Goal: Information Seeking & Learning: Find specific page/section

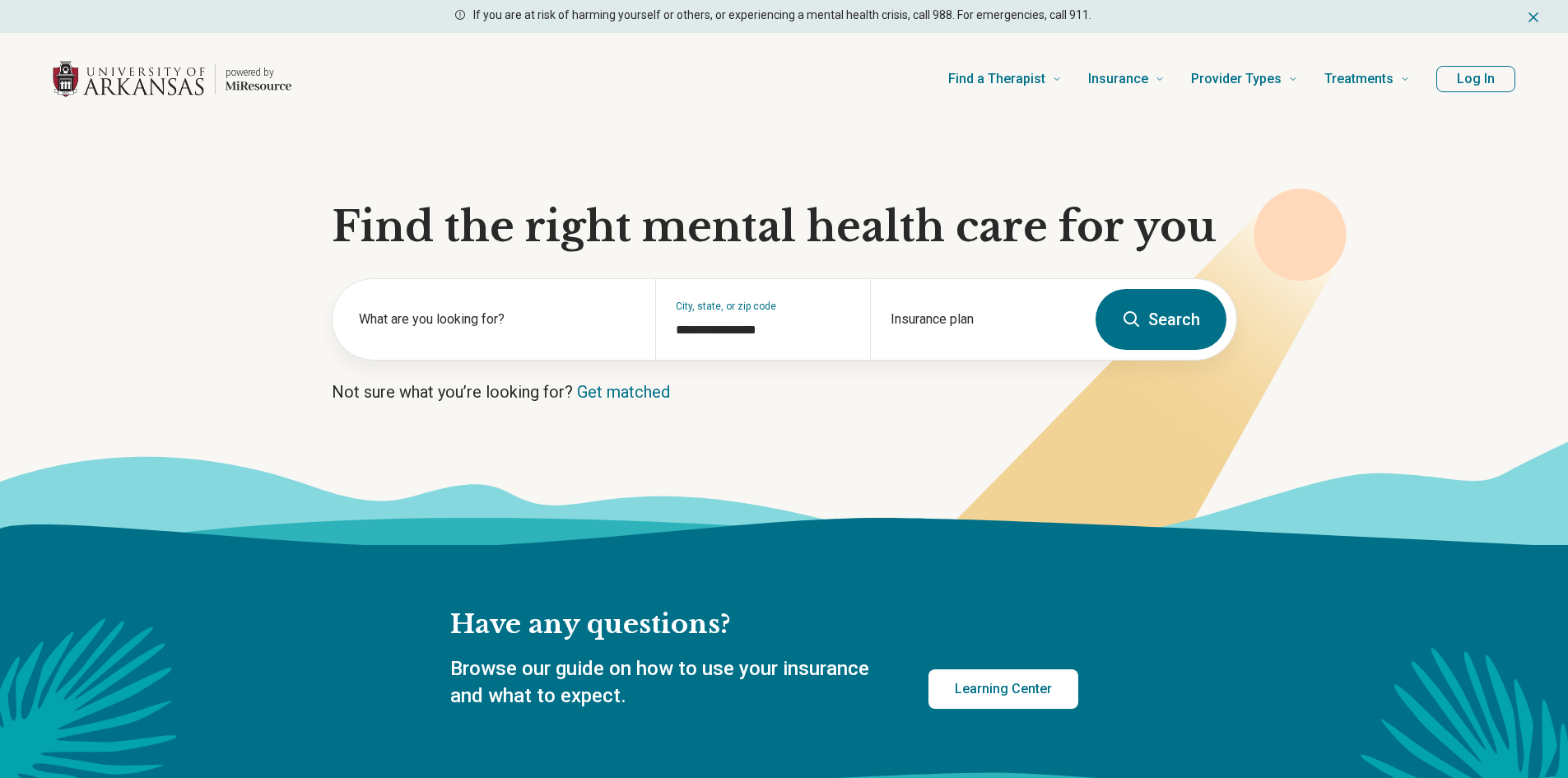
click at [1473, 86] on button "Log In" at bounding box center [1476, 78] width 79 height 26
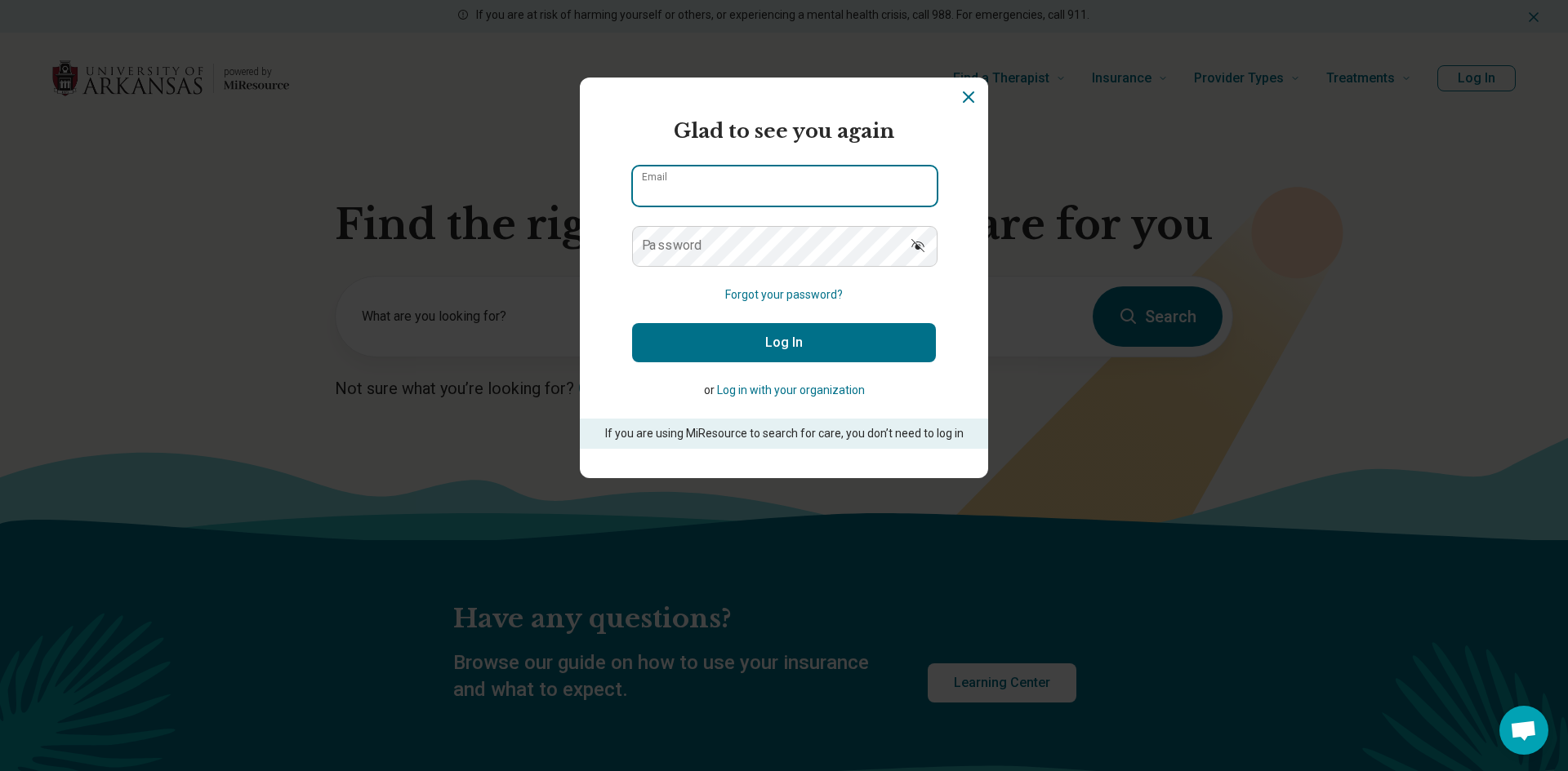
click at [842, 183] on input "Email" at bounding box center [784, 186] width 304 height 39
type input "**********"
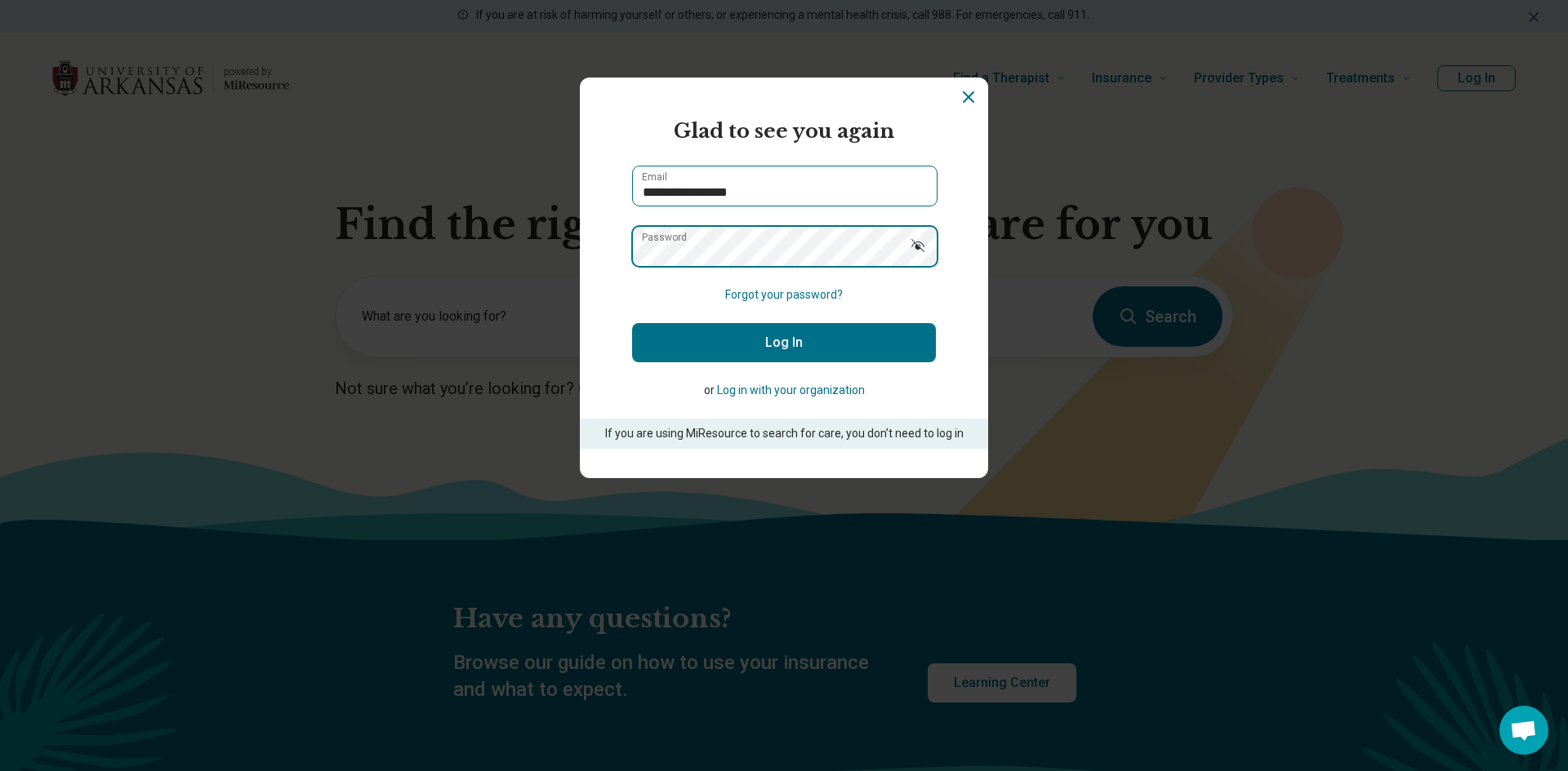
click at [632, 323] on button "Log In" at bounding box center [783, 342] width 304 height 39
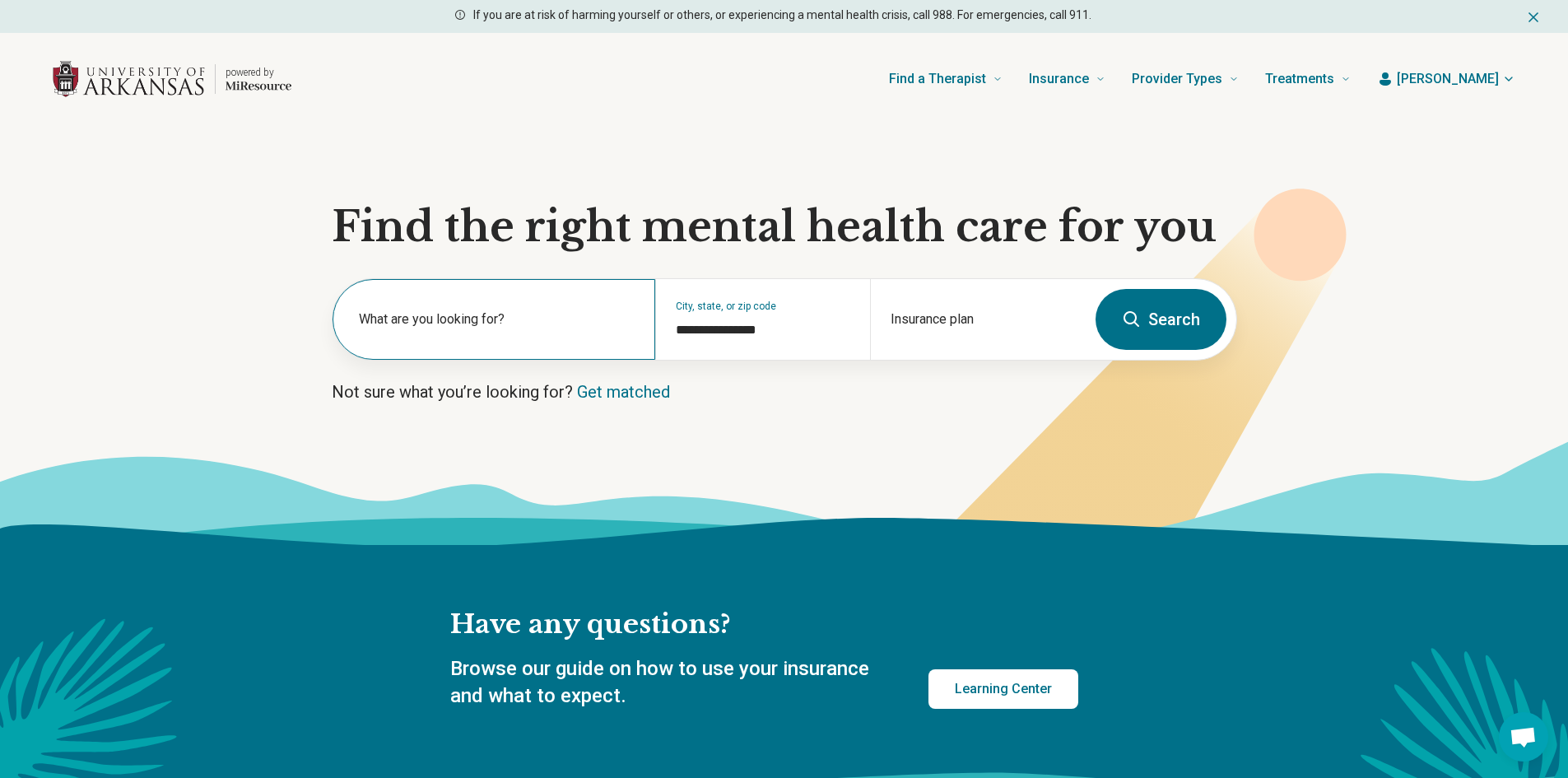
click at [434, 345] on div "What are you looking for?" at bounding box center [494, 319] width 323 height 80
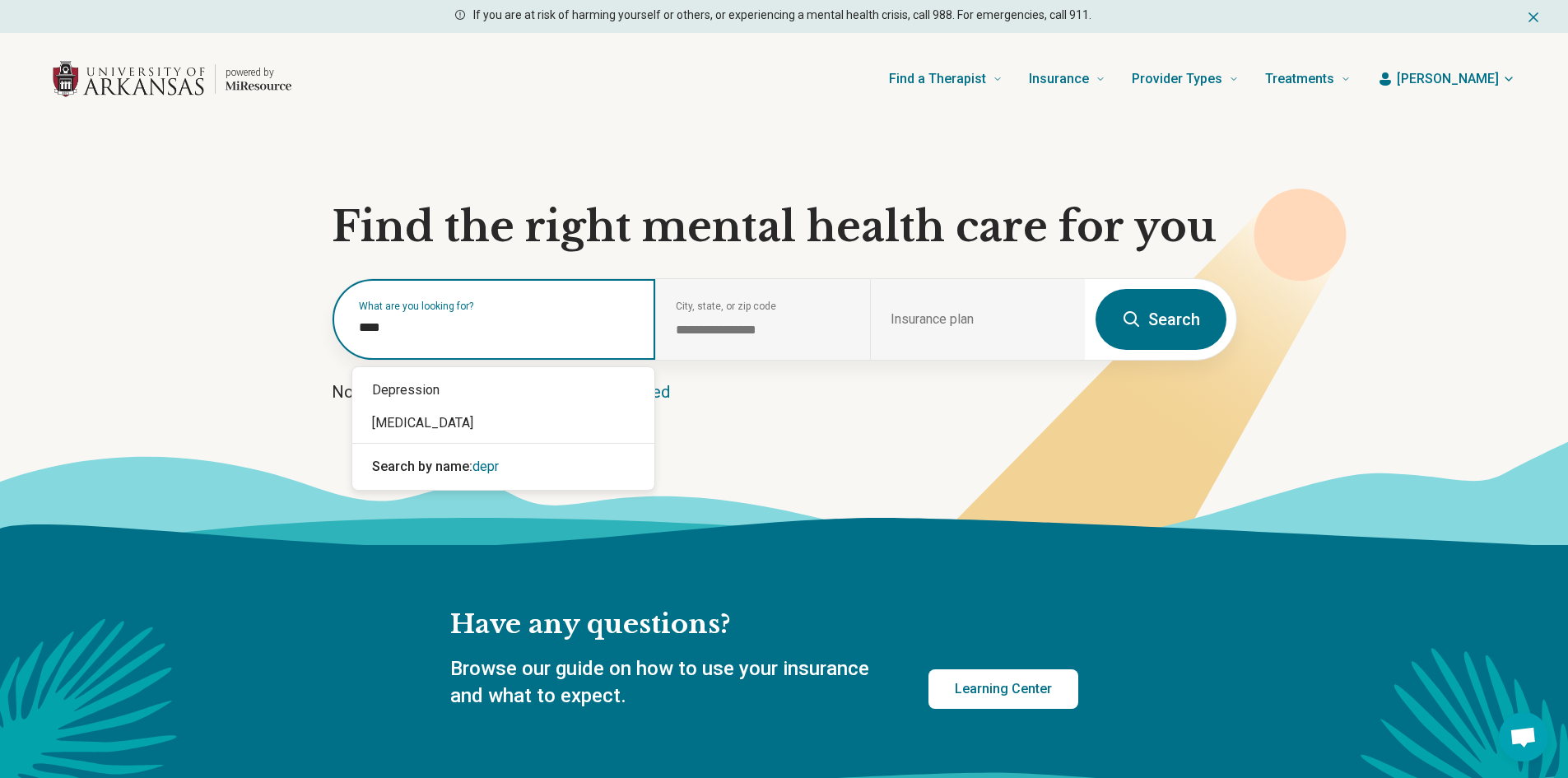
type input "*****"
click at [424, 382] on div "Depression" at bounding box center [503, 390] width 302 height 33
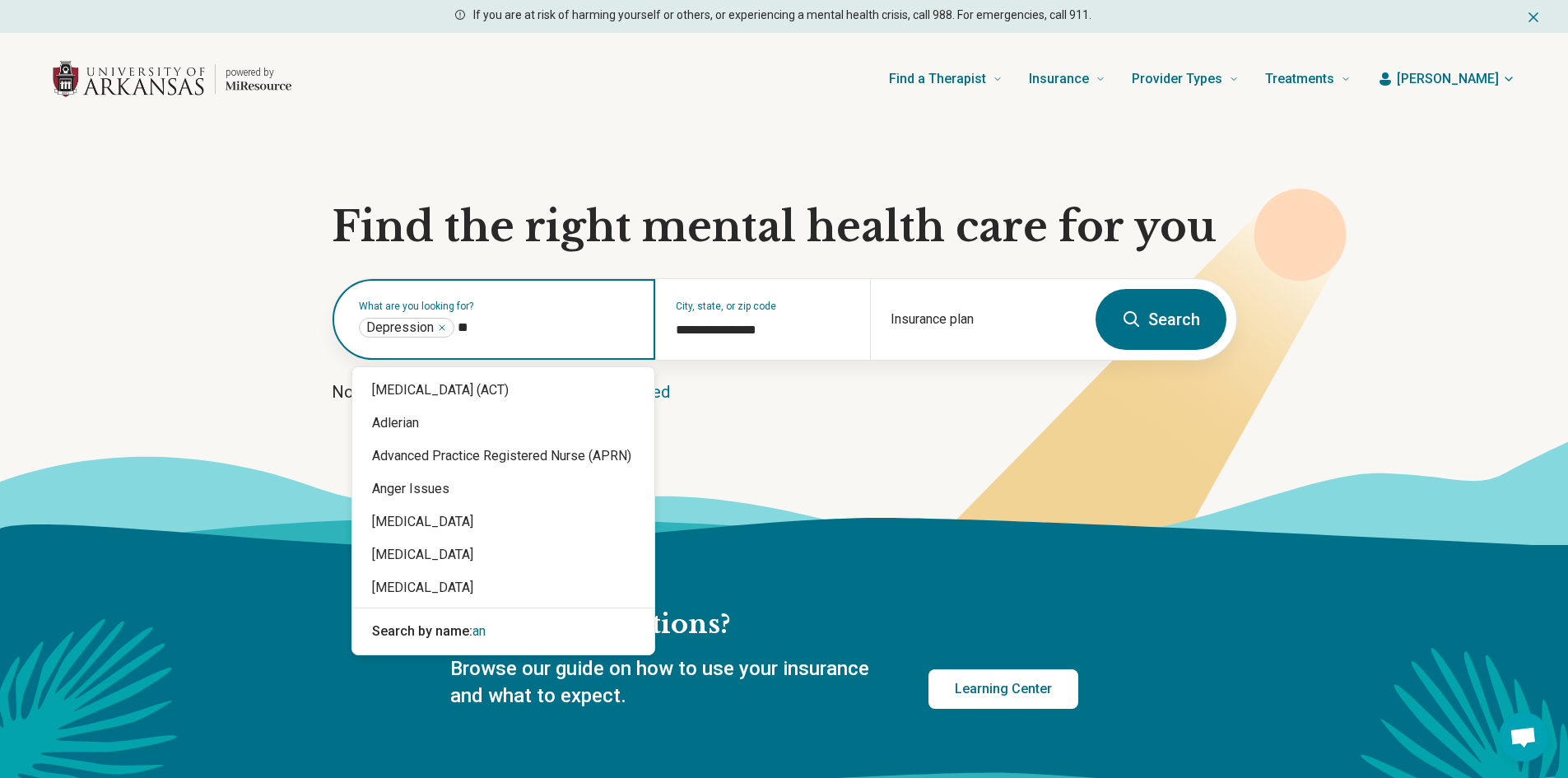
type input "***"
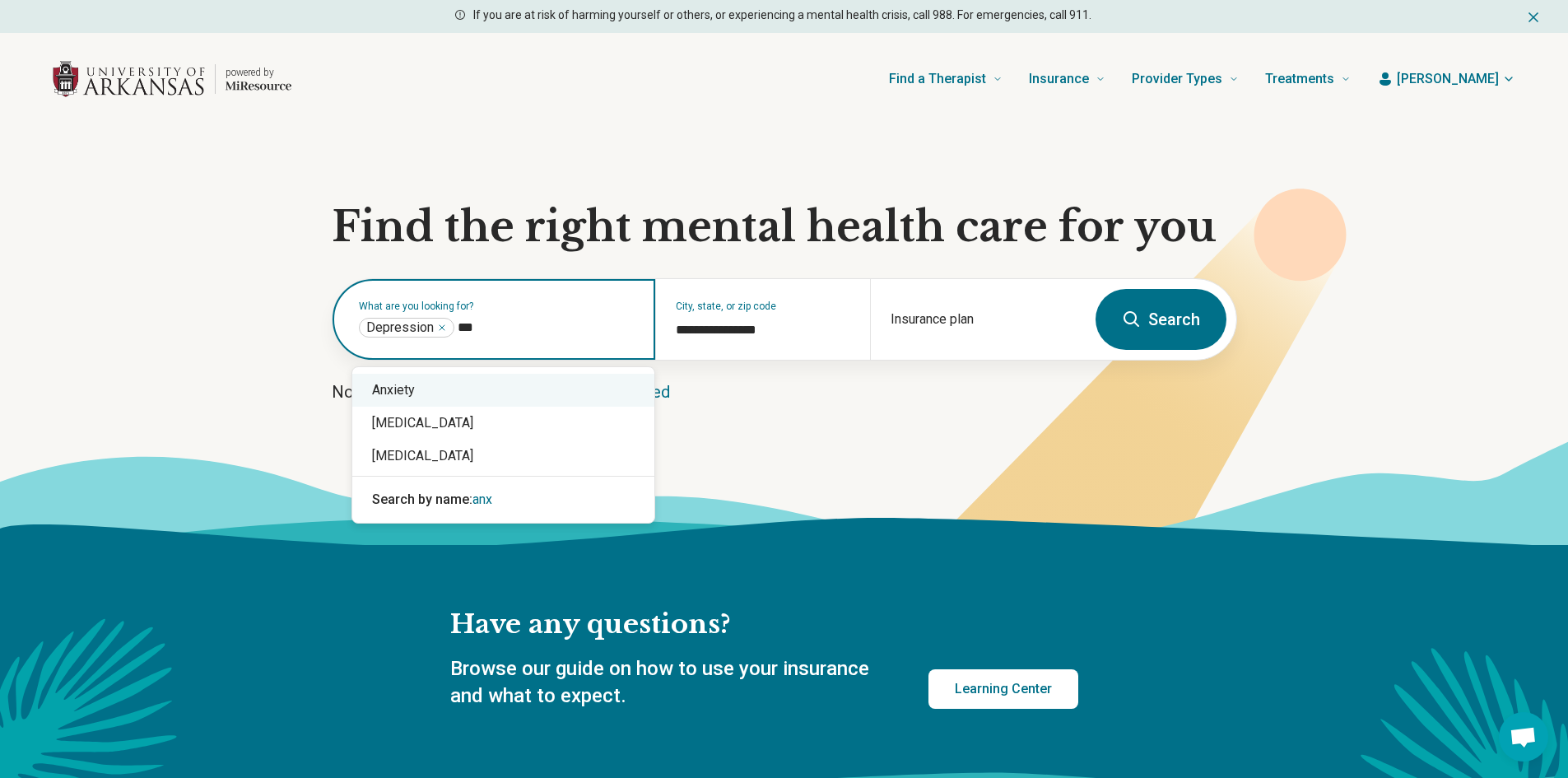
click at [466, 388] on div "Anxiety" at bounding box center [503, 390] width 302 height 33
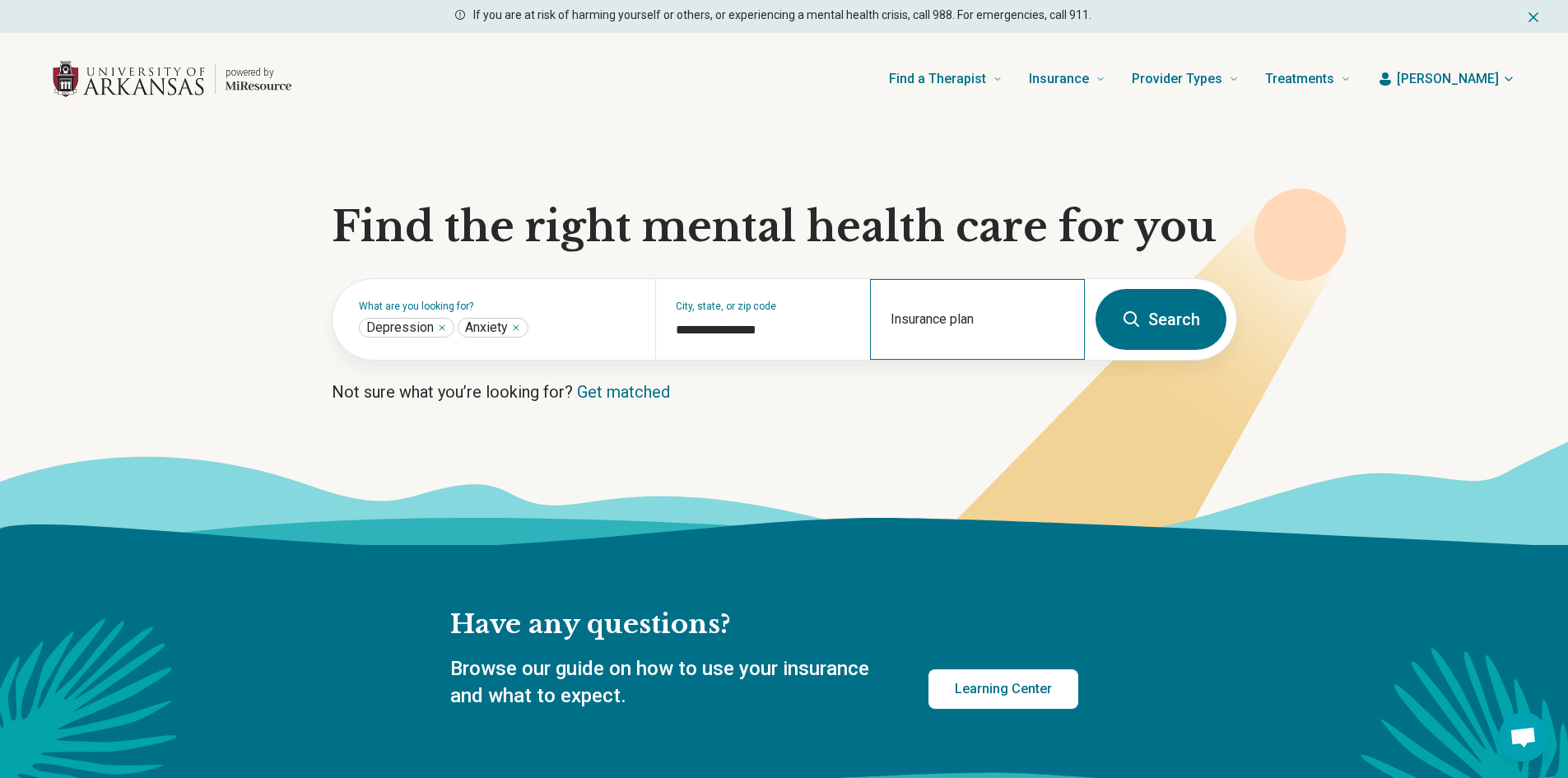
click at [907, 346] on div "Insurance plan" at bounding box center [978, 319] width 215 height 80
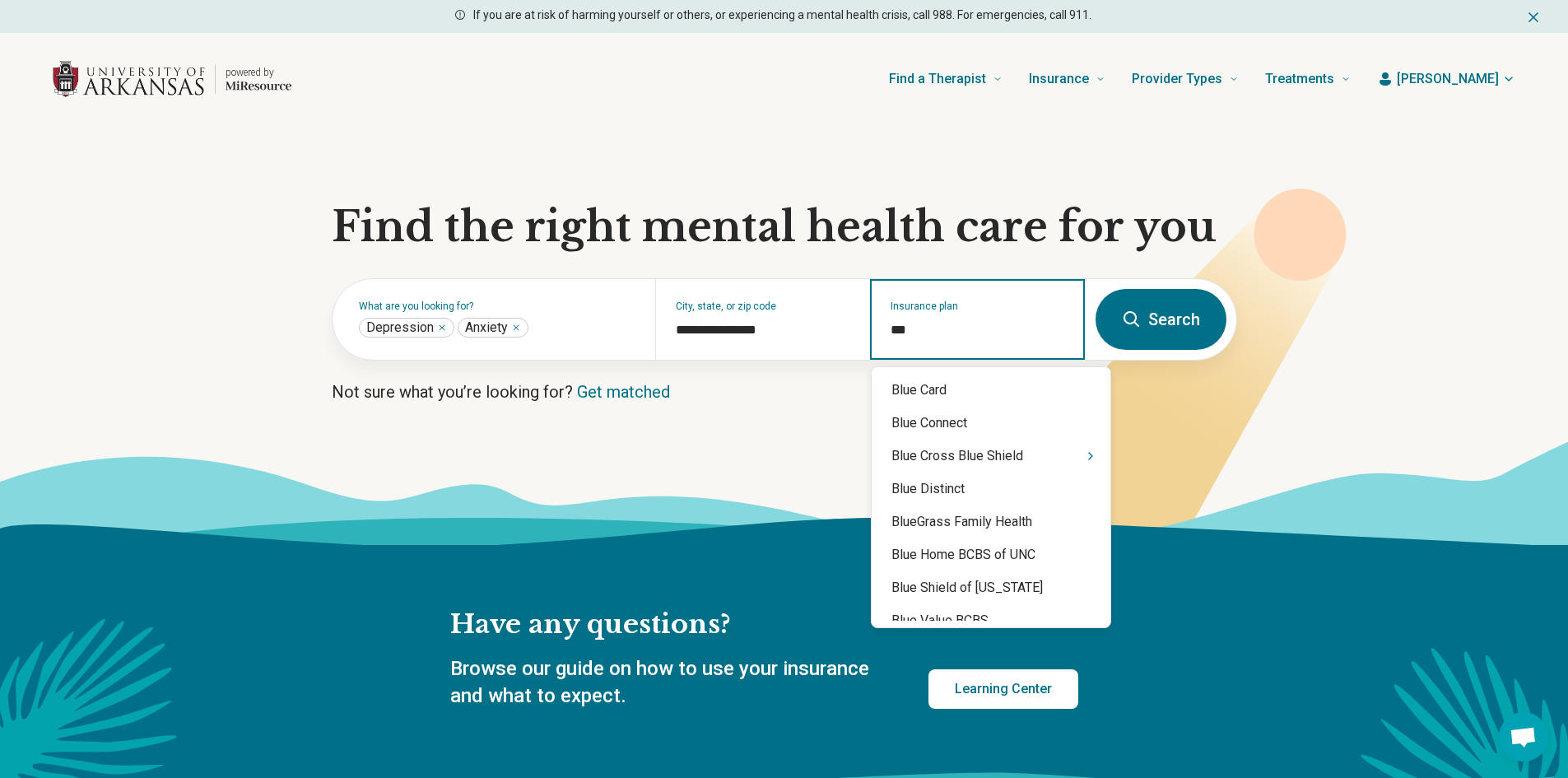
type input "****"
click at [950, 461] on div "Blue Cross Blue Shield" at bounding box center [991, 456] width 239 height 33
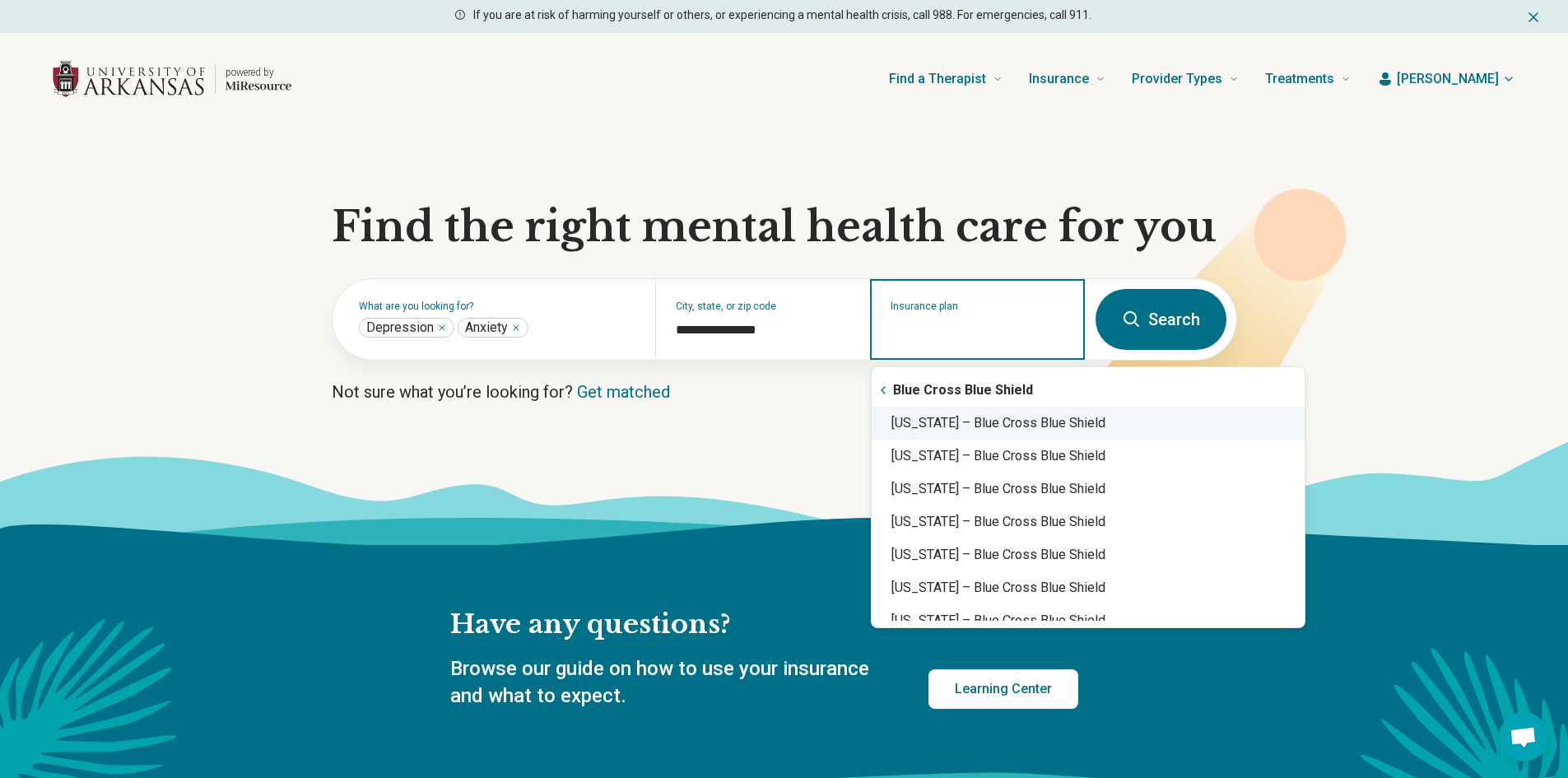
click at [931, 430] on div "[US_STATE] – Blue Cross Blue Shield" at bounding box center [1088, 424] width 433 height 33
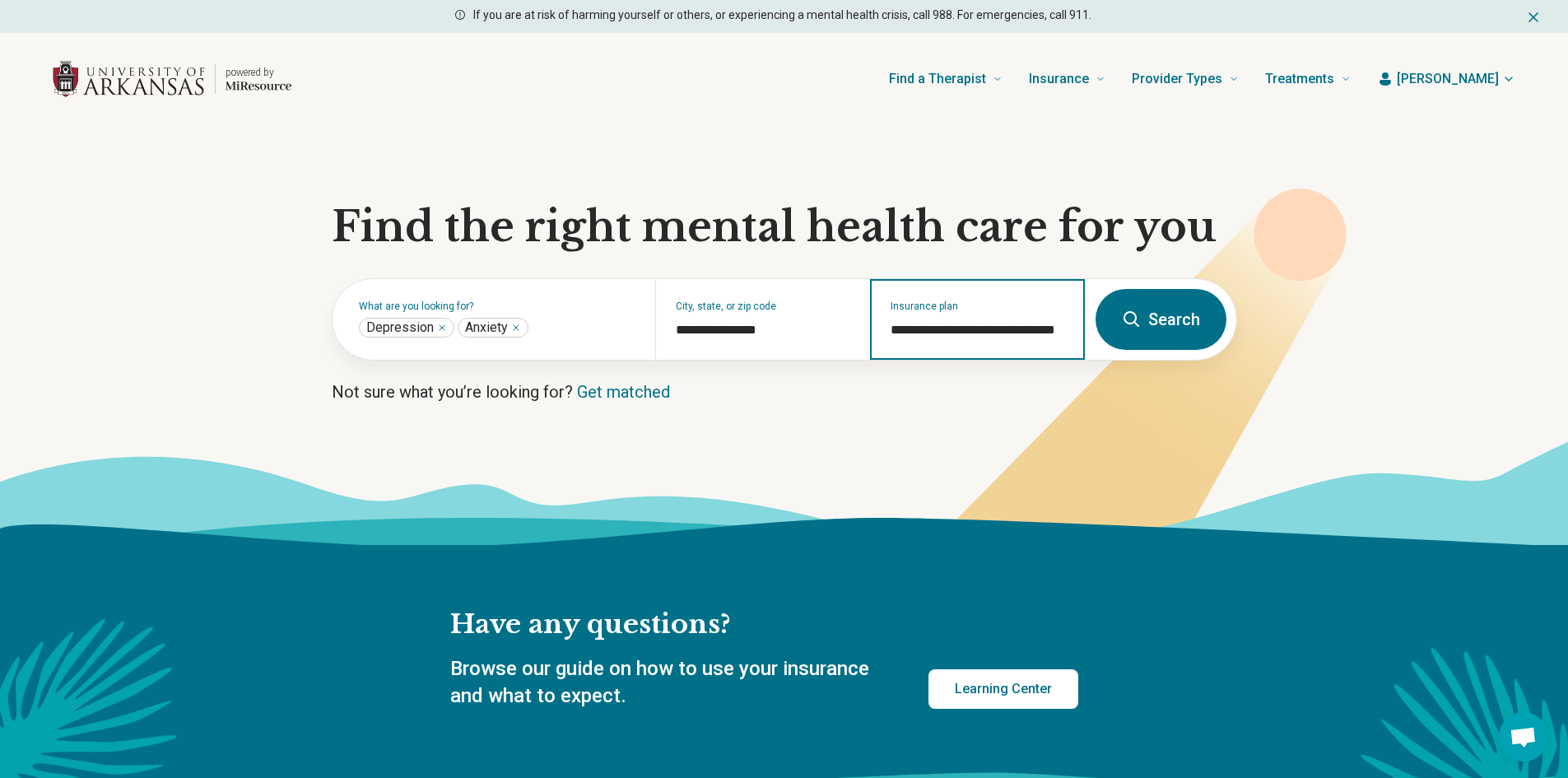
type input "**********"
click at [1136, 306] on button "Search" at bounding box center [1161, 319] width 131 height 61
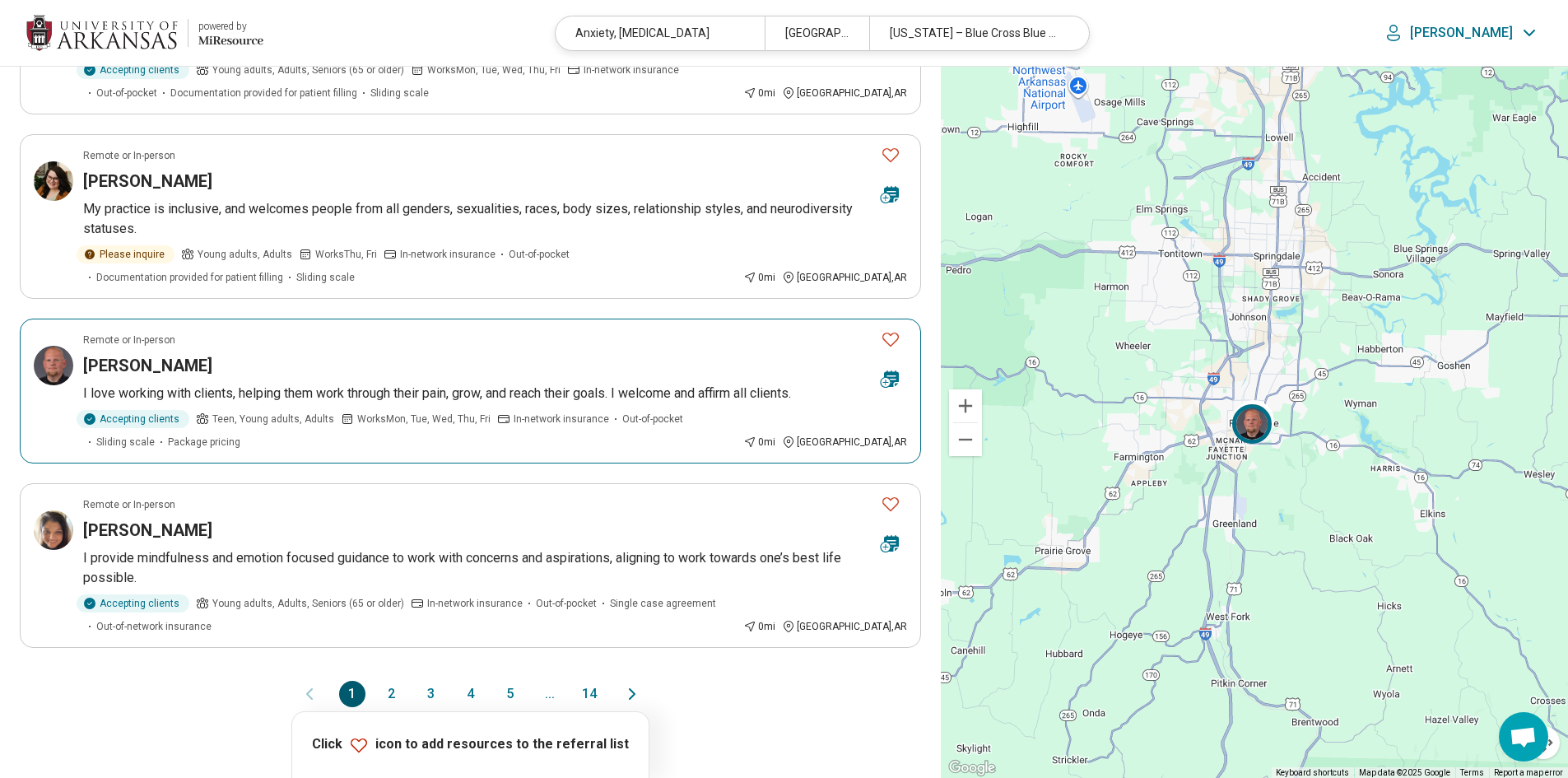
scroll to position [1318, 0]
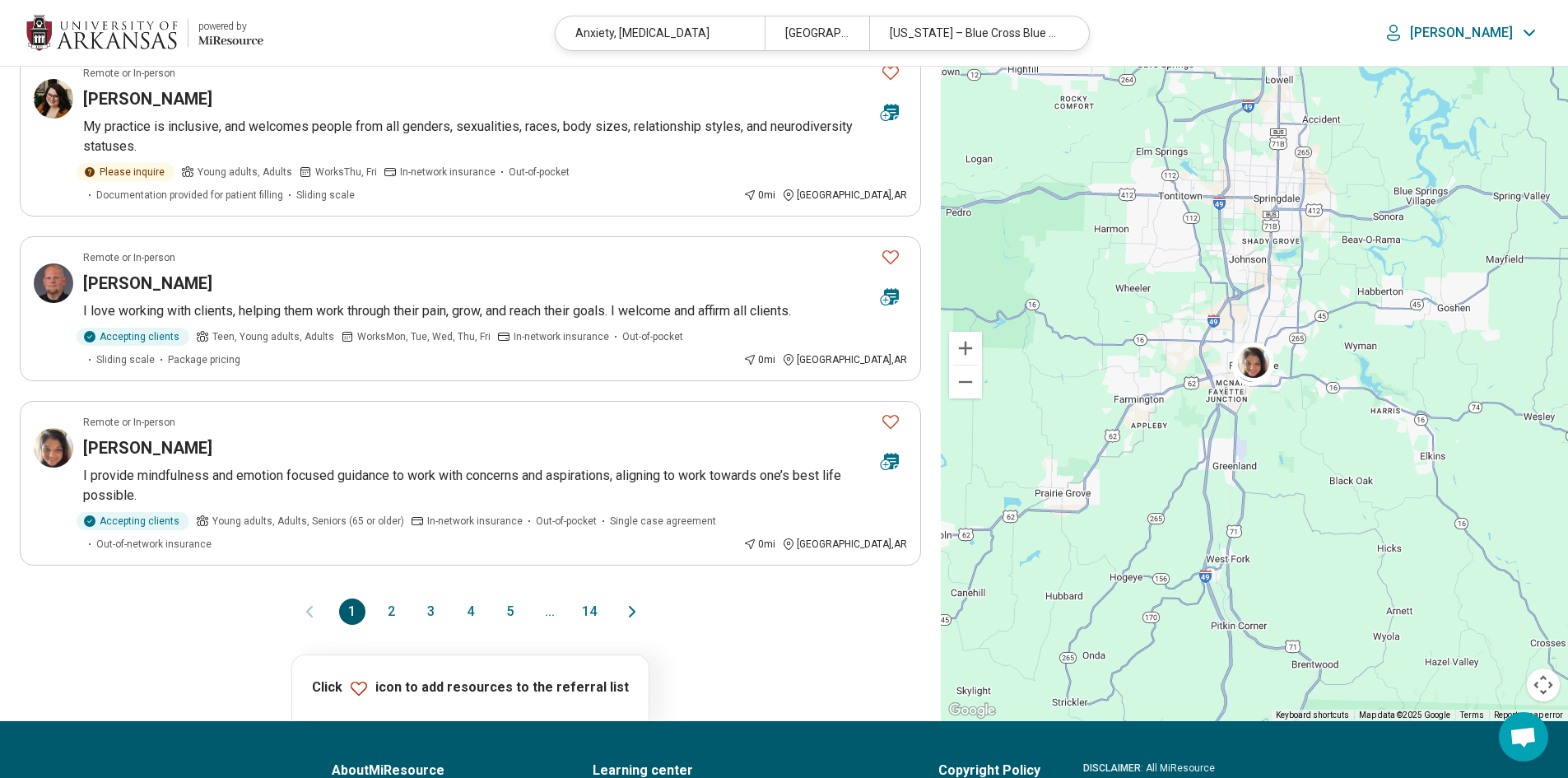
click at [390, 600] on button "2" at bounding box center [391, 612] width 26 height 26
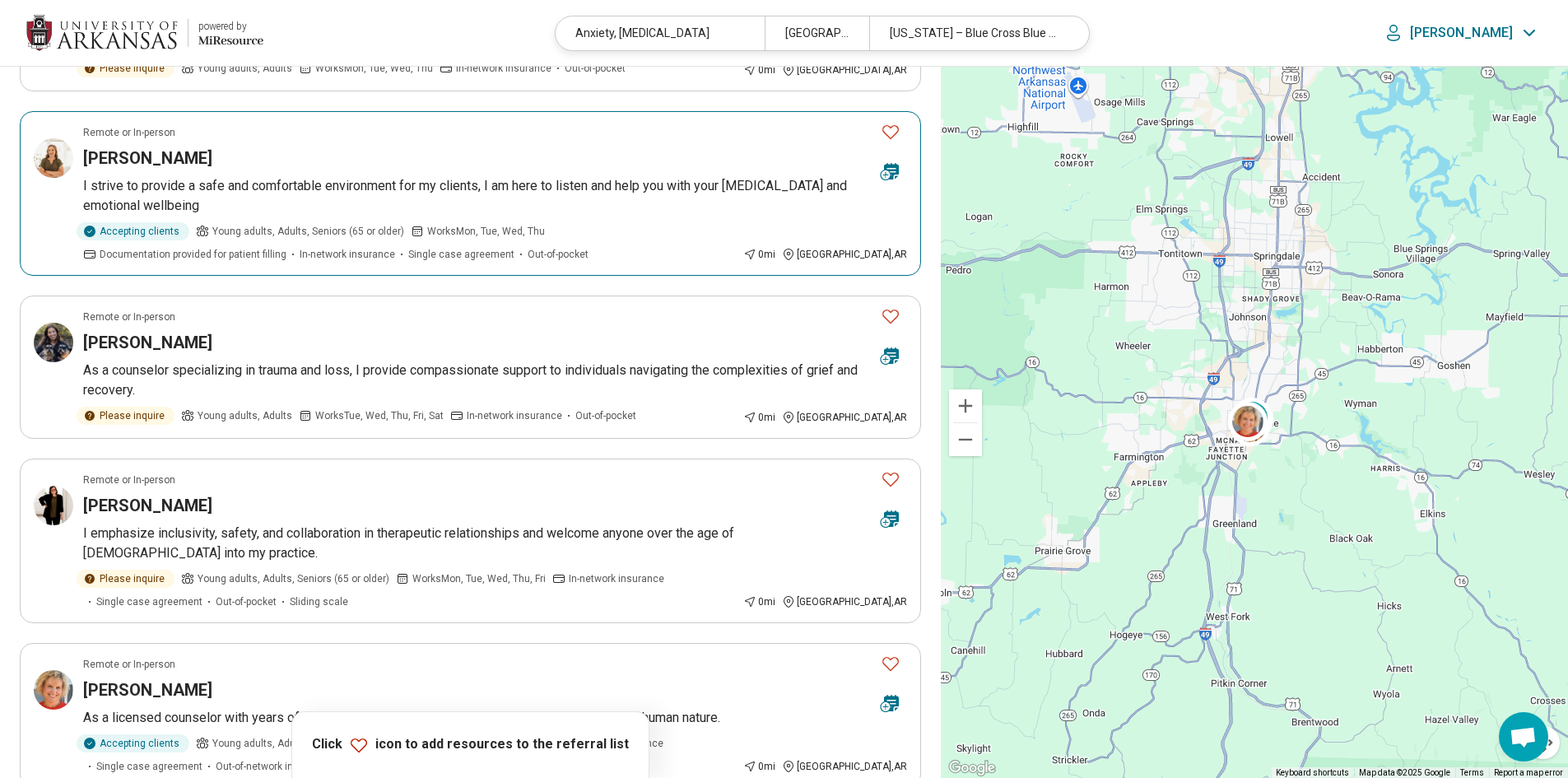
scroll to position [1236, 0]
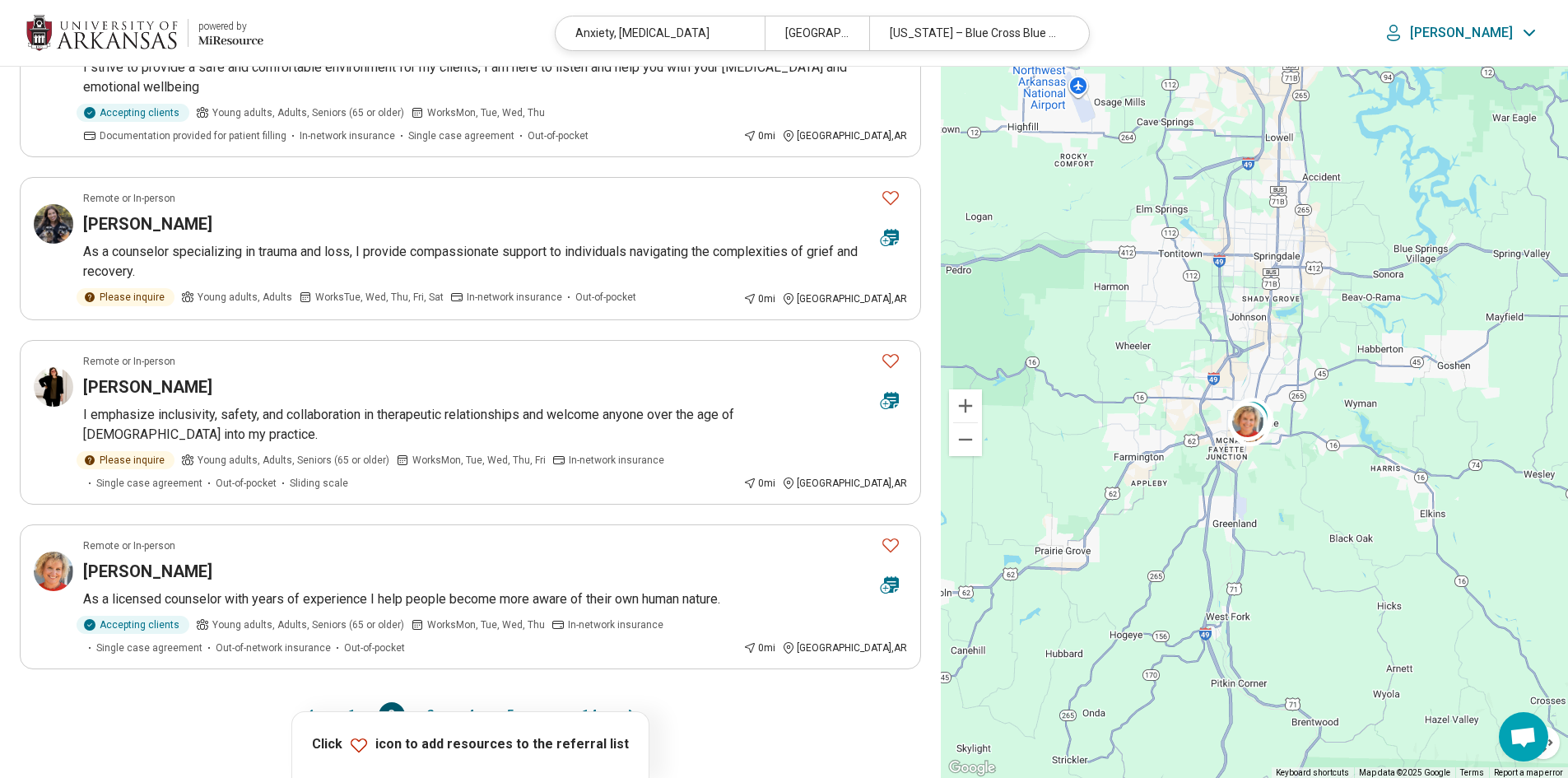
click at [426, 703] on button "3" at bounding box center [431, 715] width 26 height 26
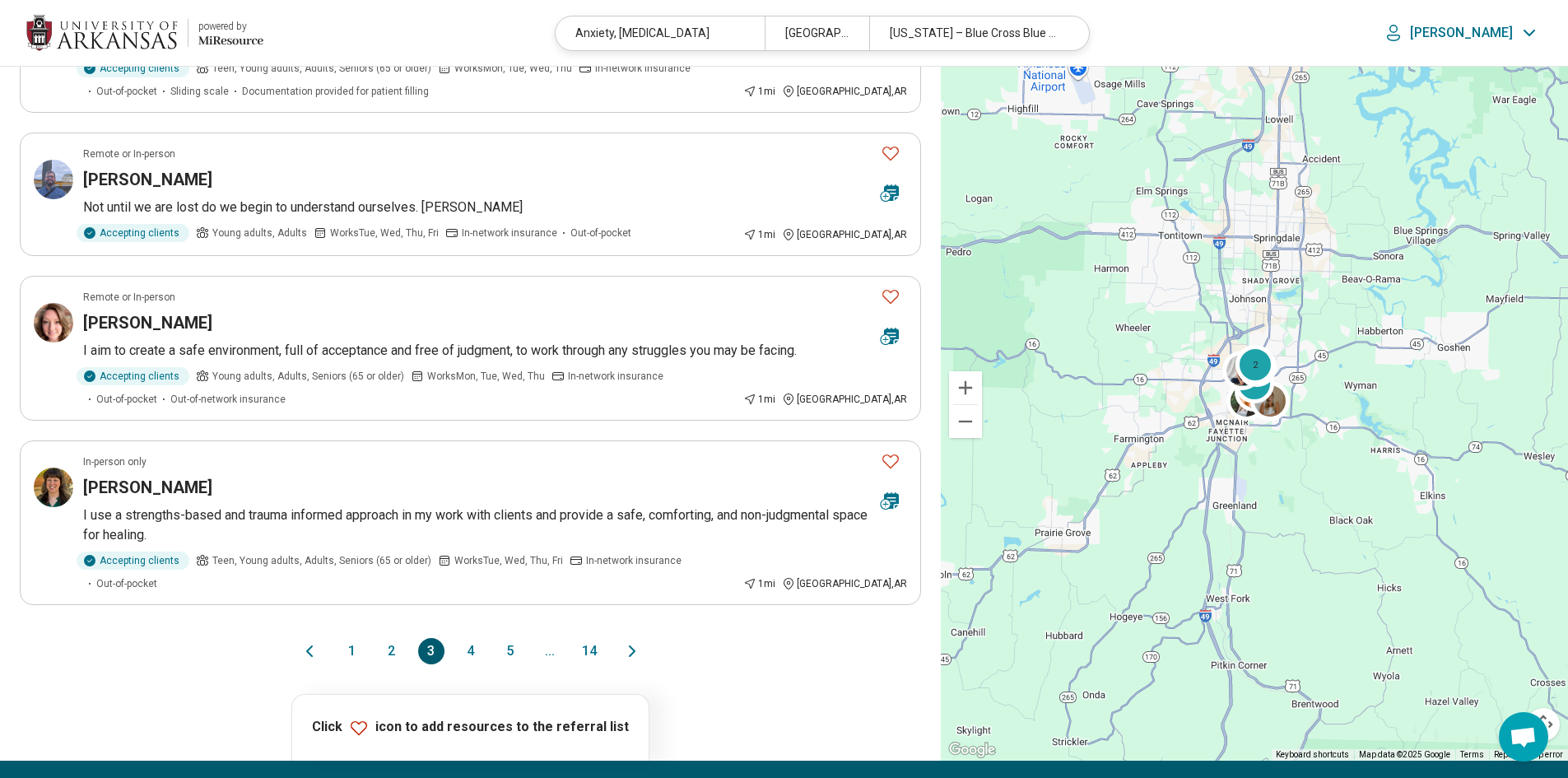
click at [477, 638] on button "4" at bounding box center [470, 651] width 26 height 26
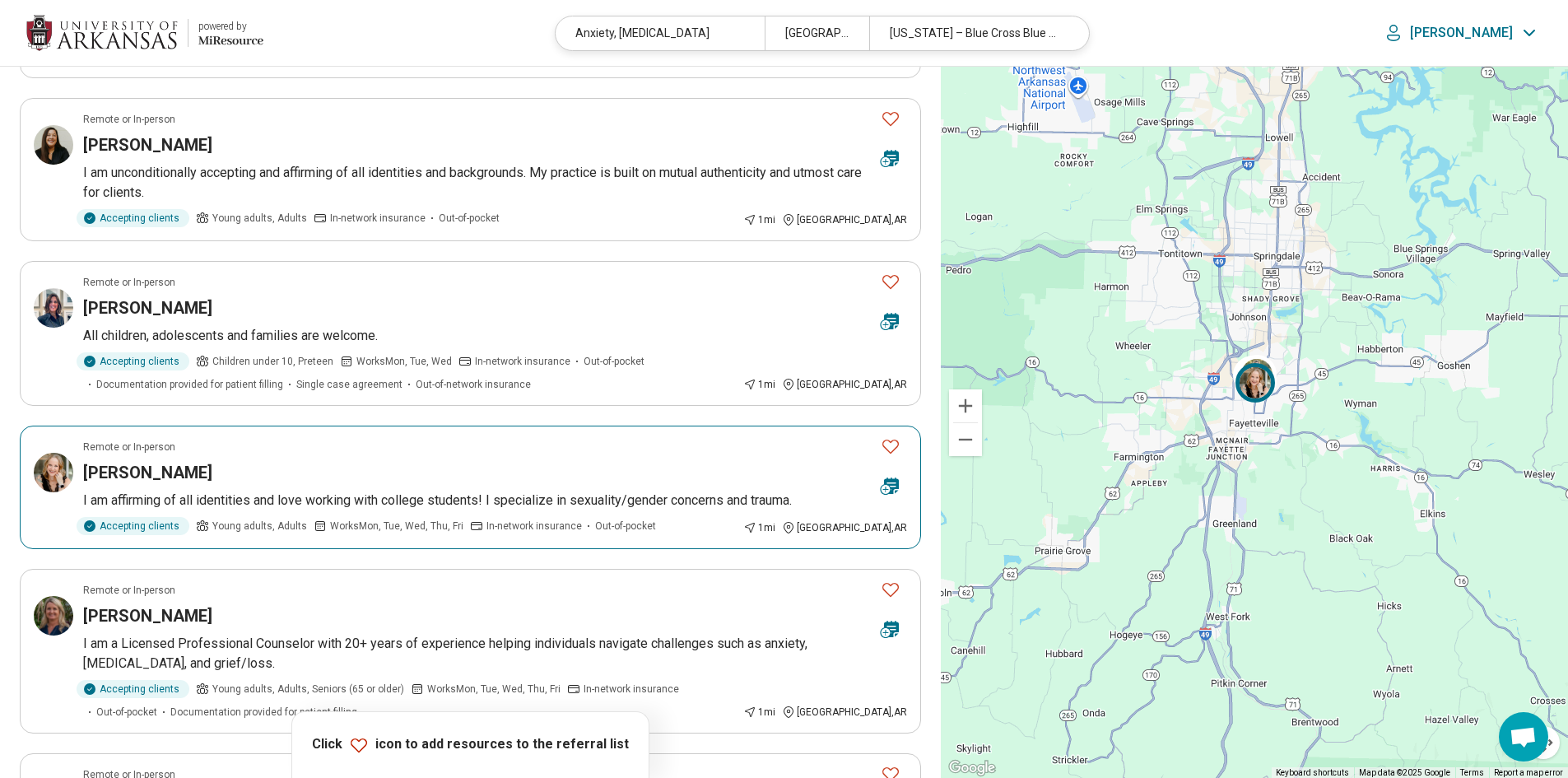
scroll to position [412, 0]
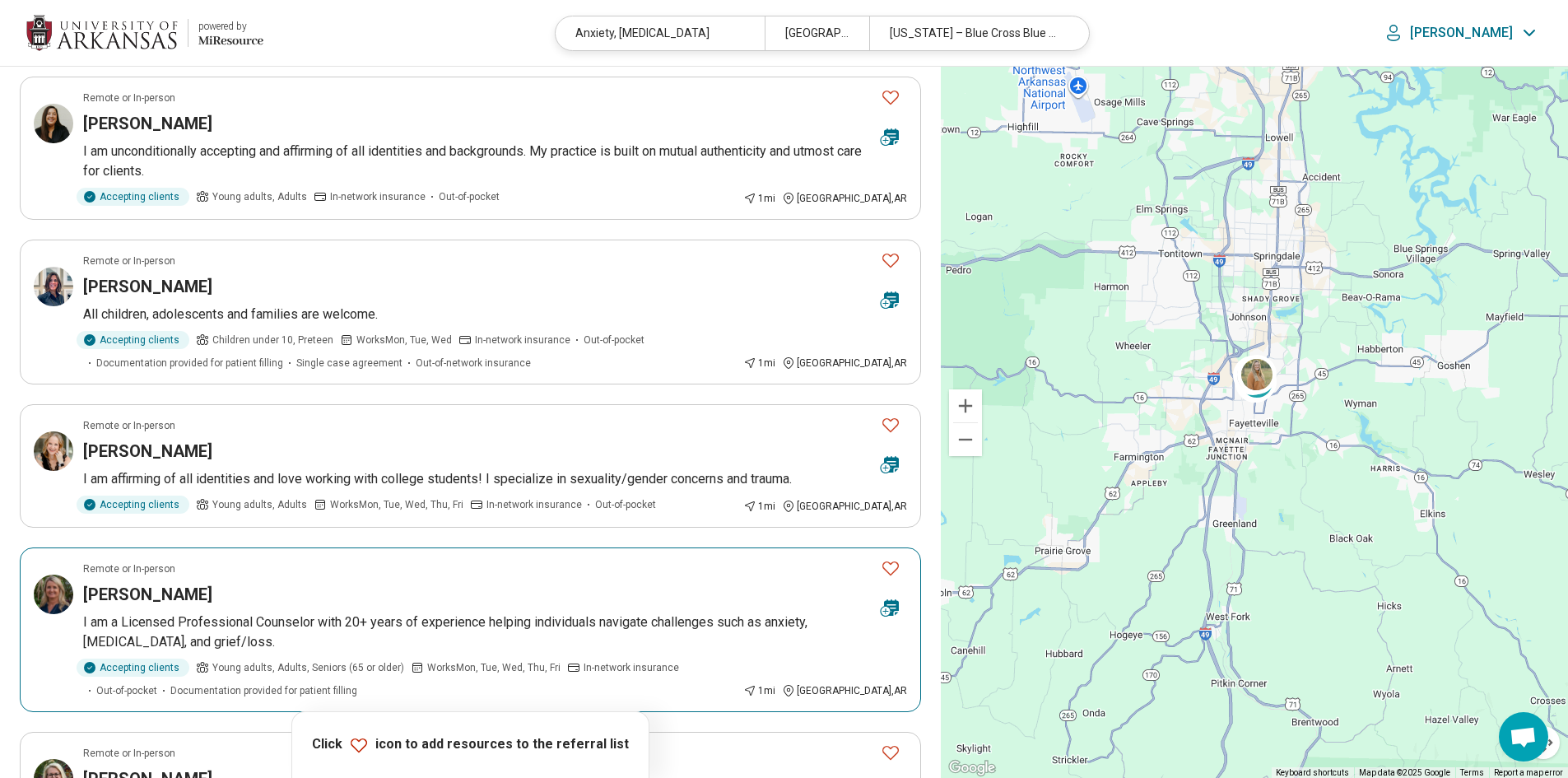
click at [894, 572] on icon "Favorite" at bounding box center [890, 569] width 17 height 14
click at [886, 418] on icon "Favorite" at bounding box center [891, 425] width 20 height 20
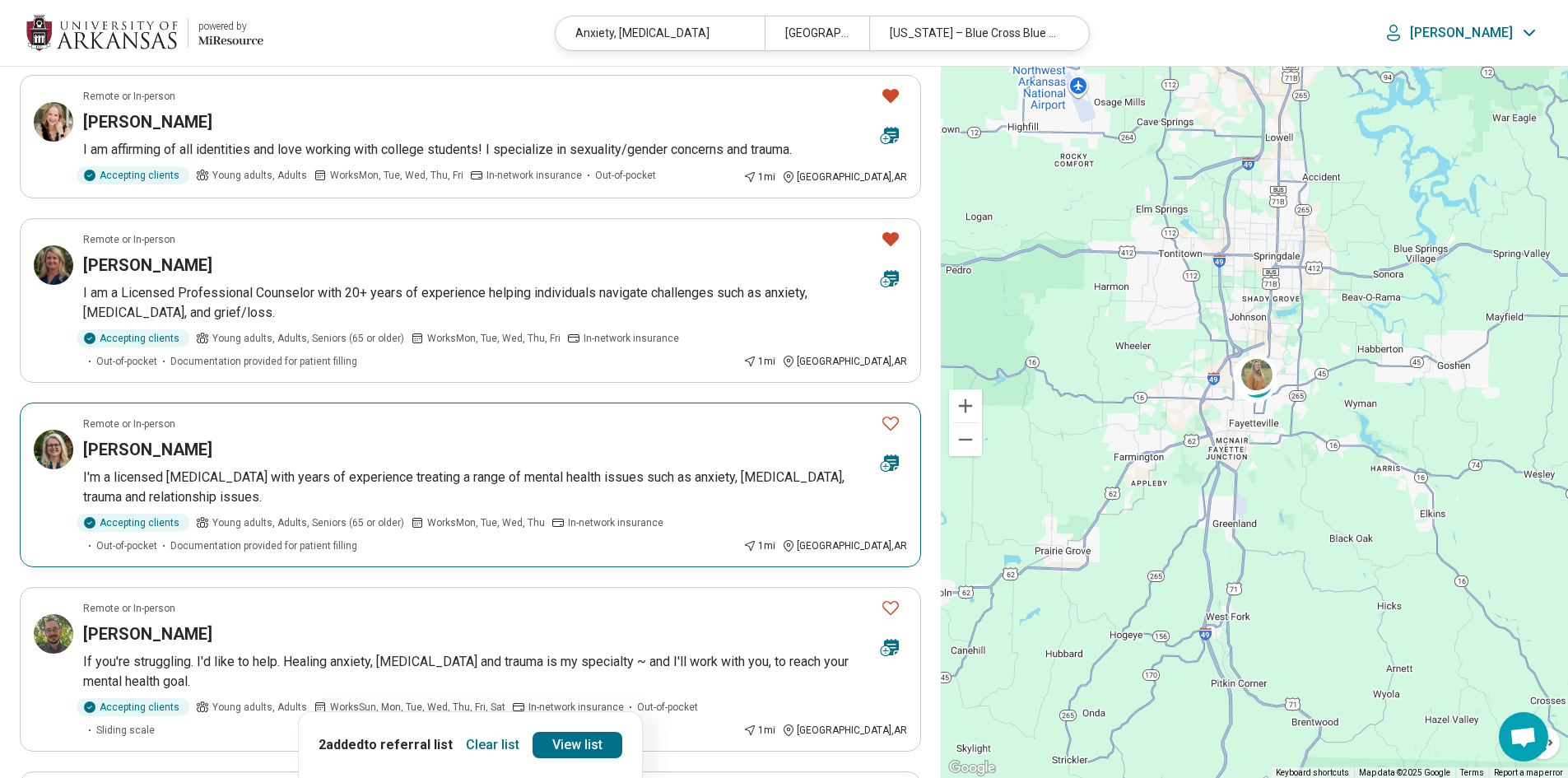
click at [886, 418] on icon "Favorite" at bounding box center [890, 424] width 17 height 14
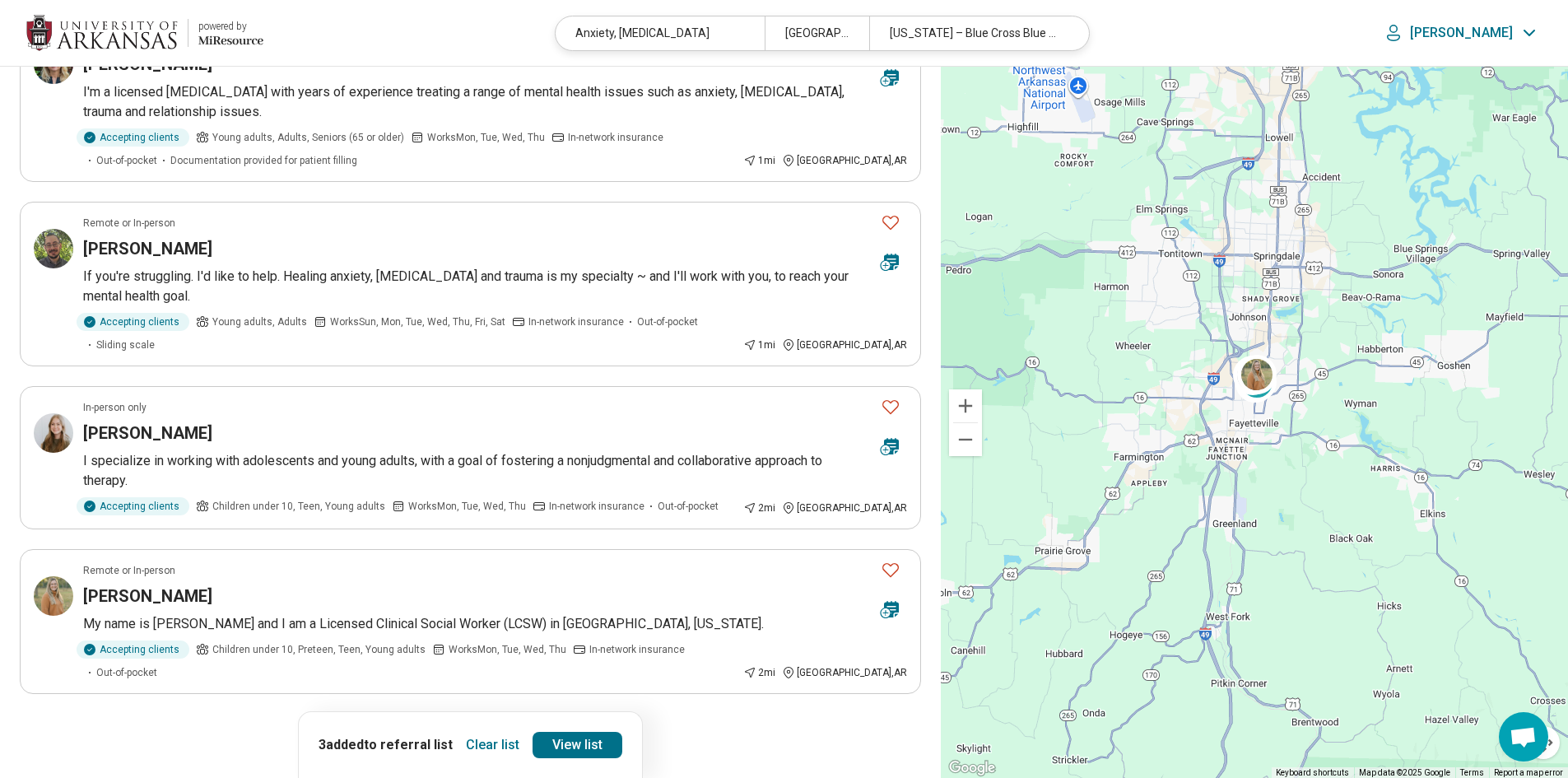
scroll to position [1153, 0]
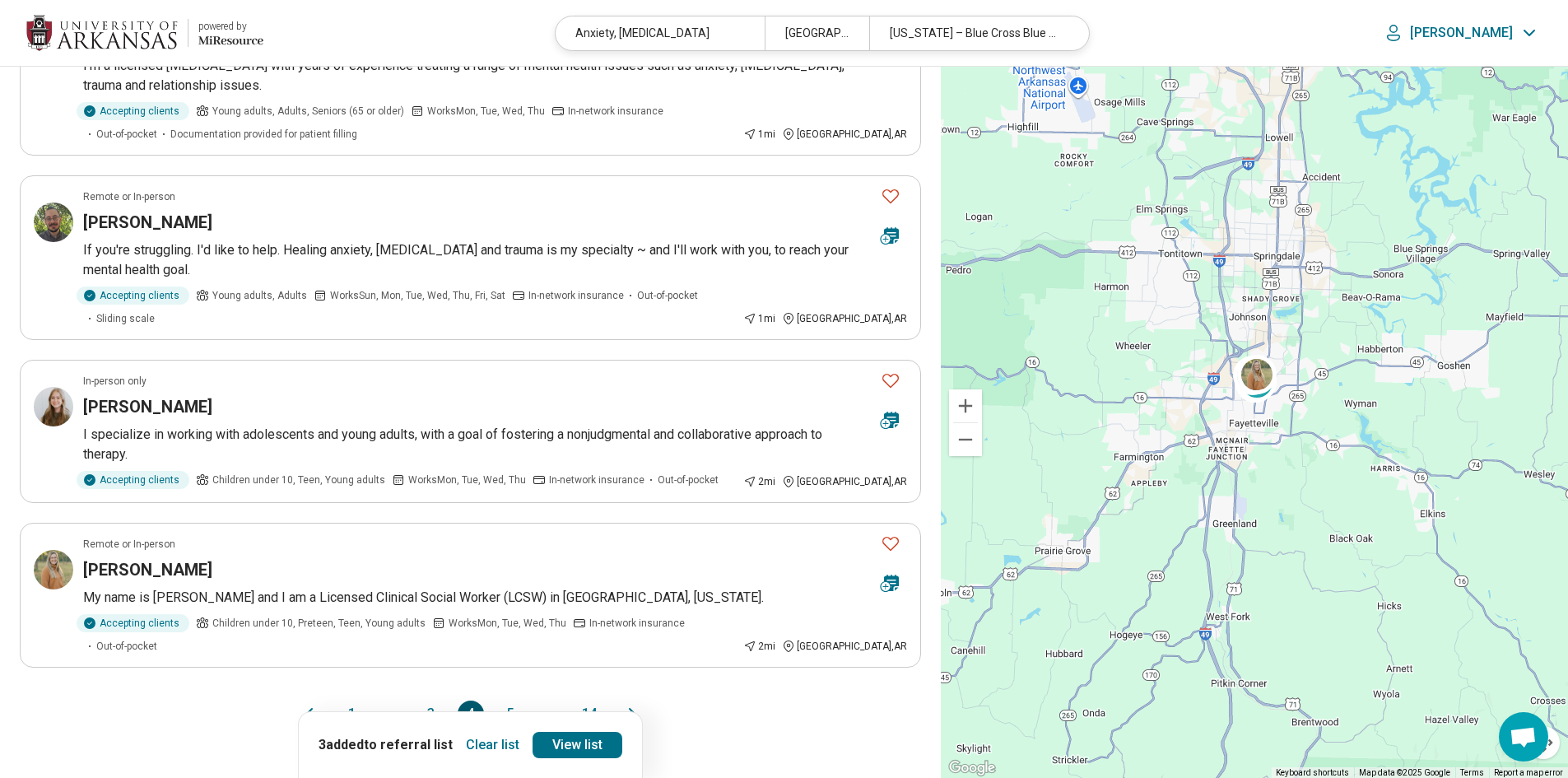
click at [434, 701] on button "3" at bounding box center [431, 713] width 26 height 26
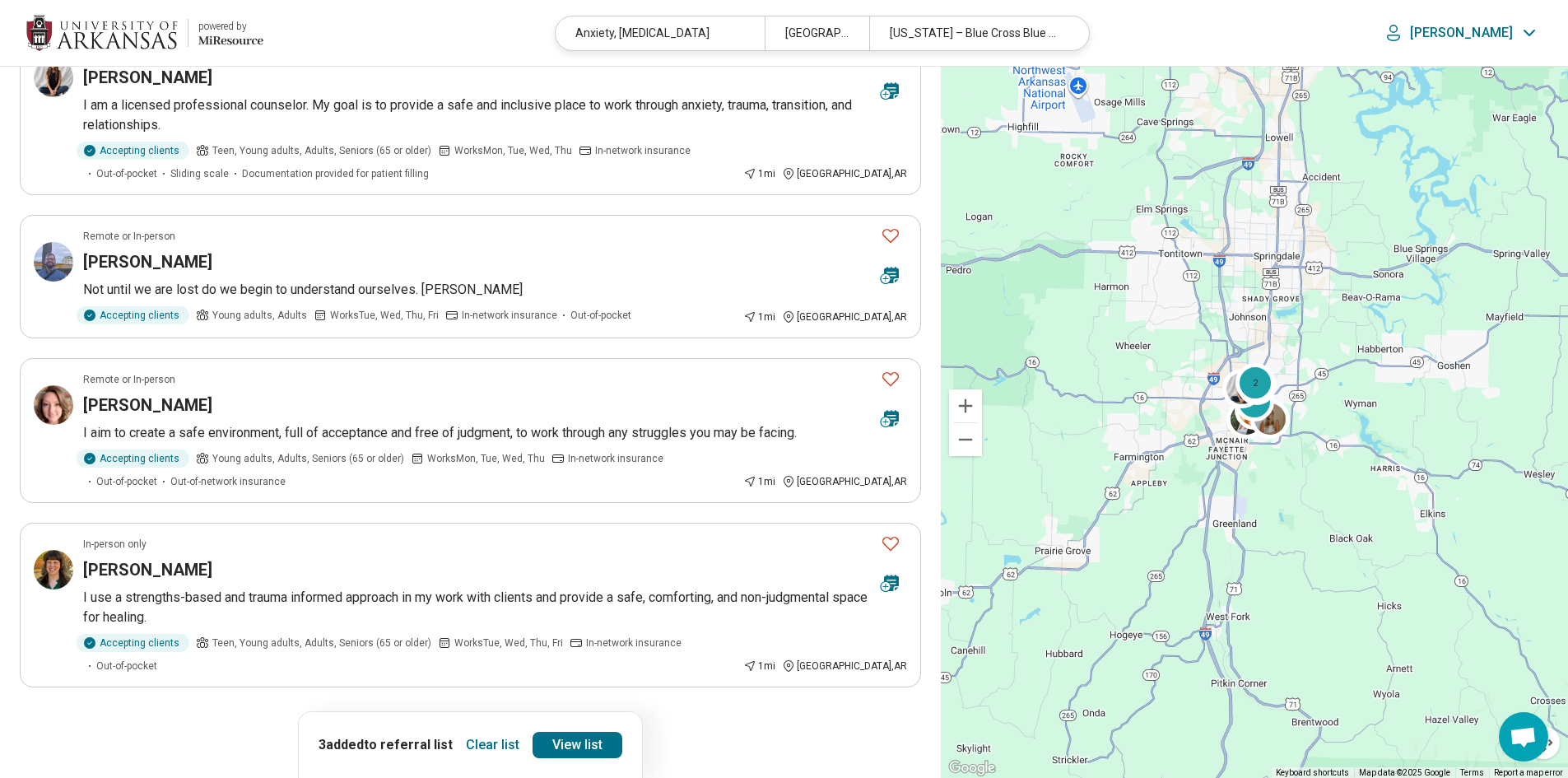
scroll to position [0, 0]
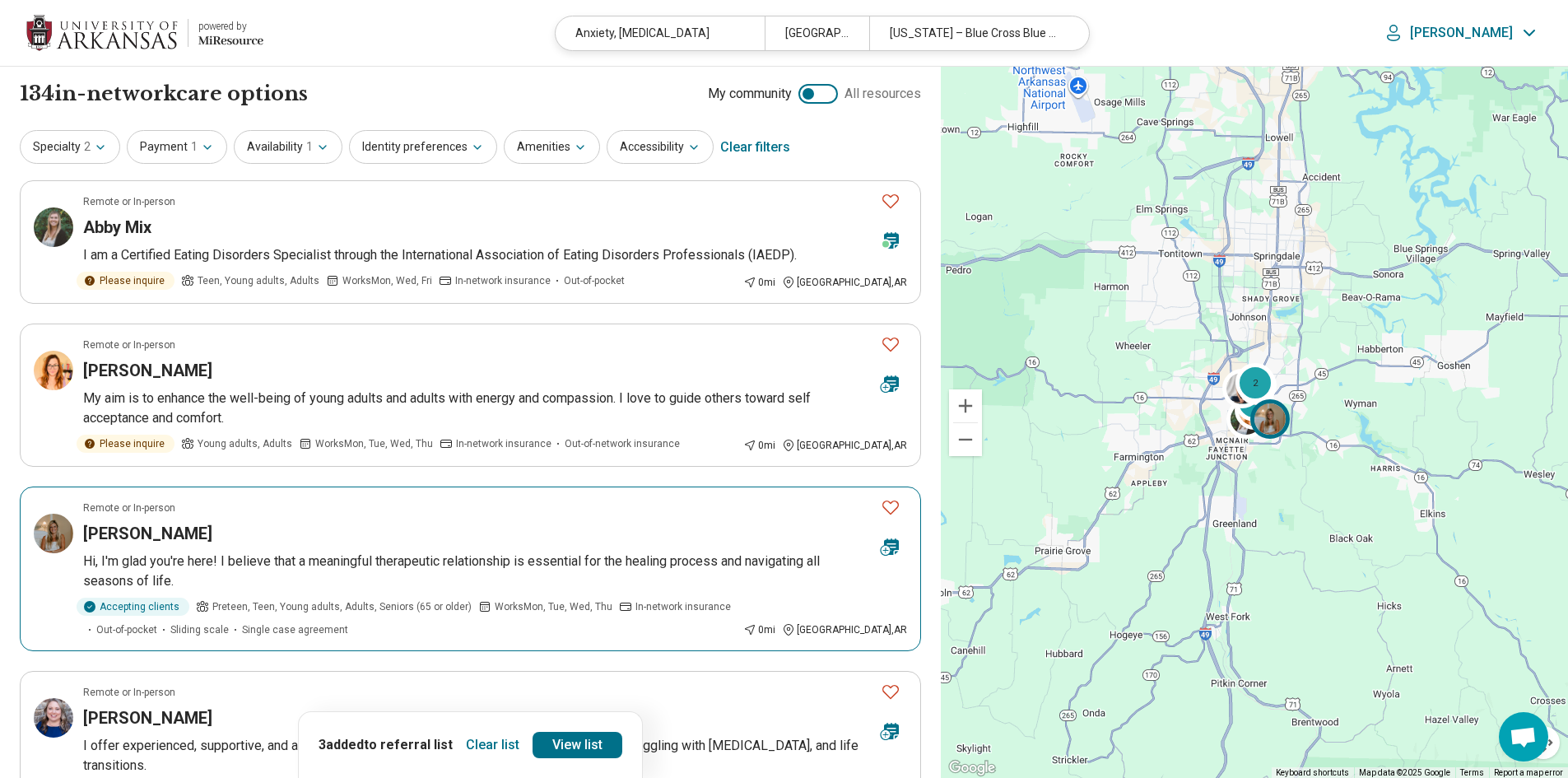
click at [897, 503] on icon "Favorite" at bounding box center [890, 508] width 17 height 14
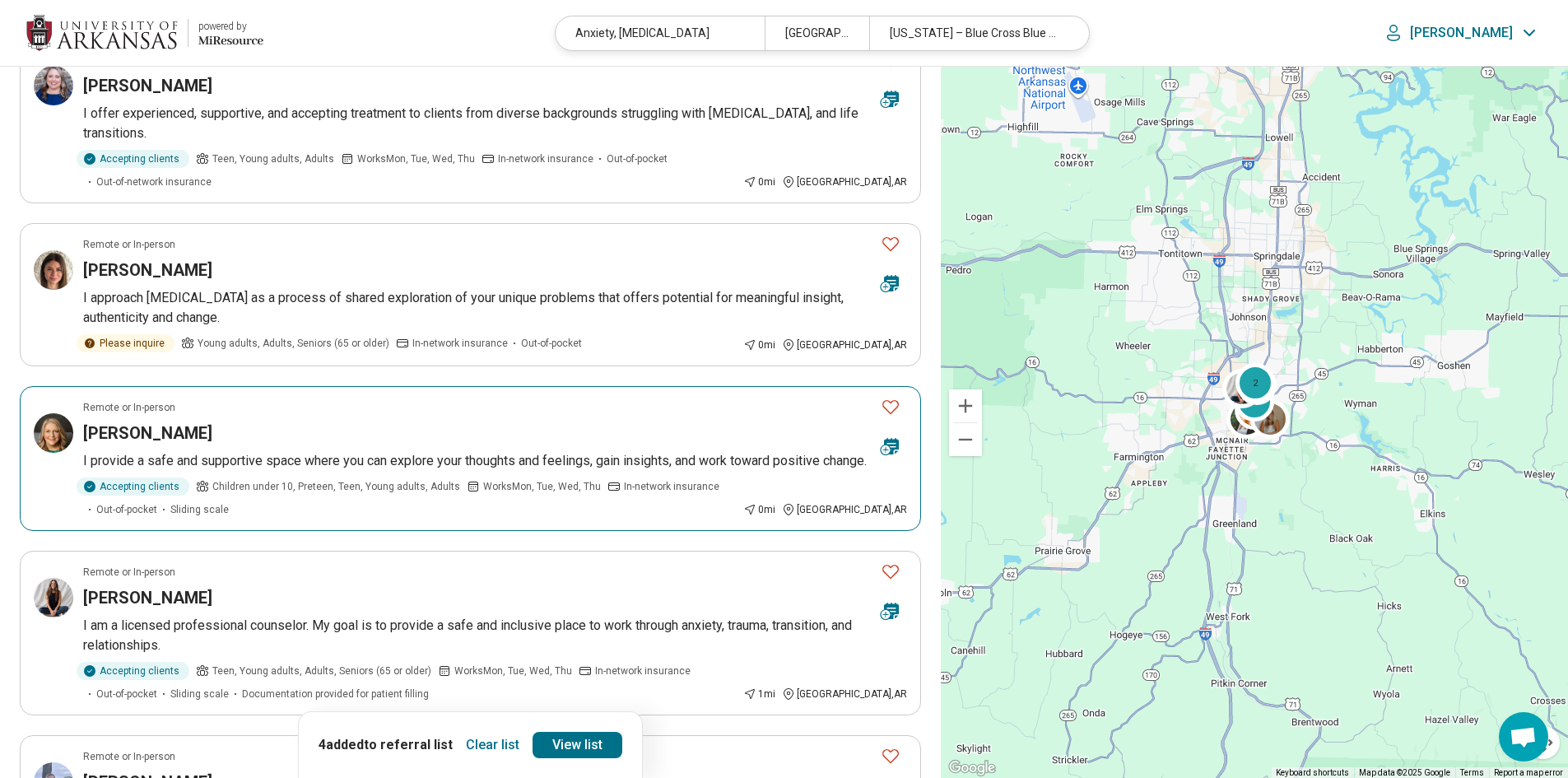
scroll to position [659, 0]
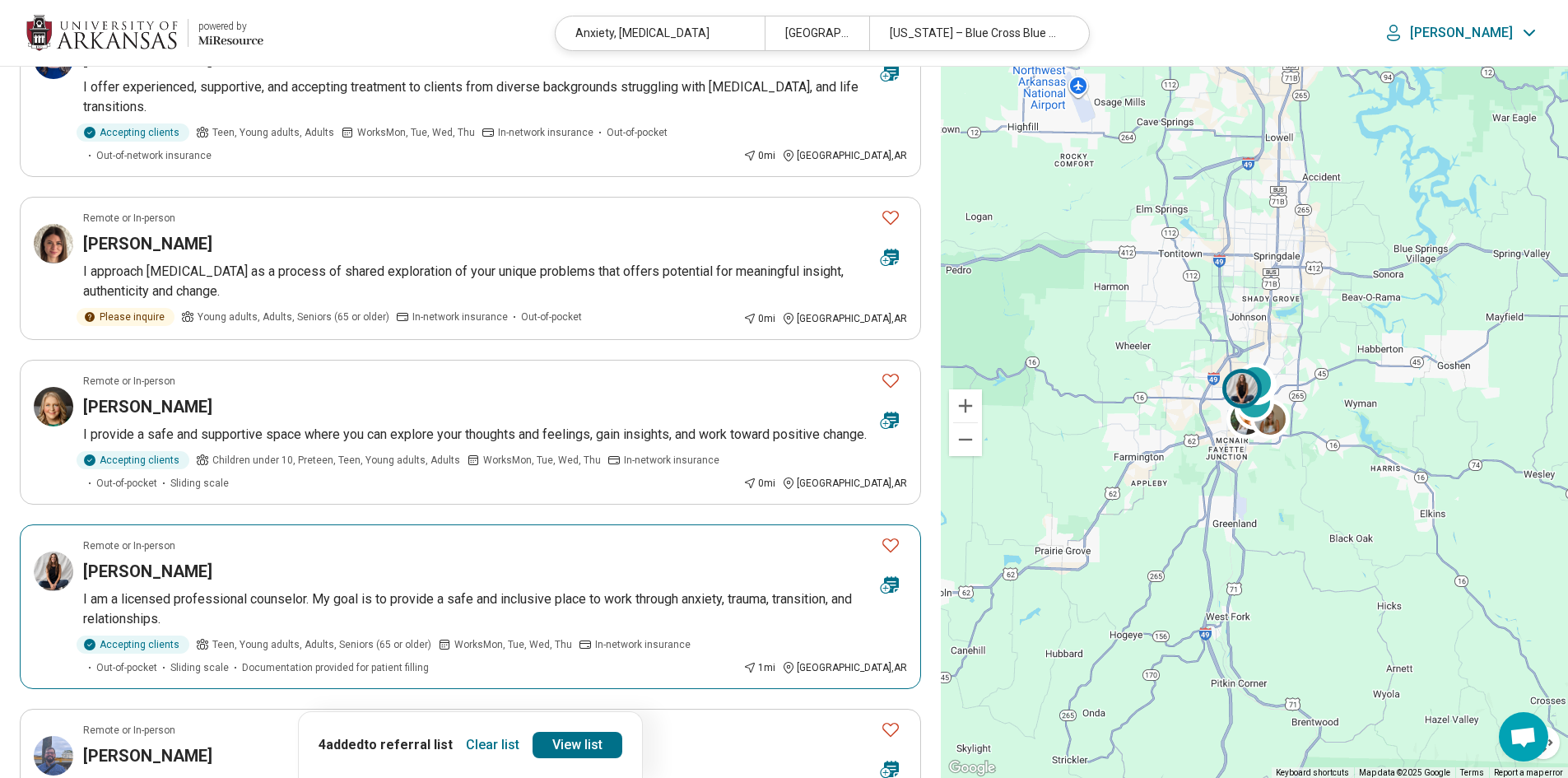
click at [886, 544] on icon "Favorite" at bounding box center [891, 545] width 20 height 20
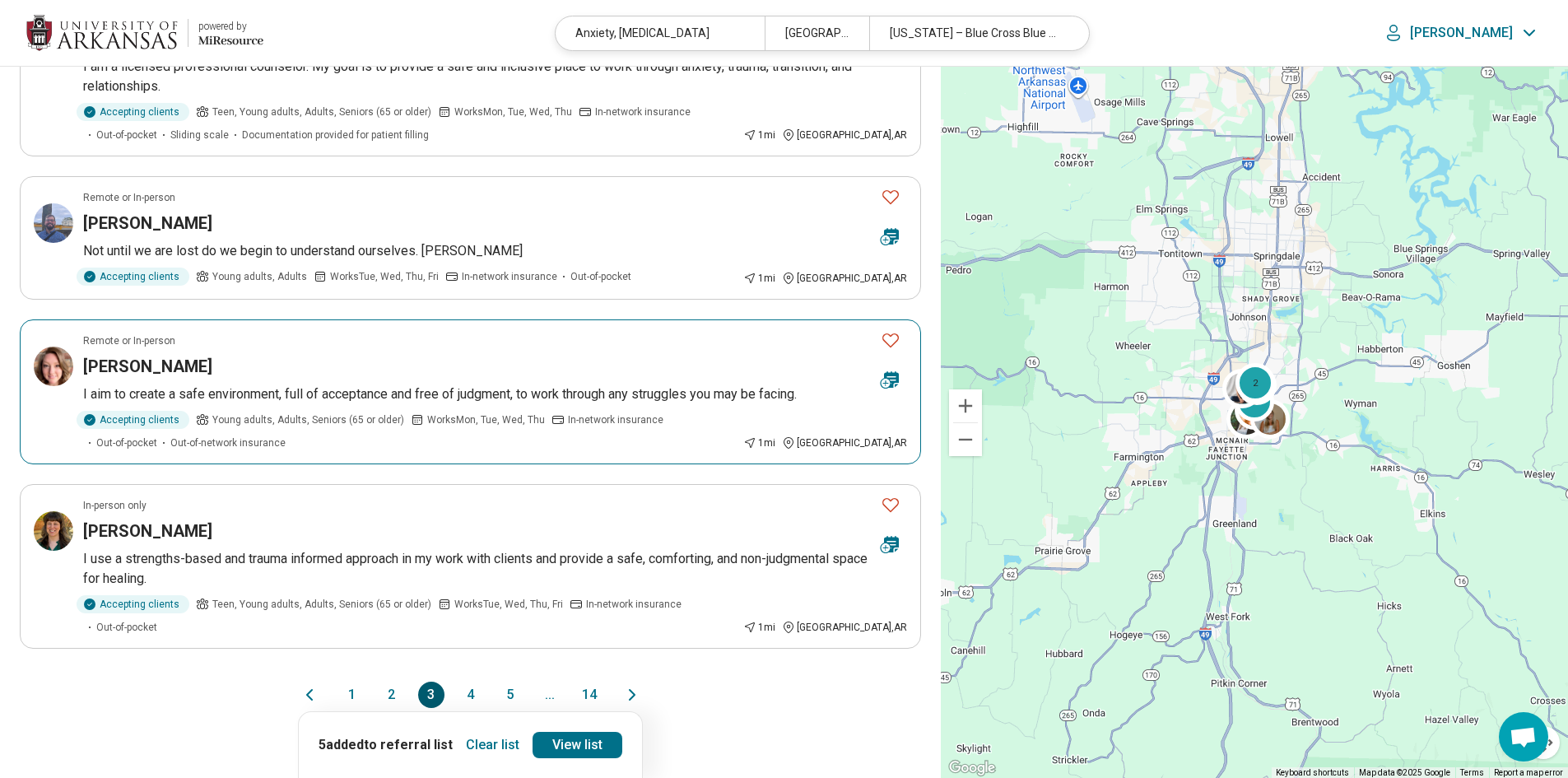
scroll to position [1318, 0]
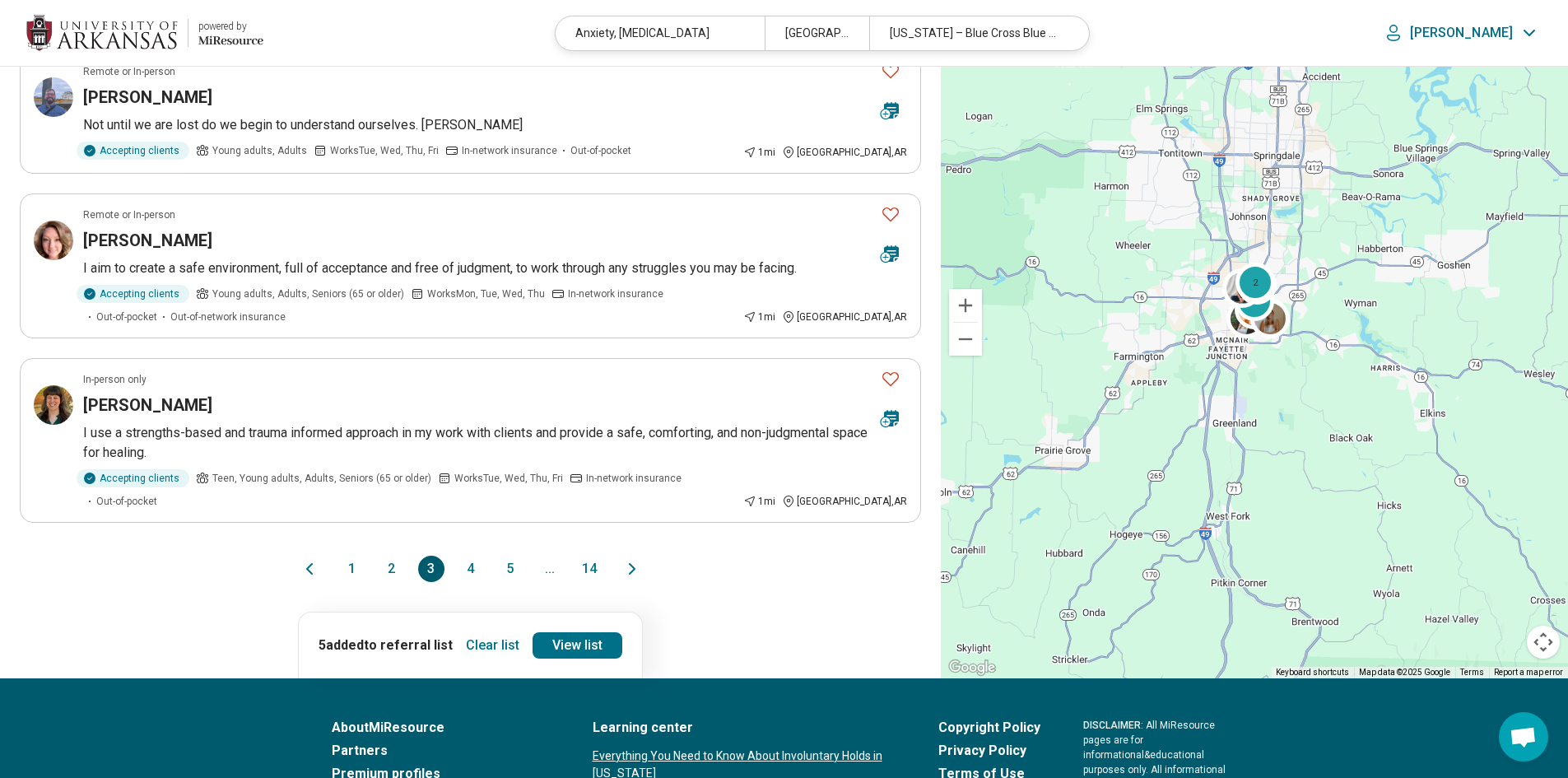
click at [394, 556] on button "2" at bounding box center [391, 569] width 26 height 26
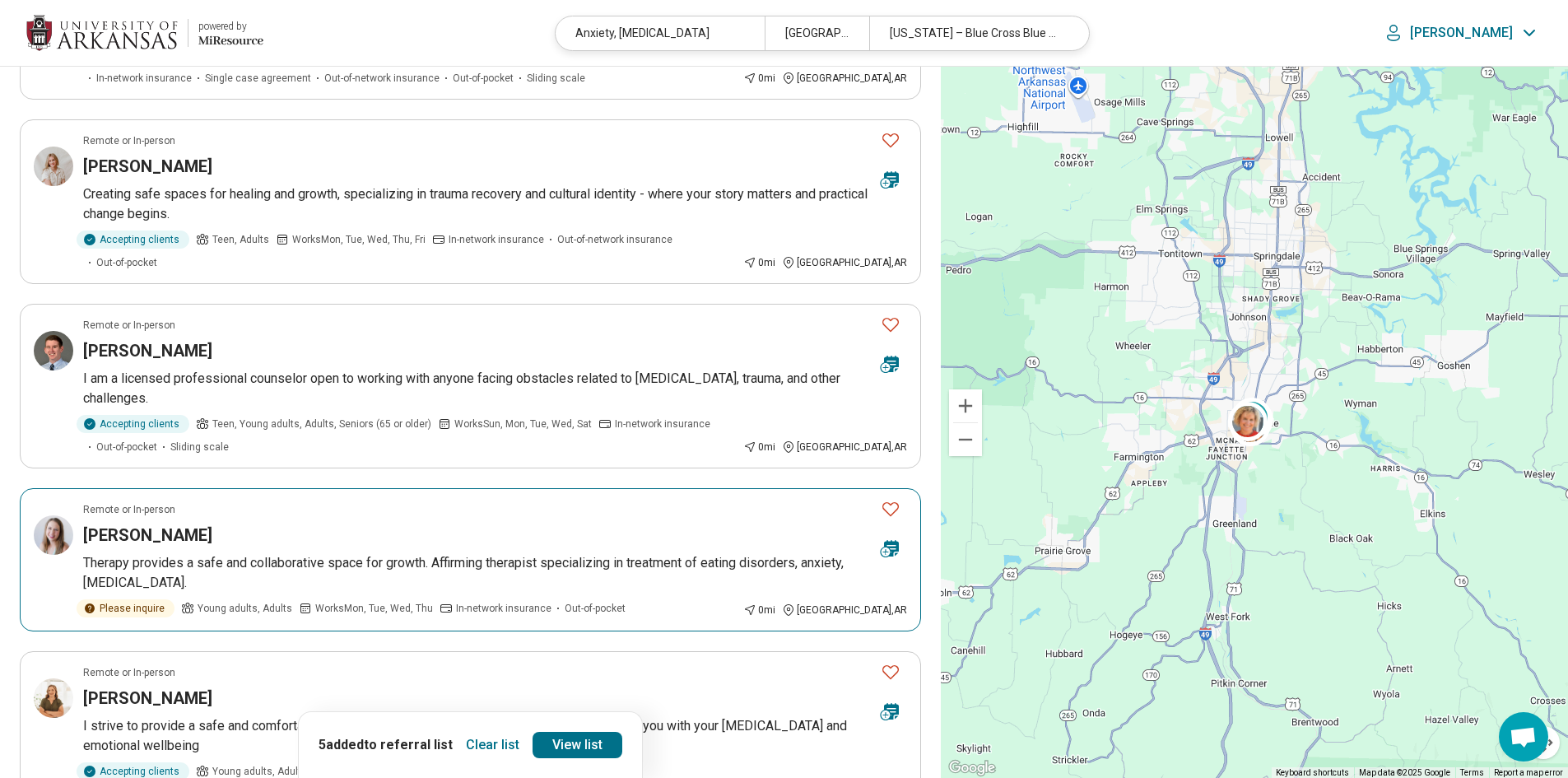
scroll to position [742, 0]
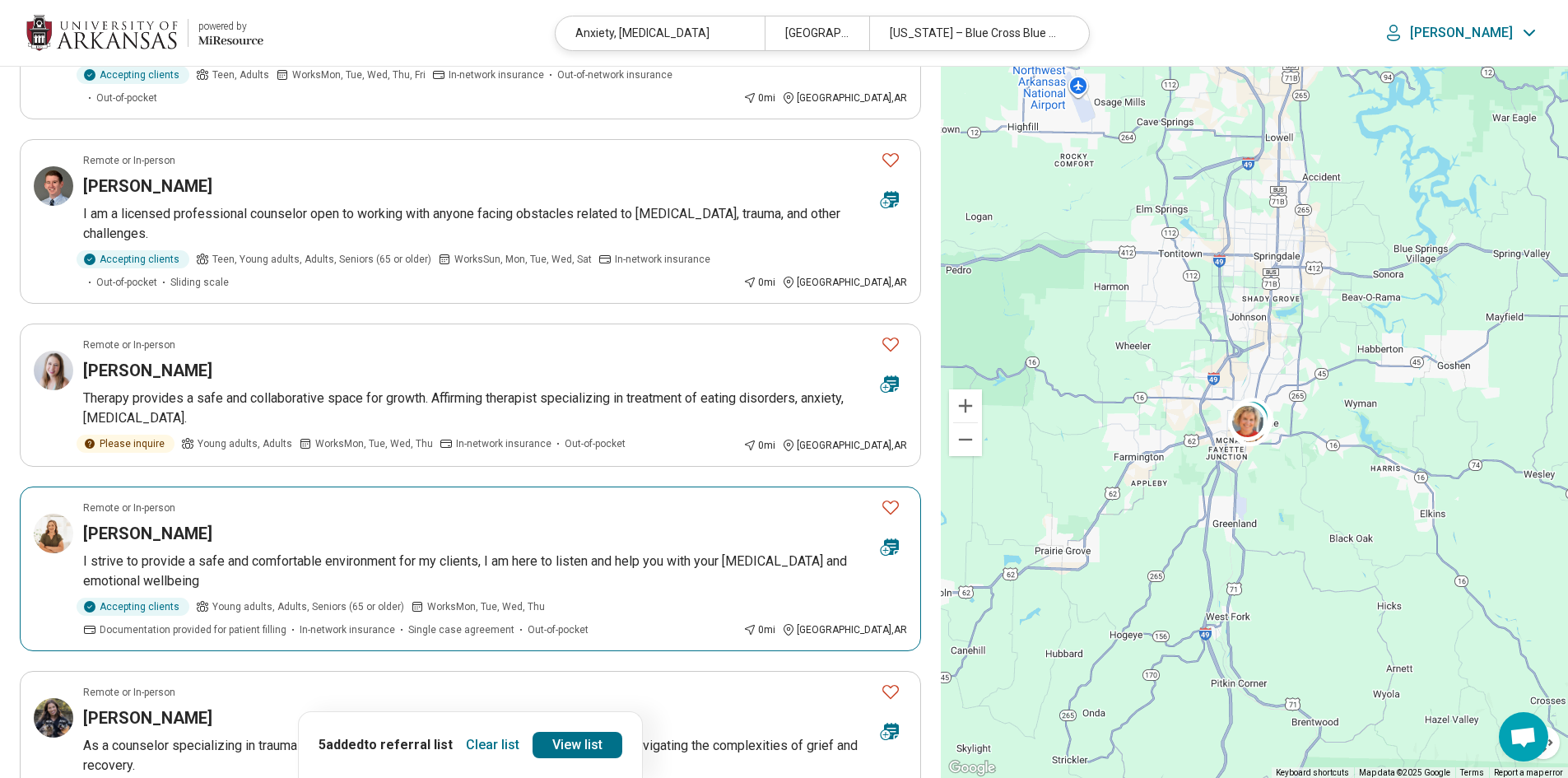
click at [892, 497] on icon "Favorite" at bounding box center [891, 507] width 20 height 20
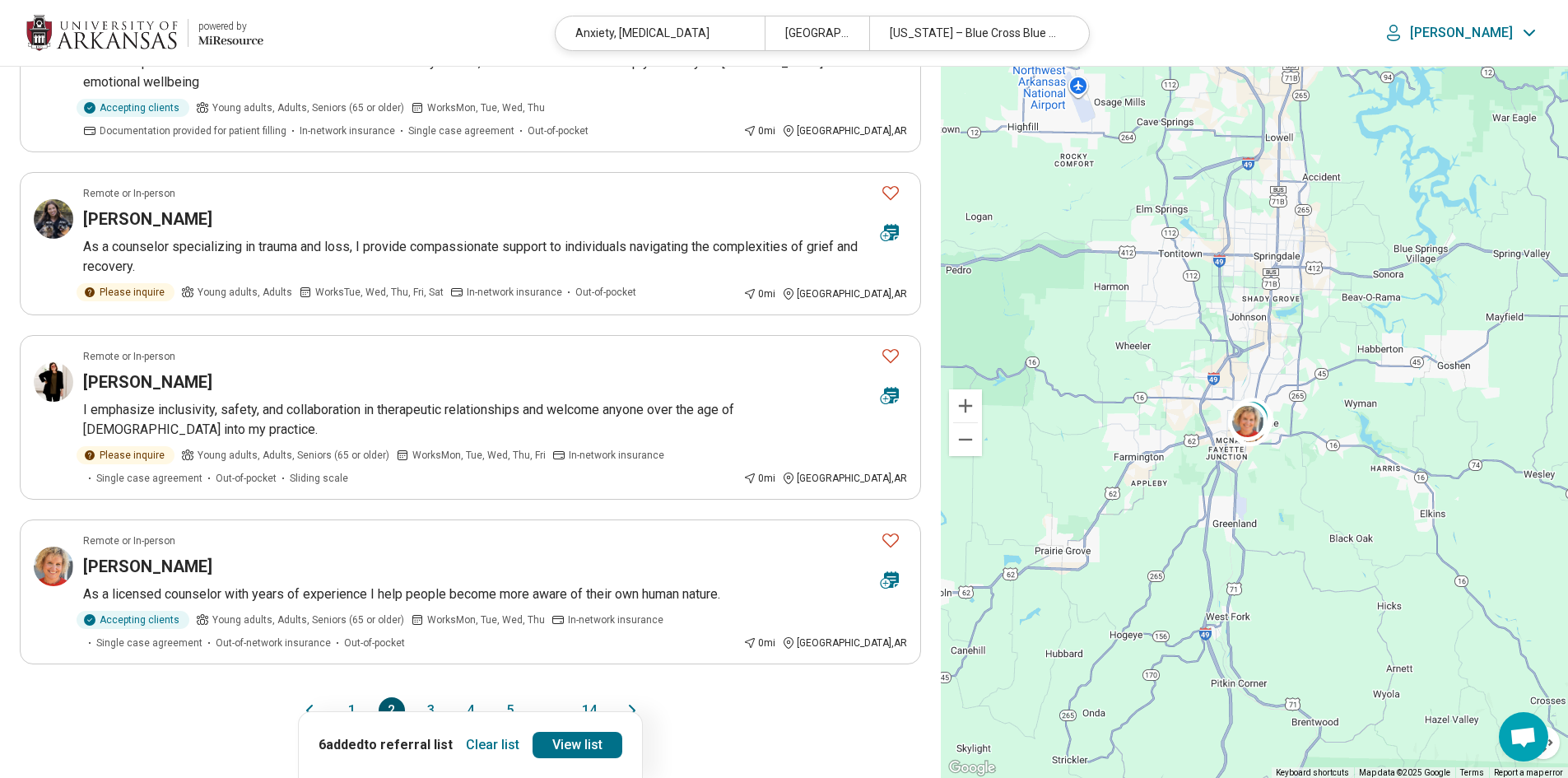
scroll to position [1318, 0]
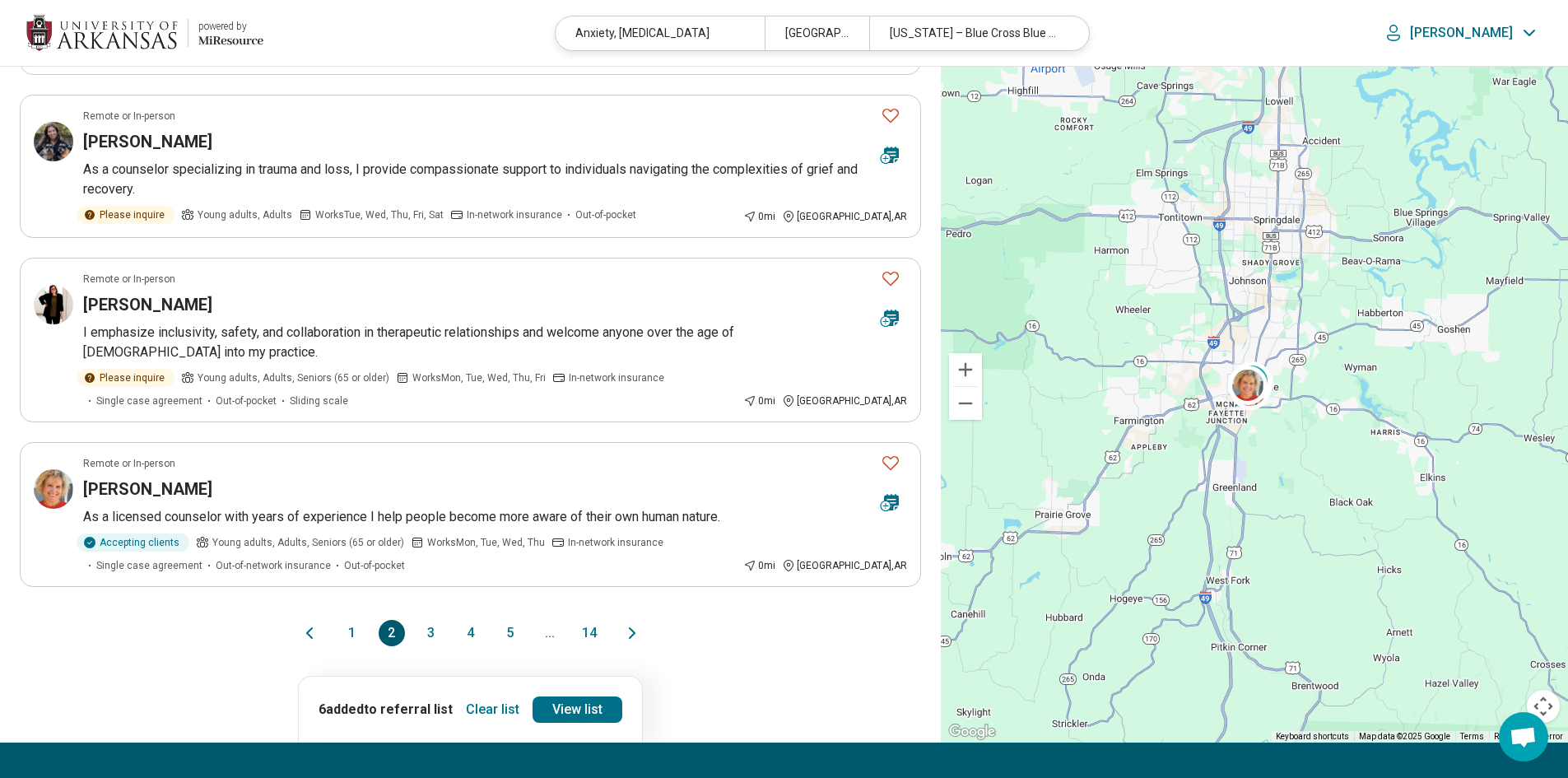
click at [350, 620] on button "1" at bounding box center [352, 633] width 26 height 26
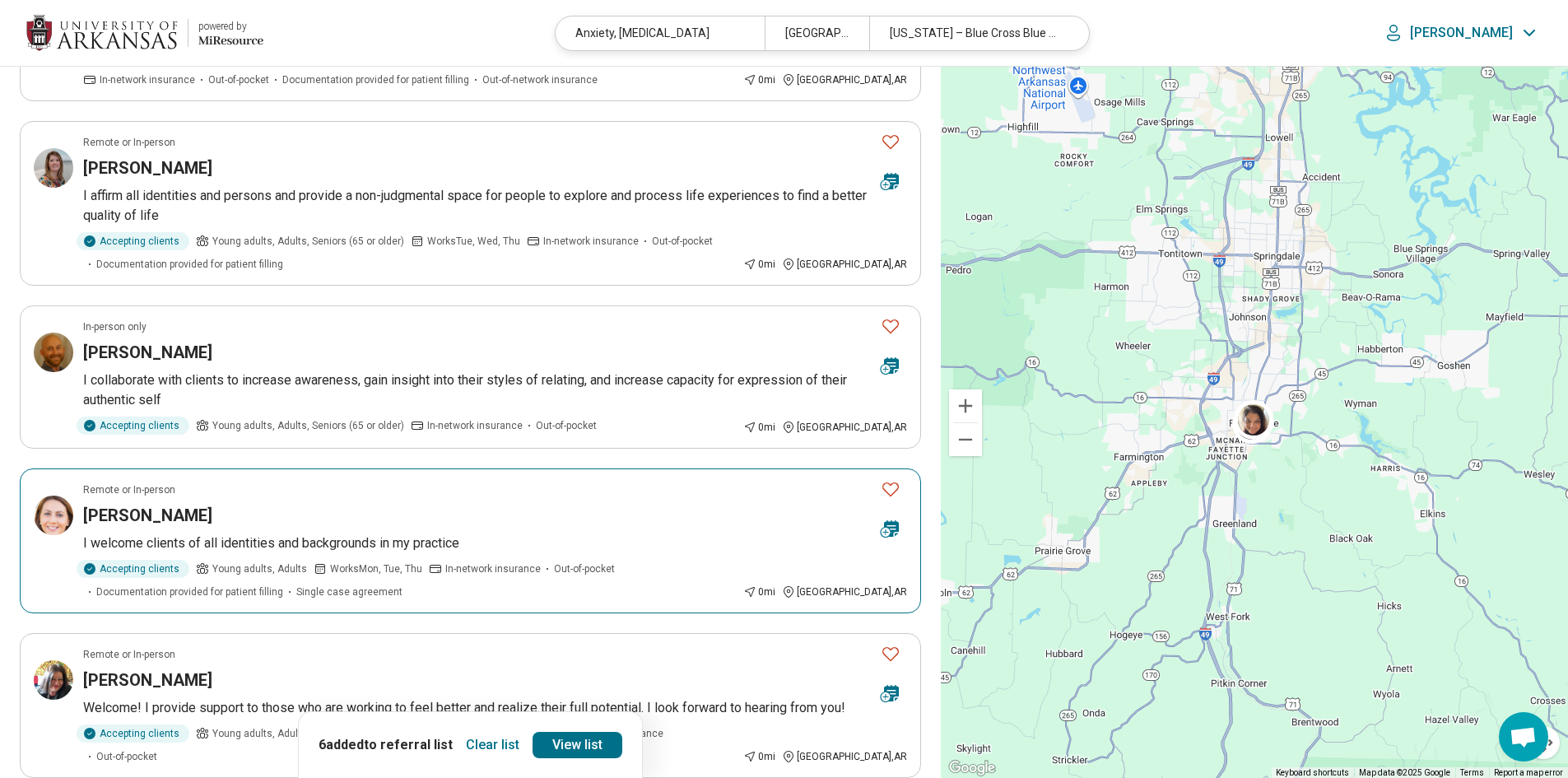
scroll to position [248, 0]
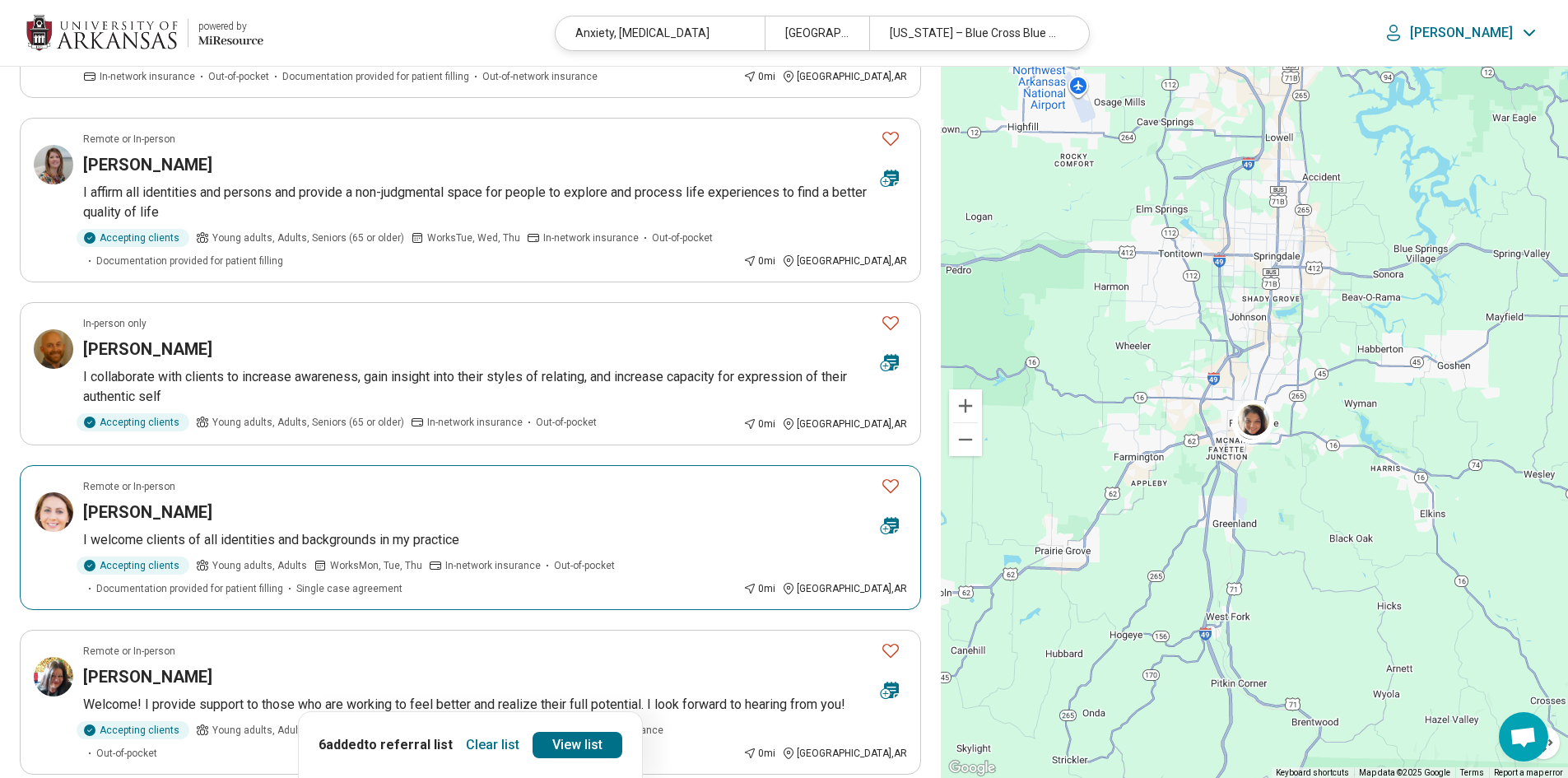
click at [885, 488] on icon "Favorite" at bounding box center [891, 485] width 20 height 20
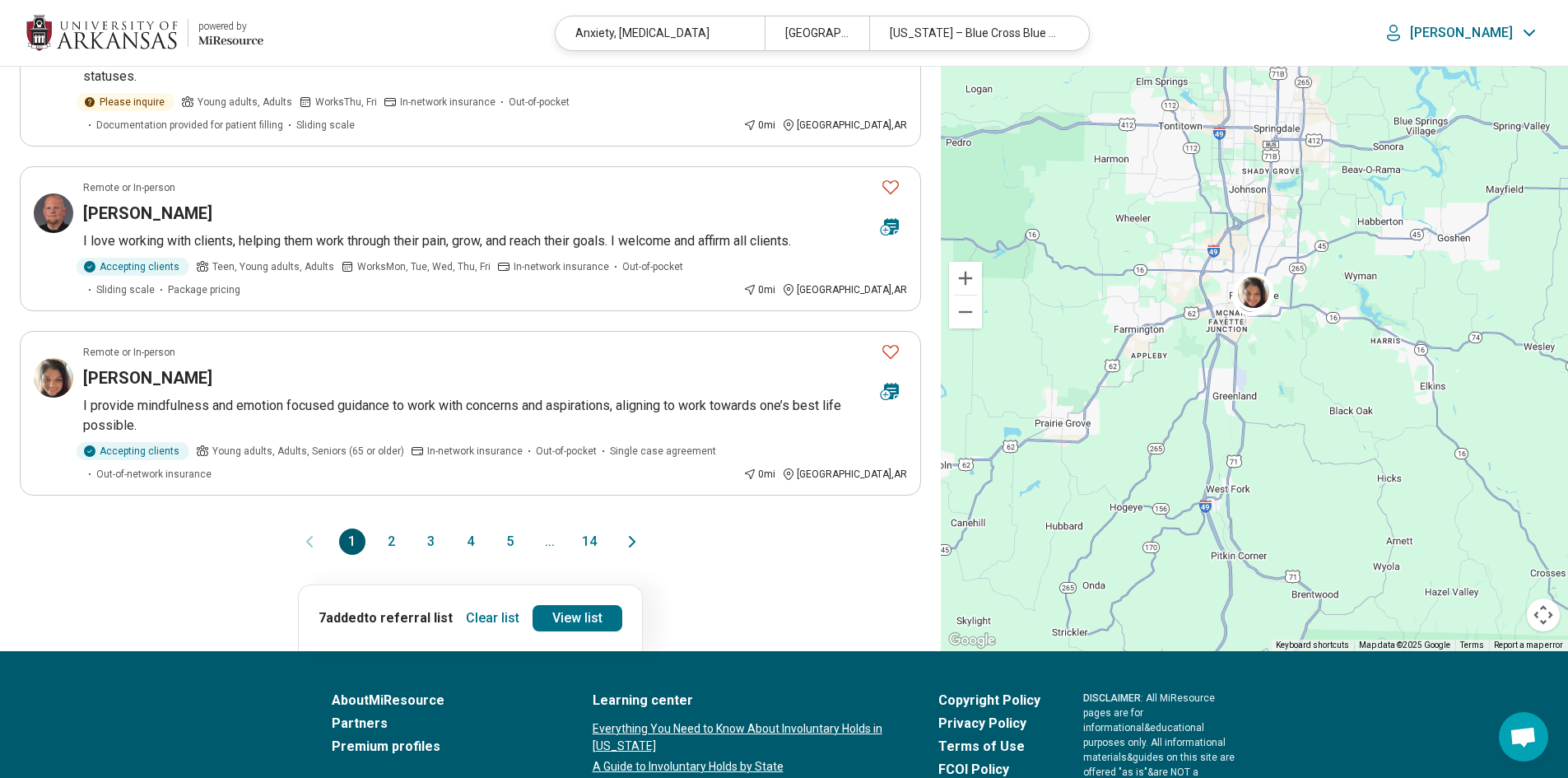
scroll to position [1400, 0]
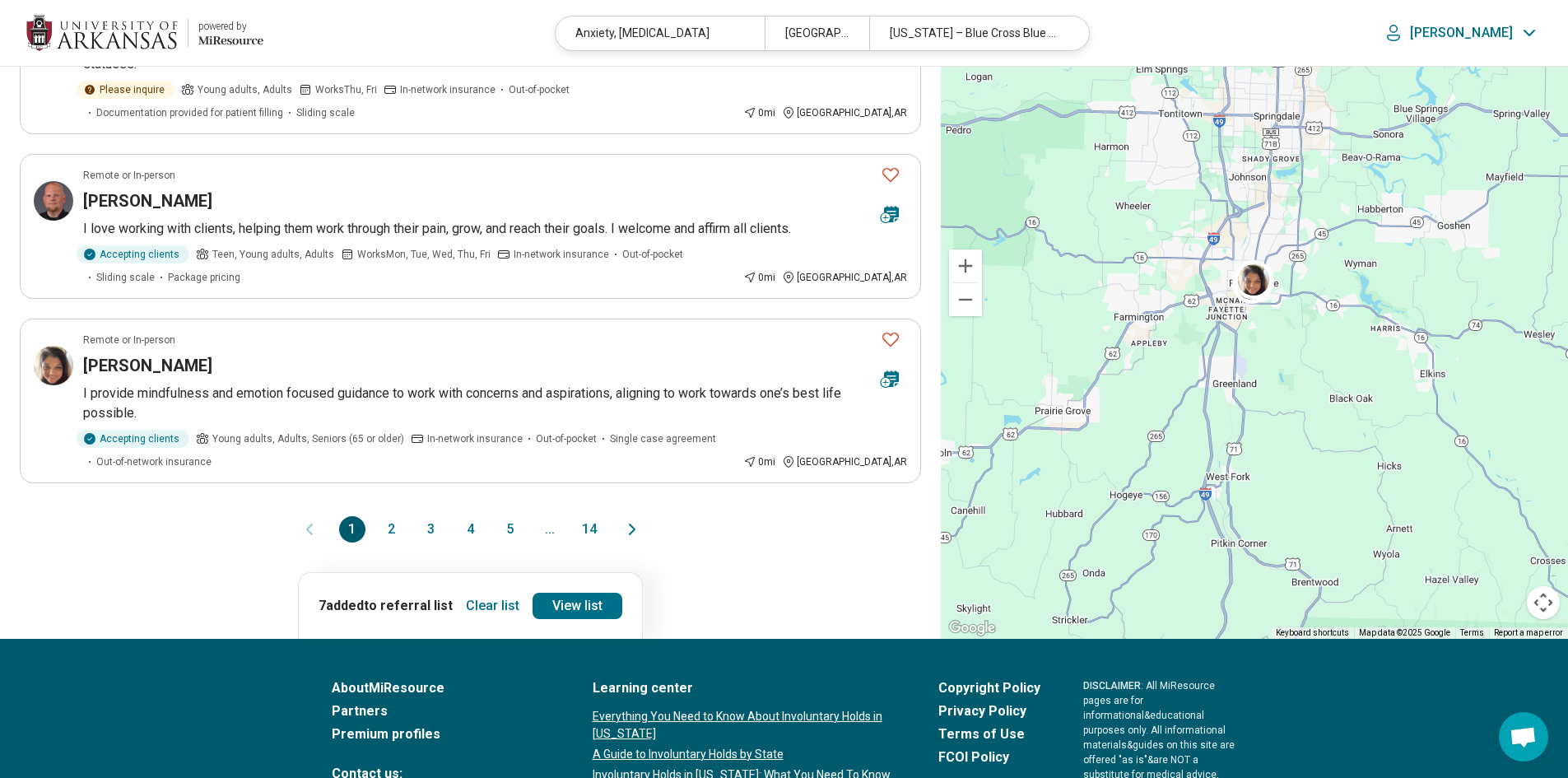
click at [392, 517] on button "2" at bounding box center [391, 529] width 26 height 26
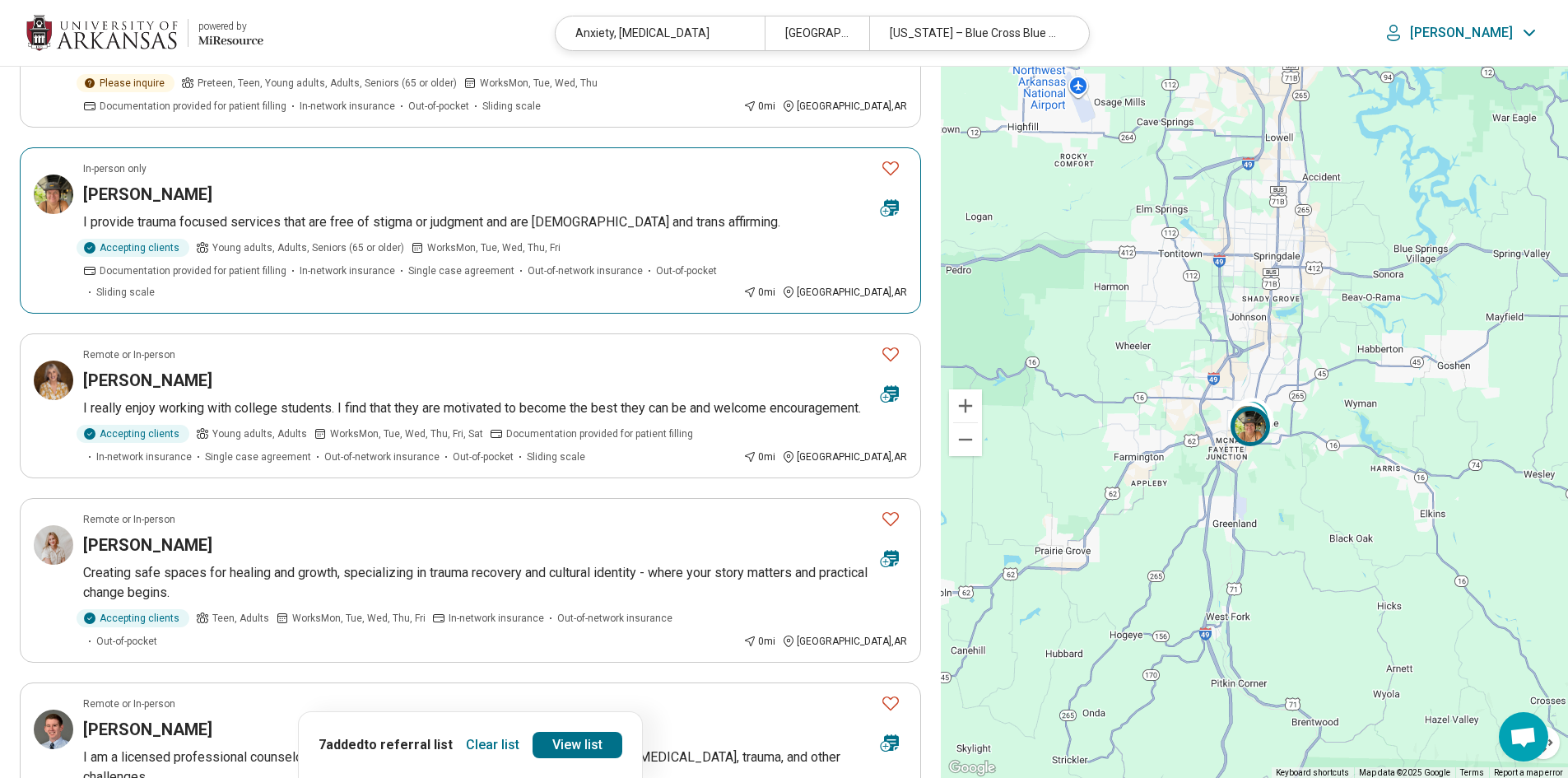
scroll to position [248, 0]
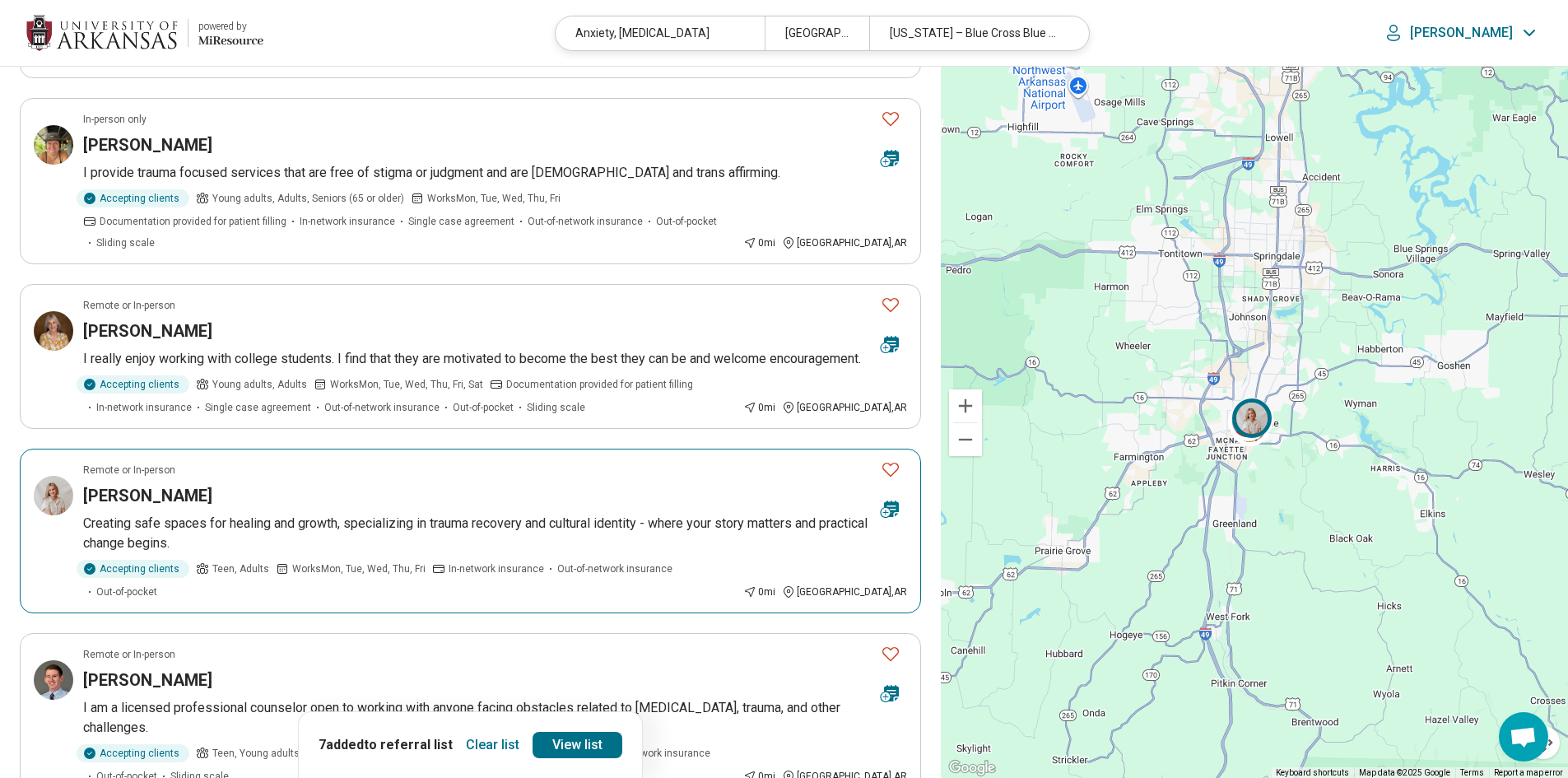
click at [902, 476] on button "Favorite" at bounding box center [891, 470] width 33 height 34
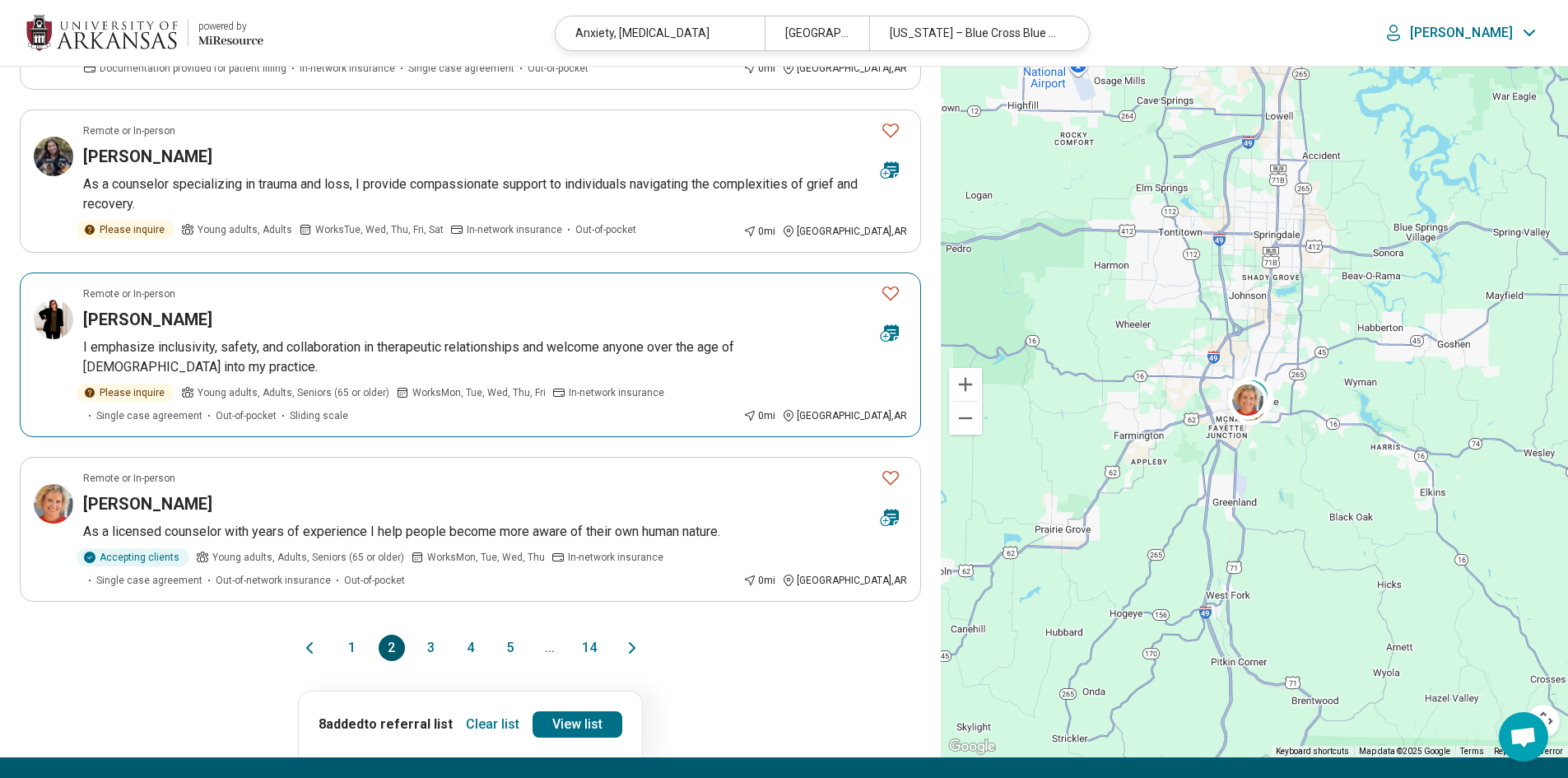
scroll to position [1318, 0]
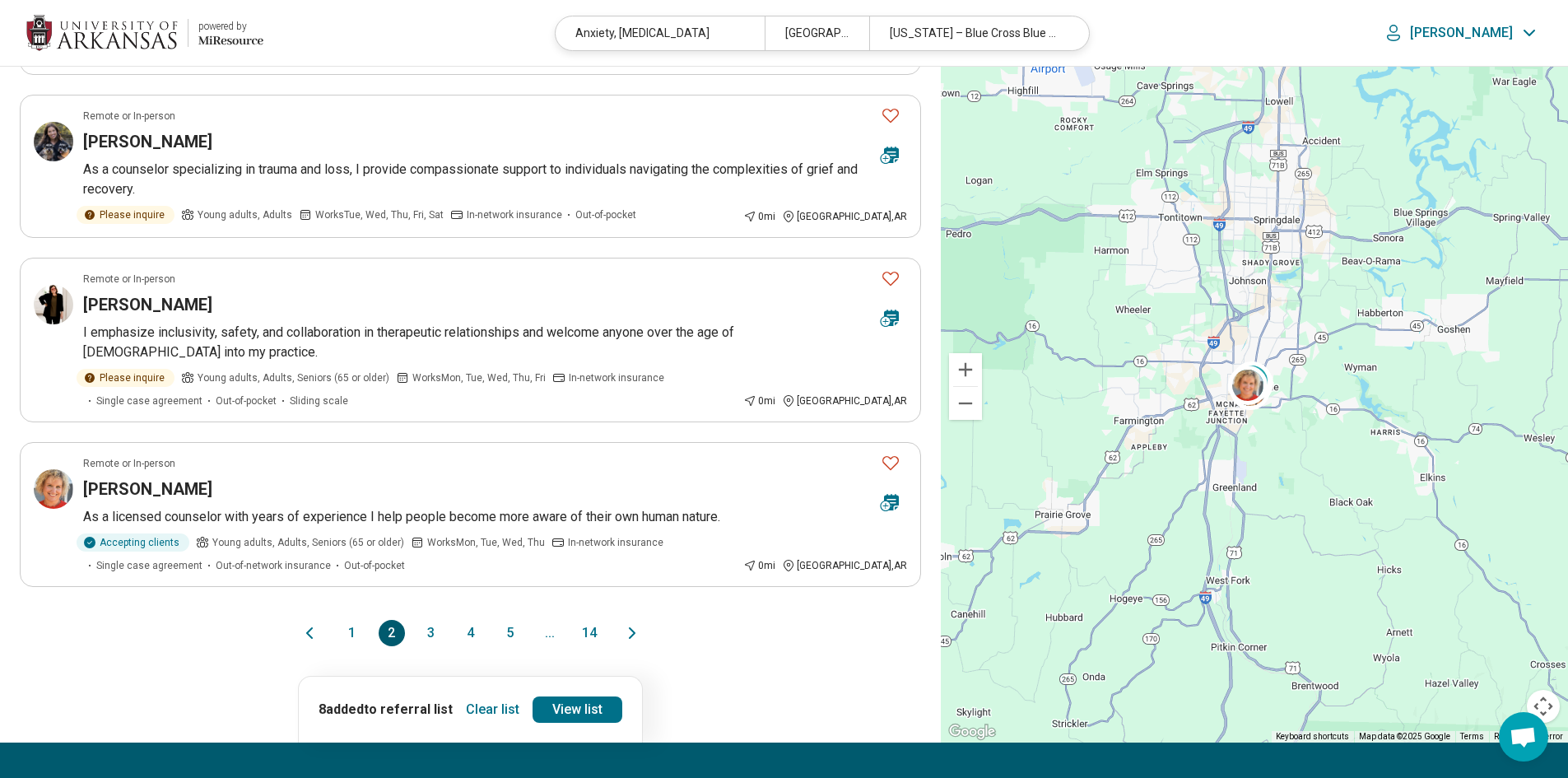
click at [420, 620] on button "3" at bounding box center [431, 633] width 26 height 26
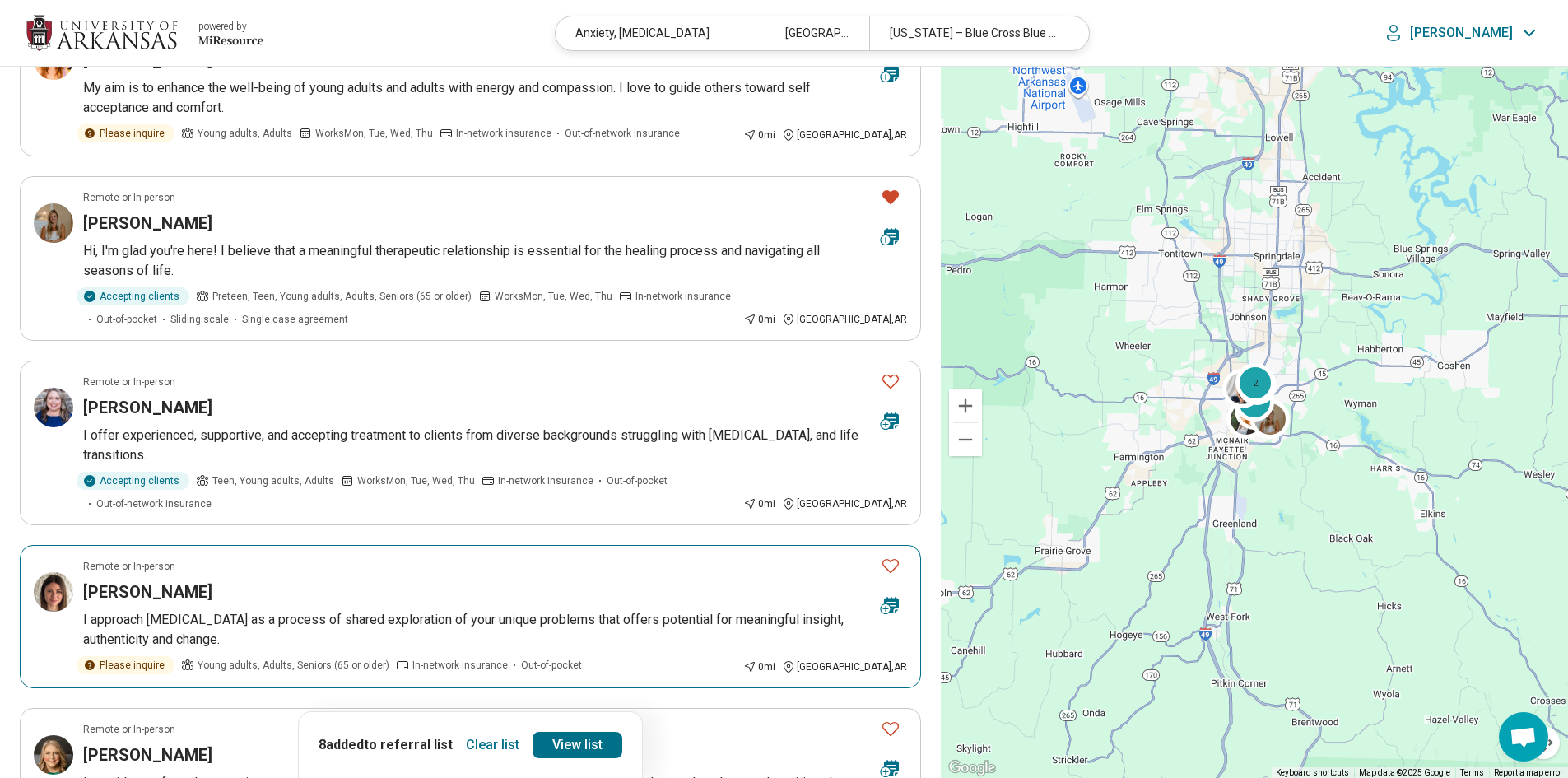
scroll to position [330, 0]
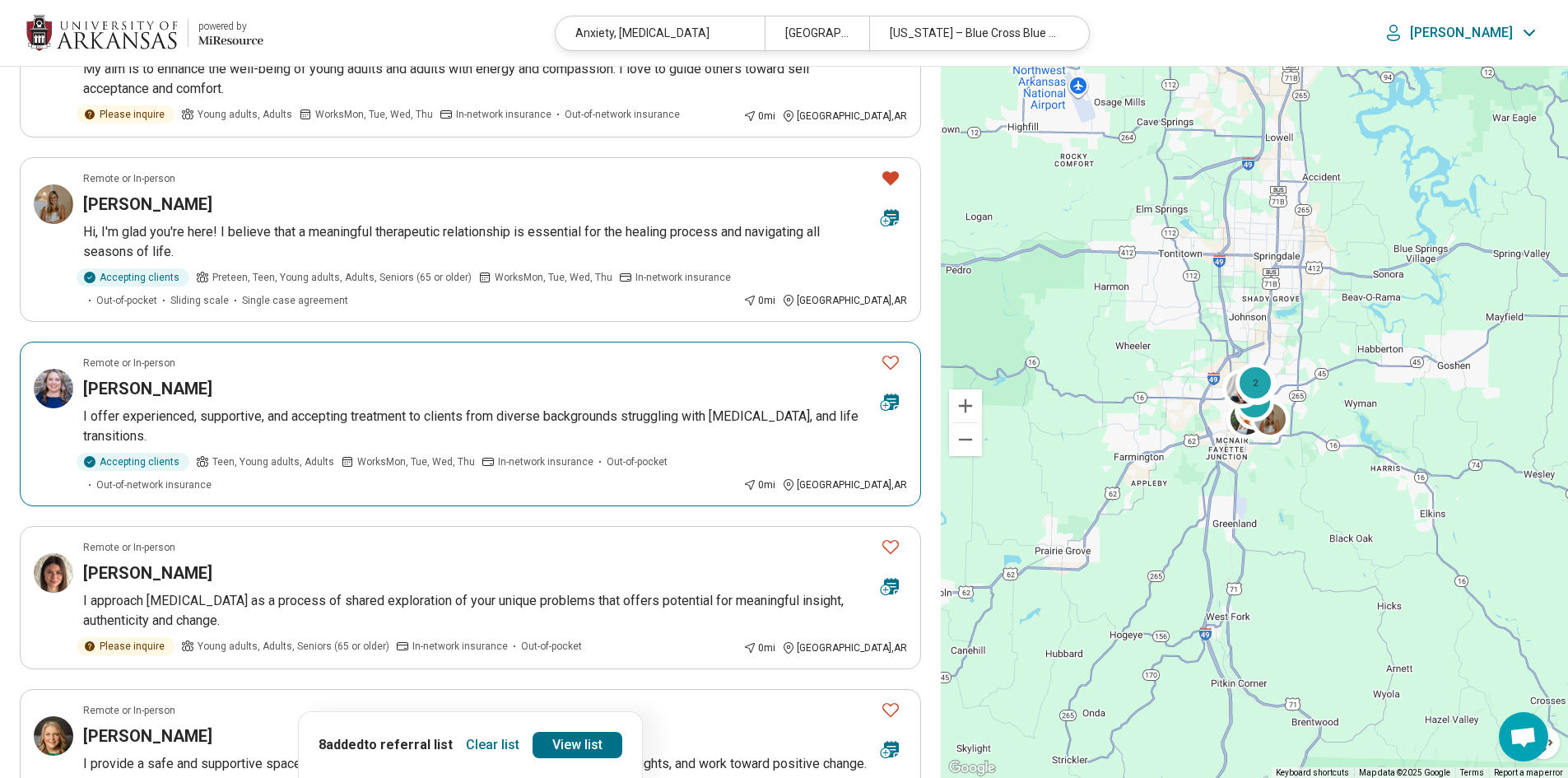
click at [897, 366] on icon "Favorite" at bounding box center [891, 362] width 20 height 20
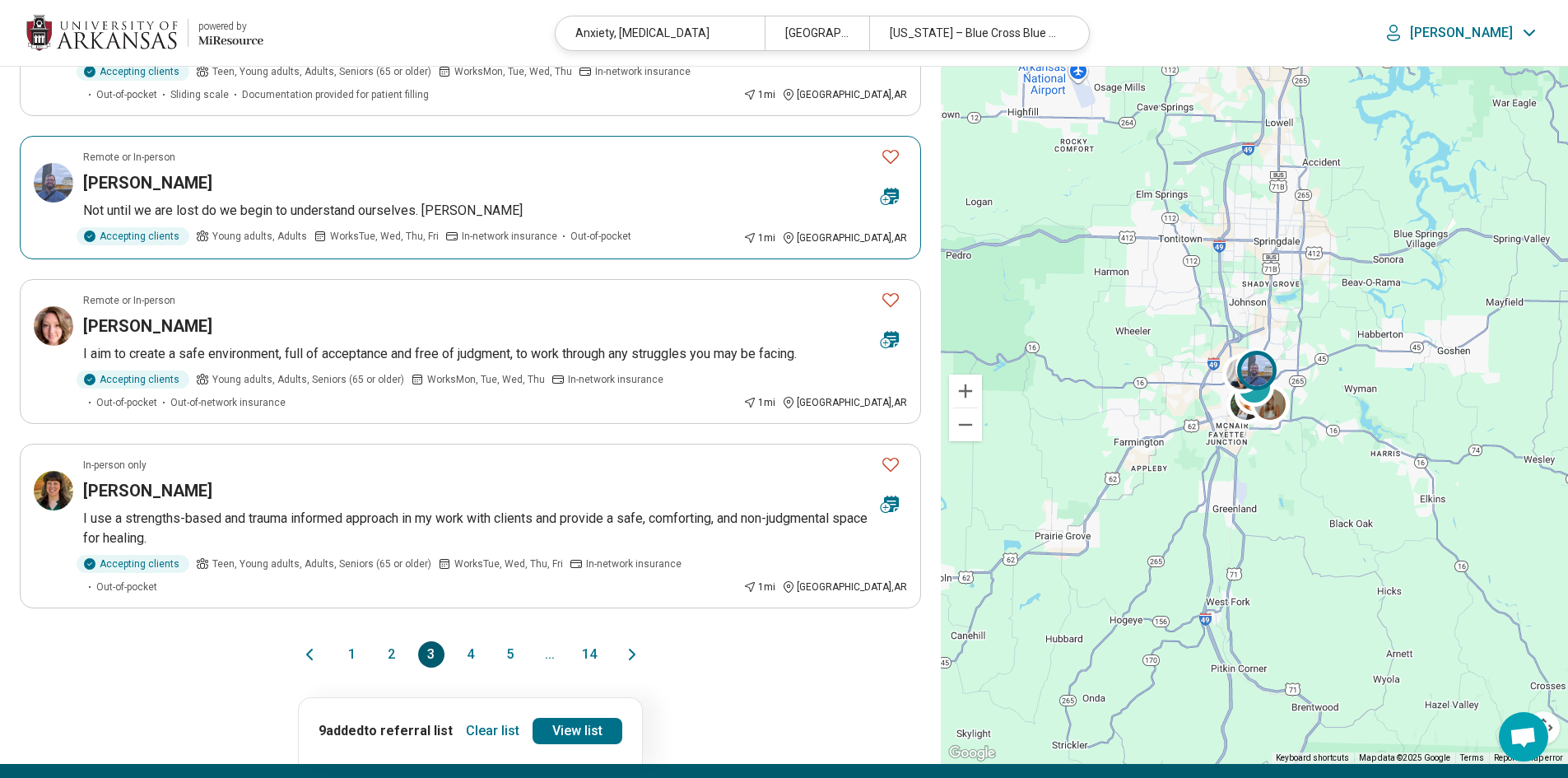
scroll to position [1236, 0]
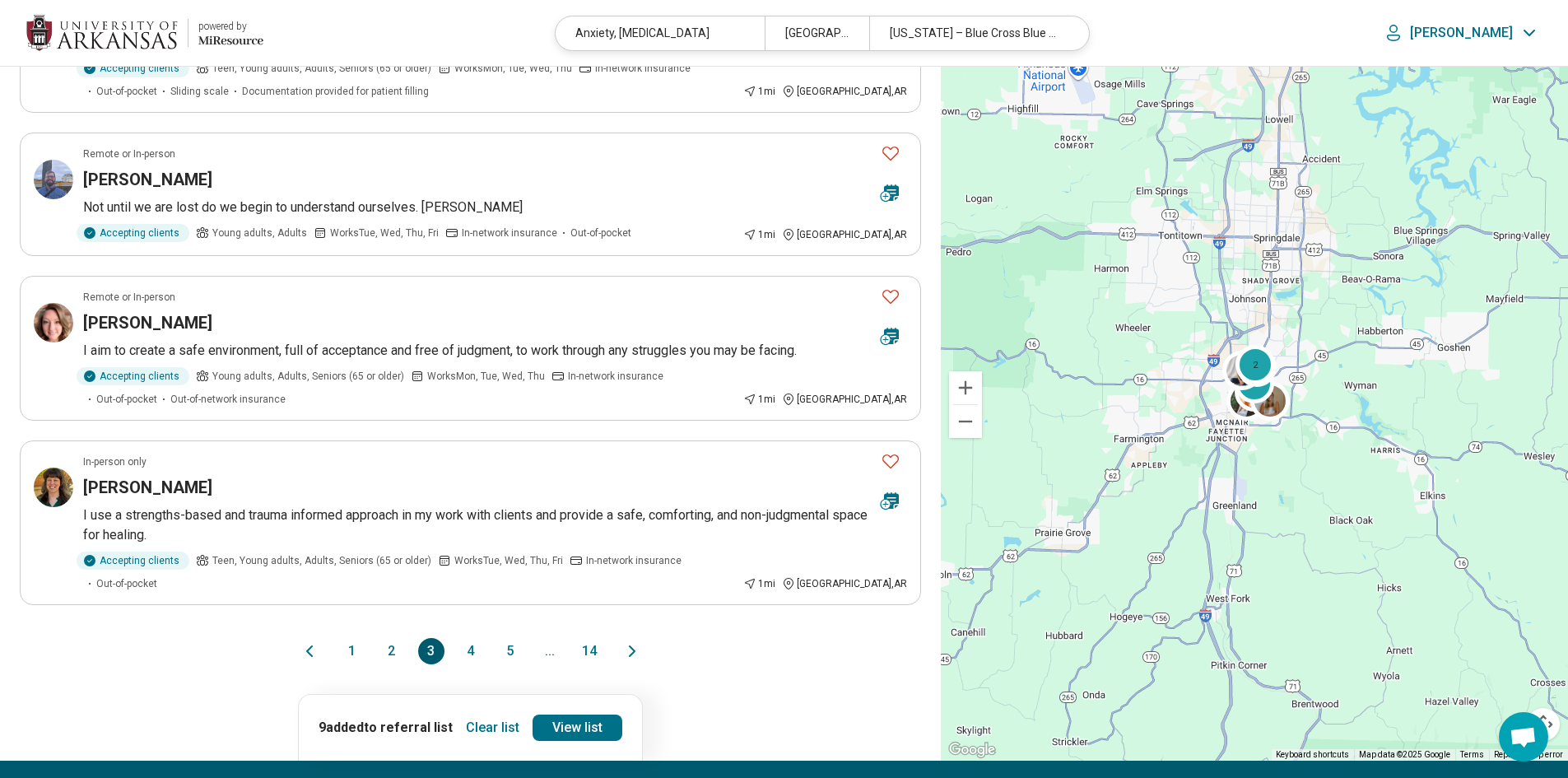
click at [474, 638] on button "4" at bounding box center [470, 651] width 26 height 26
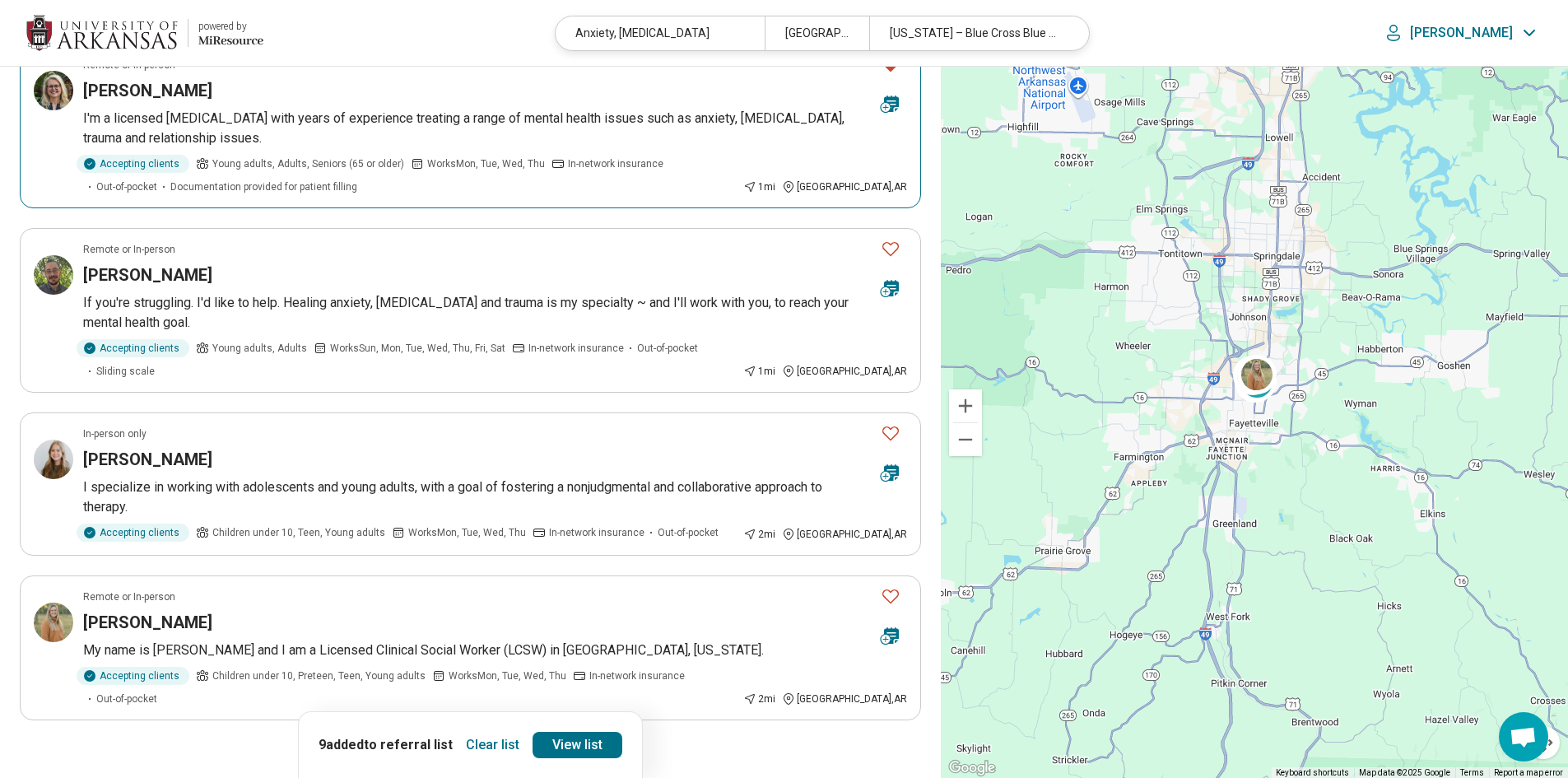
scroll to position [1153, 0]
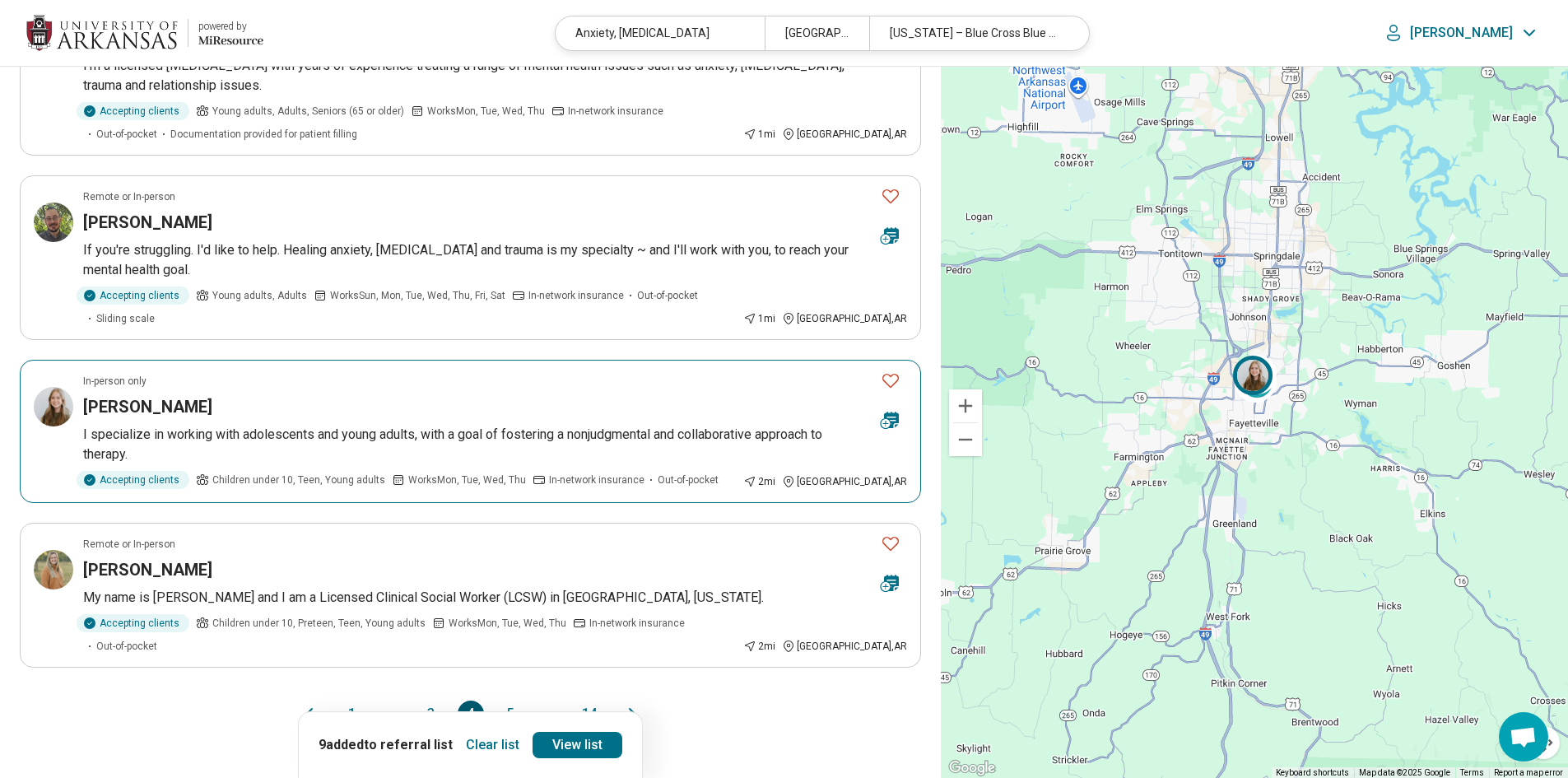
click at [894, 371] on icon "Favorite" at bounding box center [891, 381] width 20 height 20
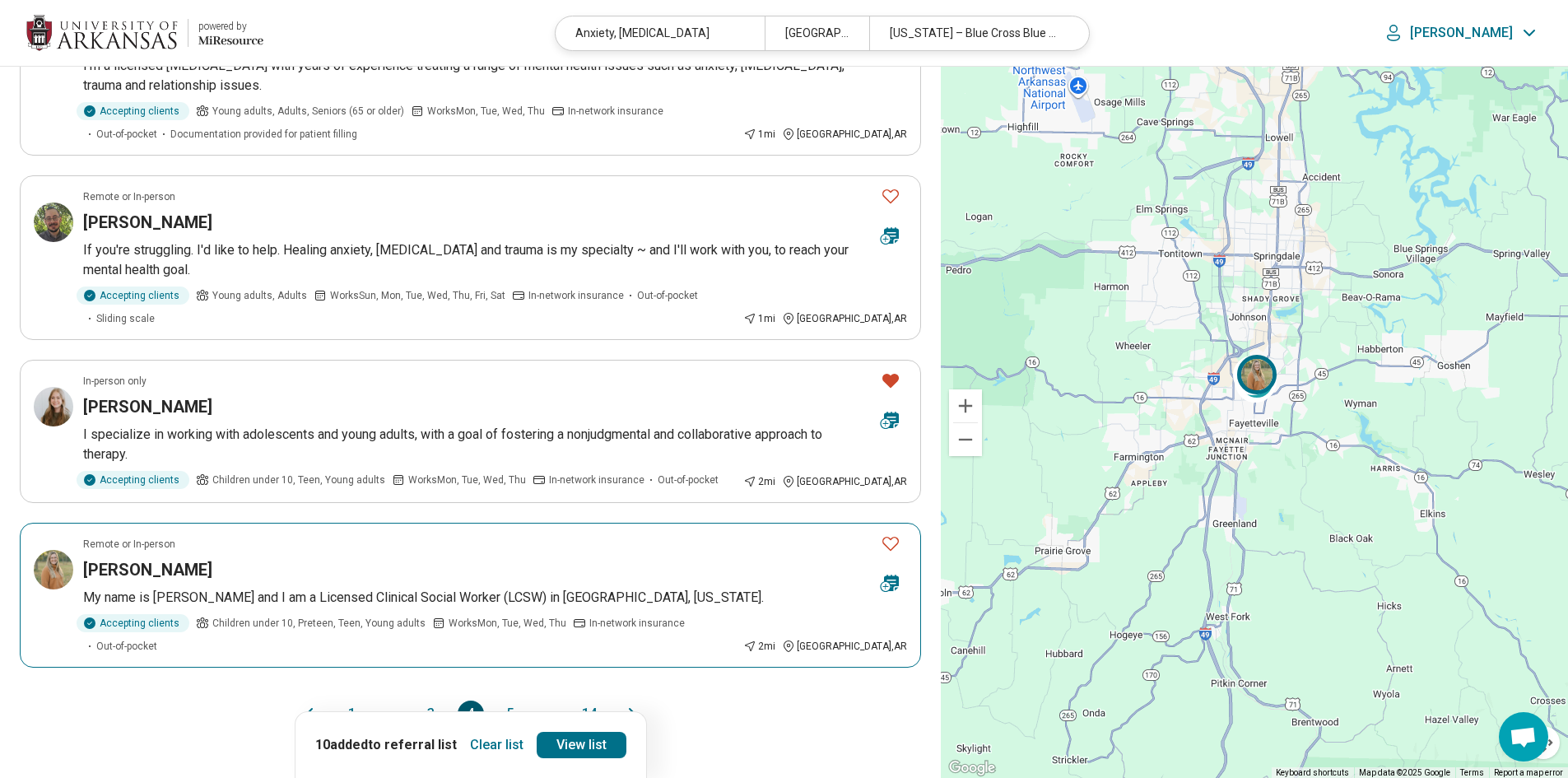
click at [893, 533] on icon "Favorite" at bounding box center [891, 543] width 20 height 20
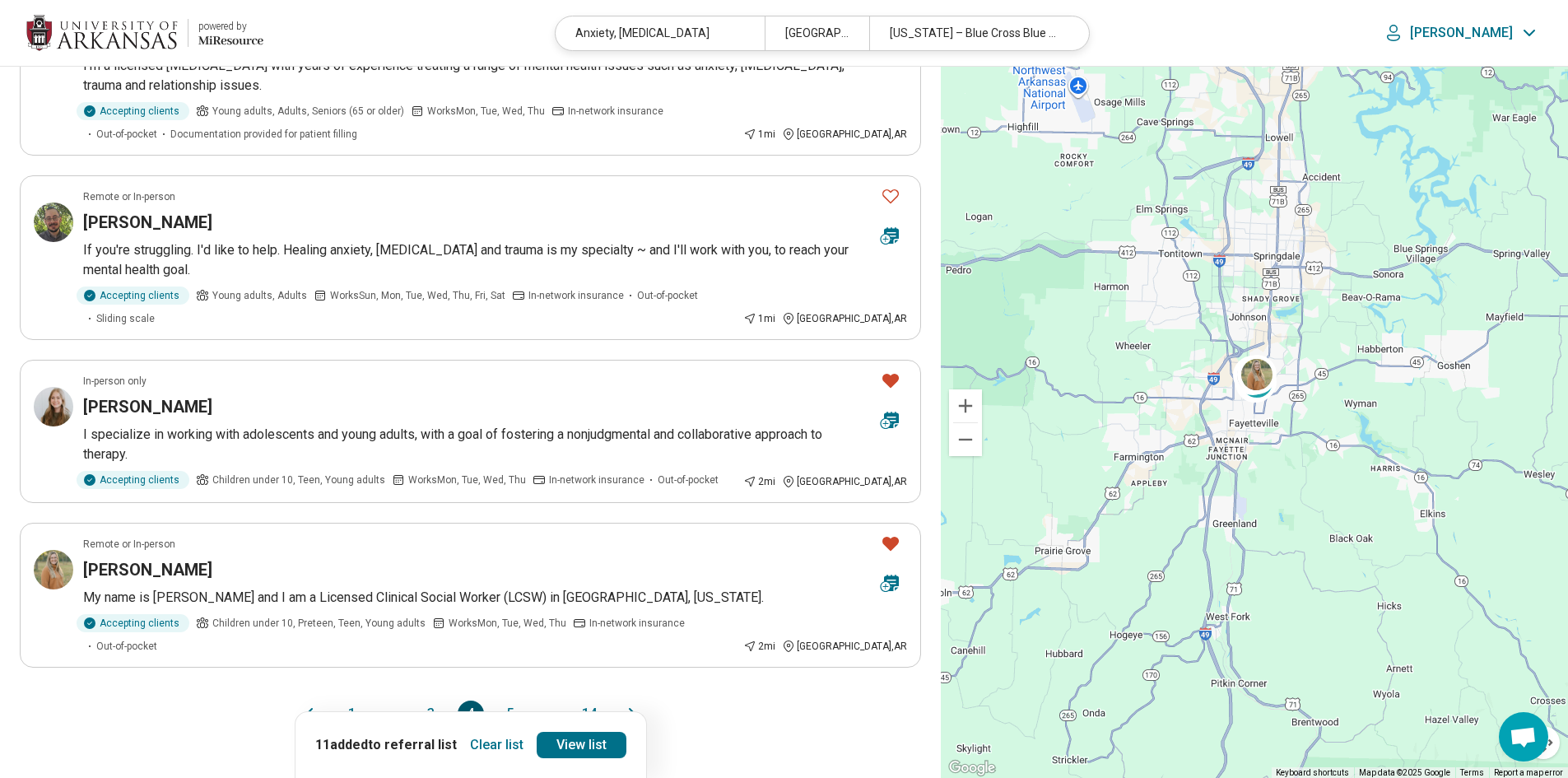
click at [502, 701] on button "5" at bounding box center [510, 713] width 26 height 26
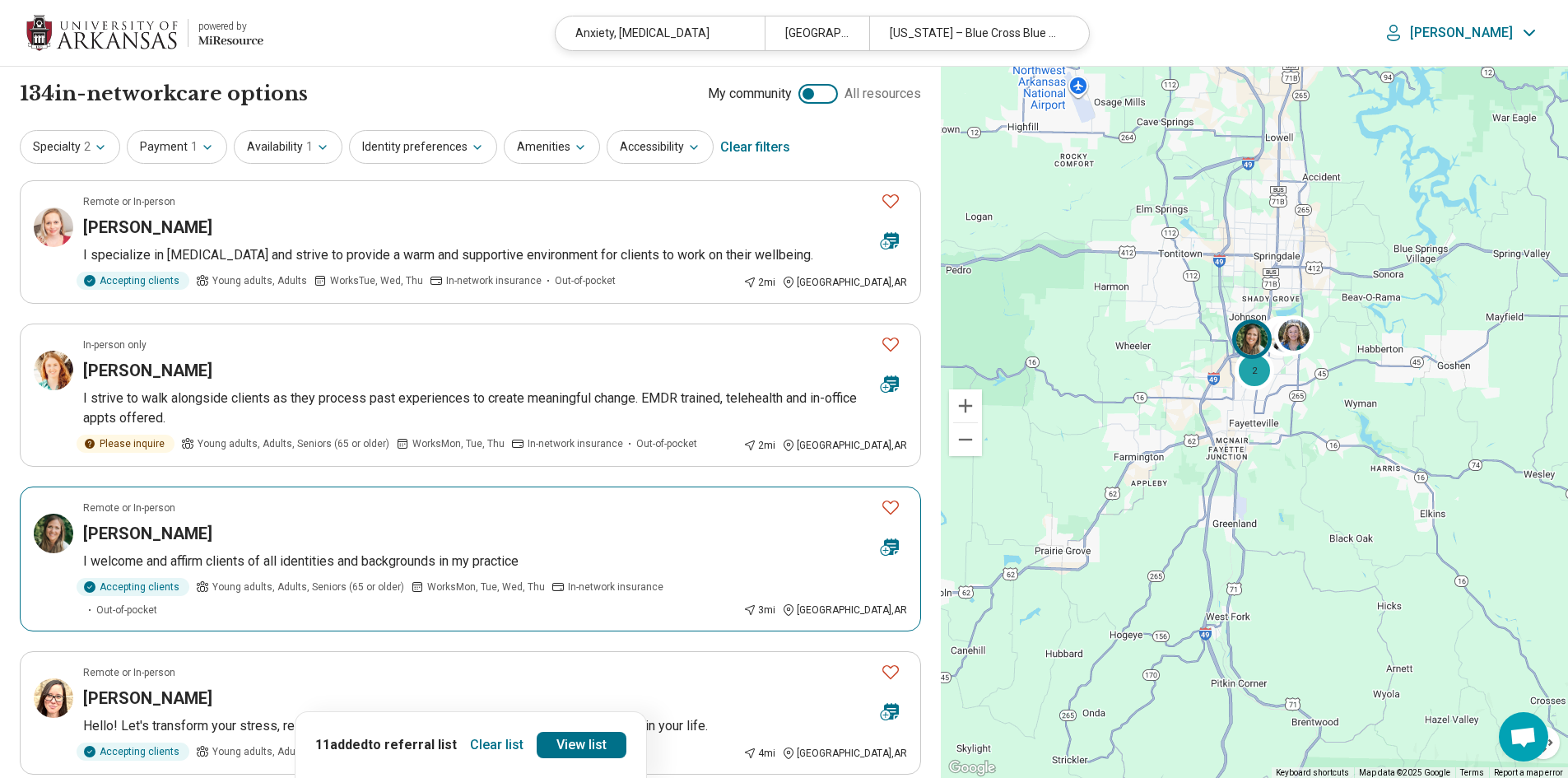
click at [881, 504] on icon "Favorite" at bounding box center [891, 507] width 20 height 20
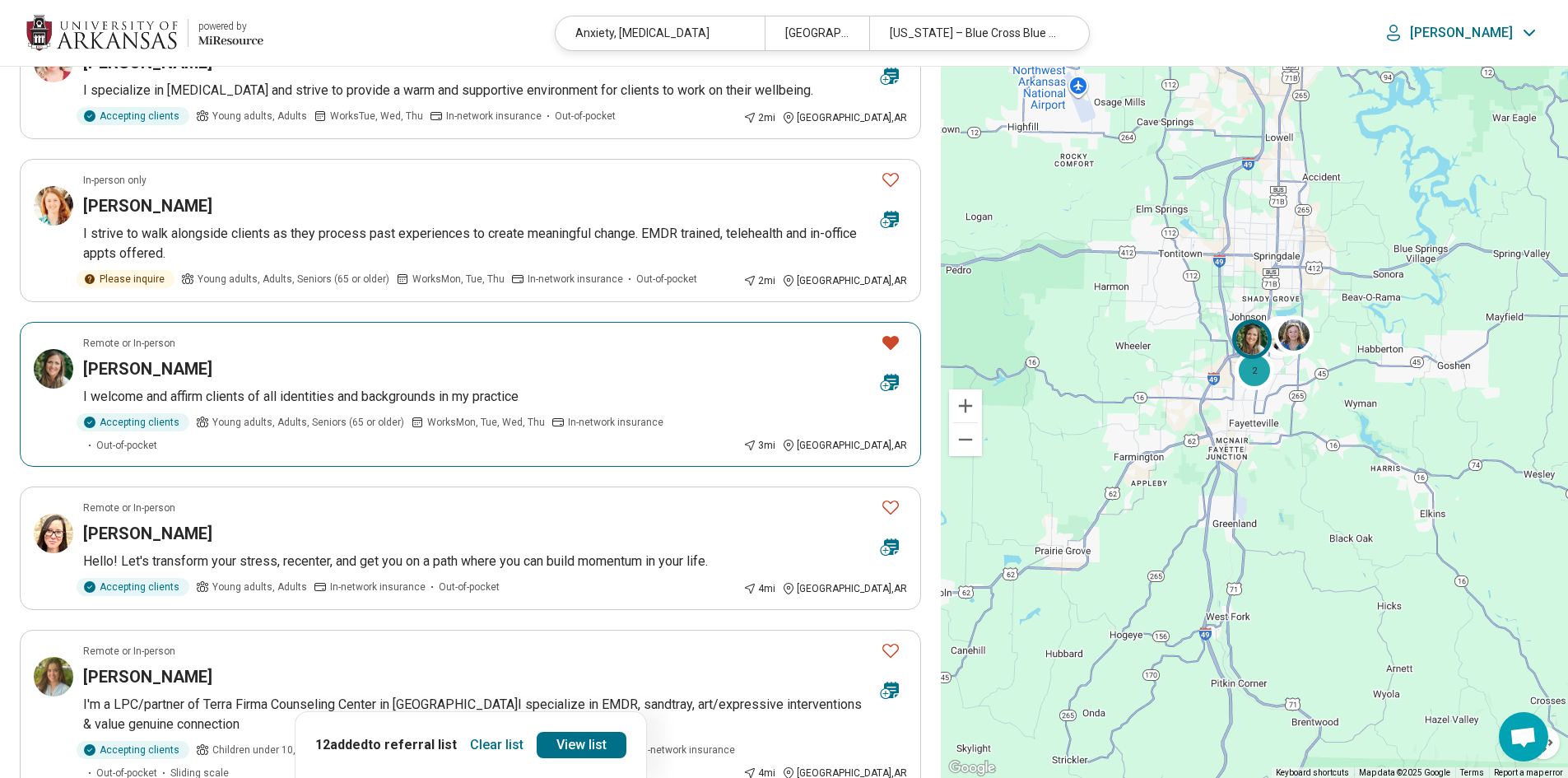
scroll to position [248, 0]
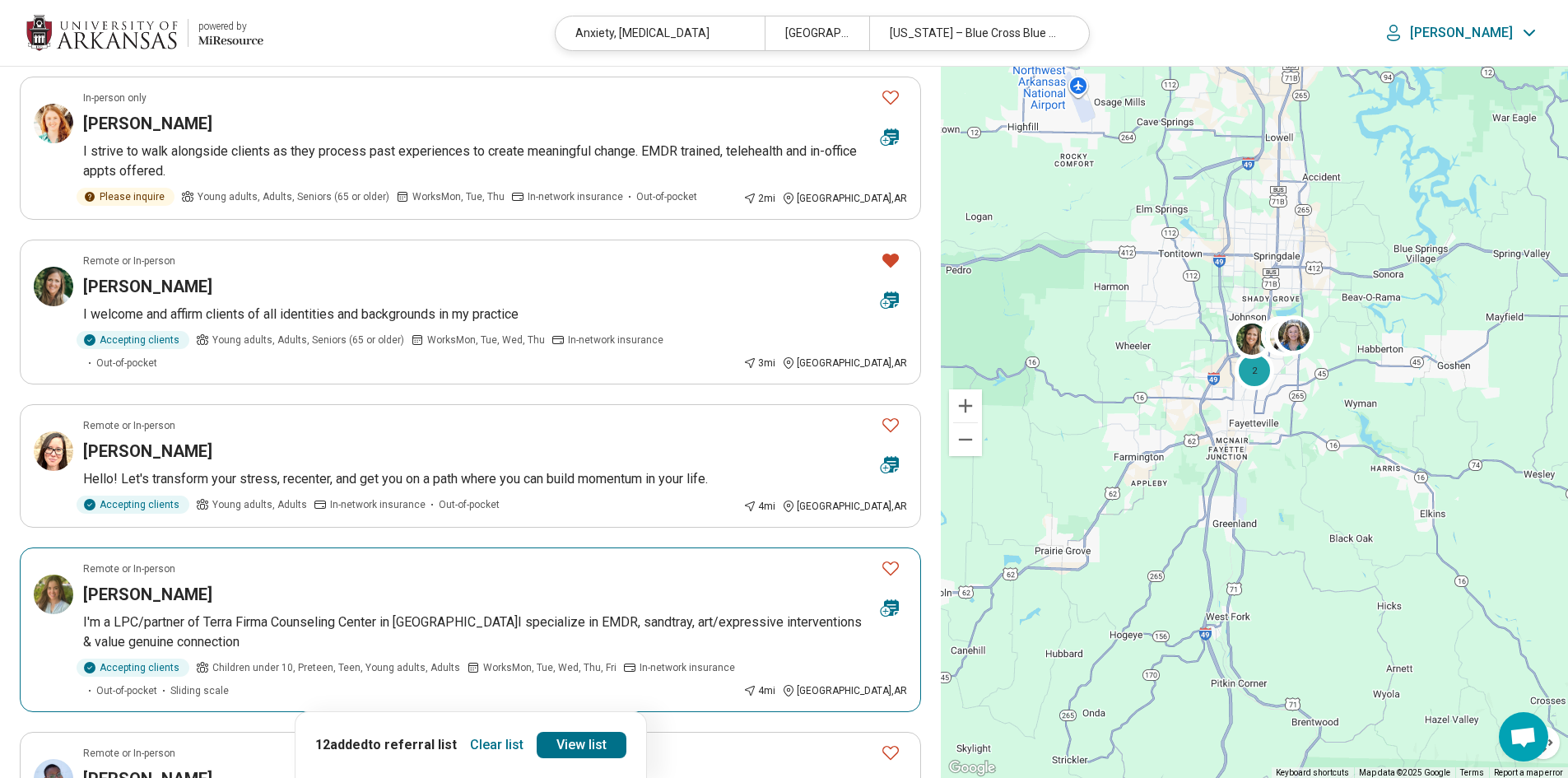
click at [881, 559] on icon "Favorite" at bounding box center [891, 569] width 20 height 20
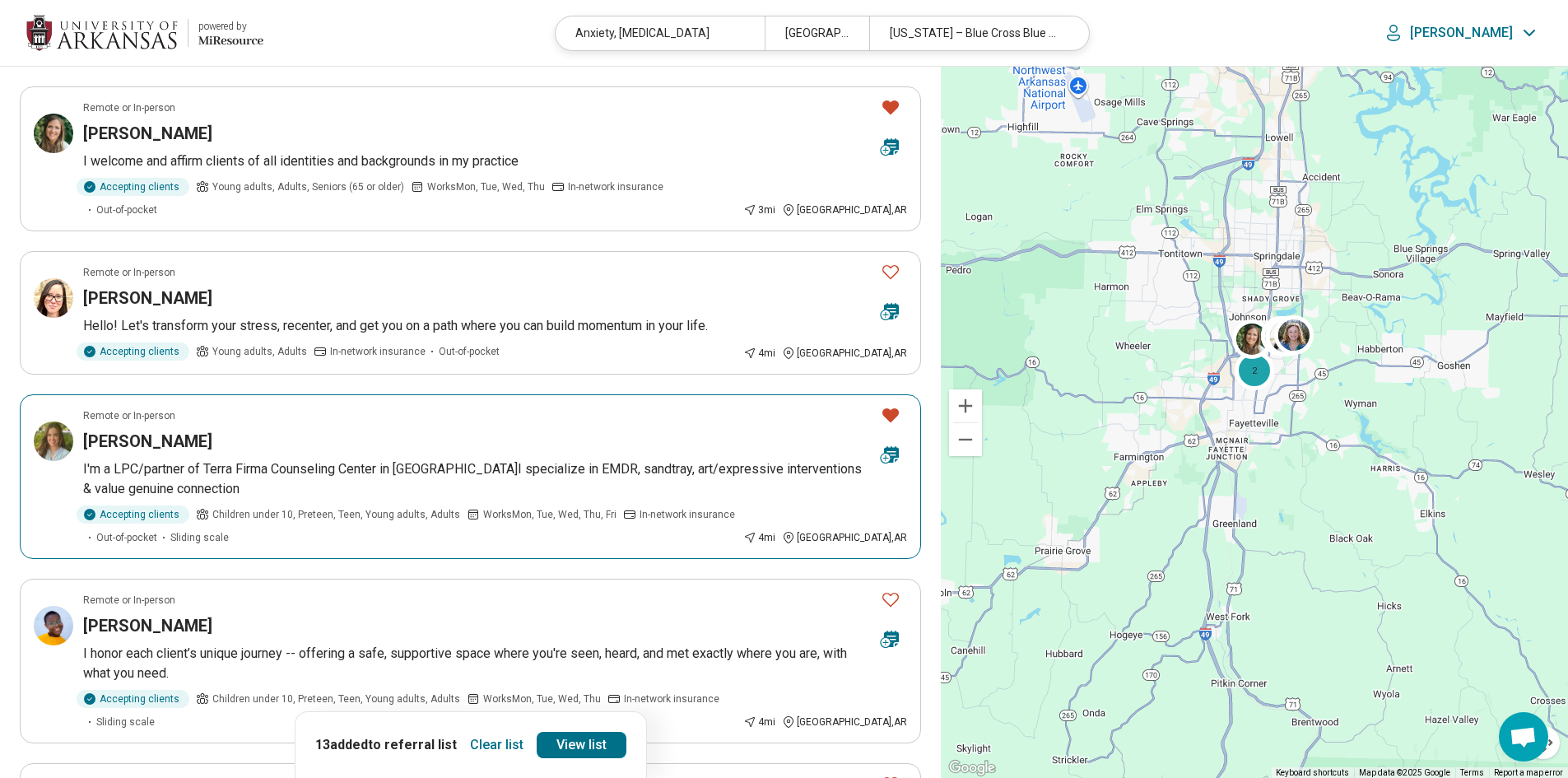
scroll to position [412, 0]
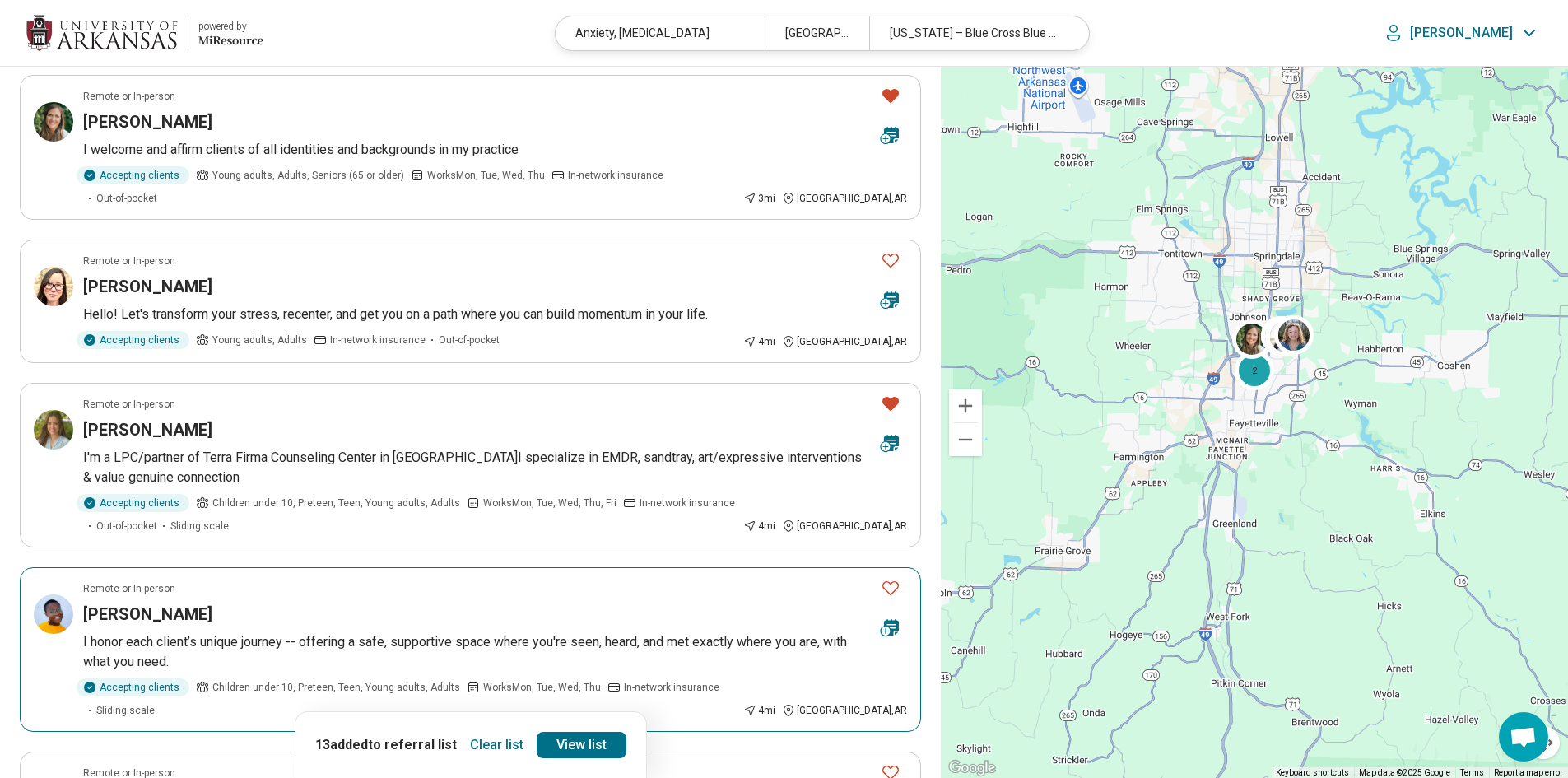
click at [888, 578] on icon "Favorite" at bounding box center [891, 588] width 20 height 20
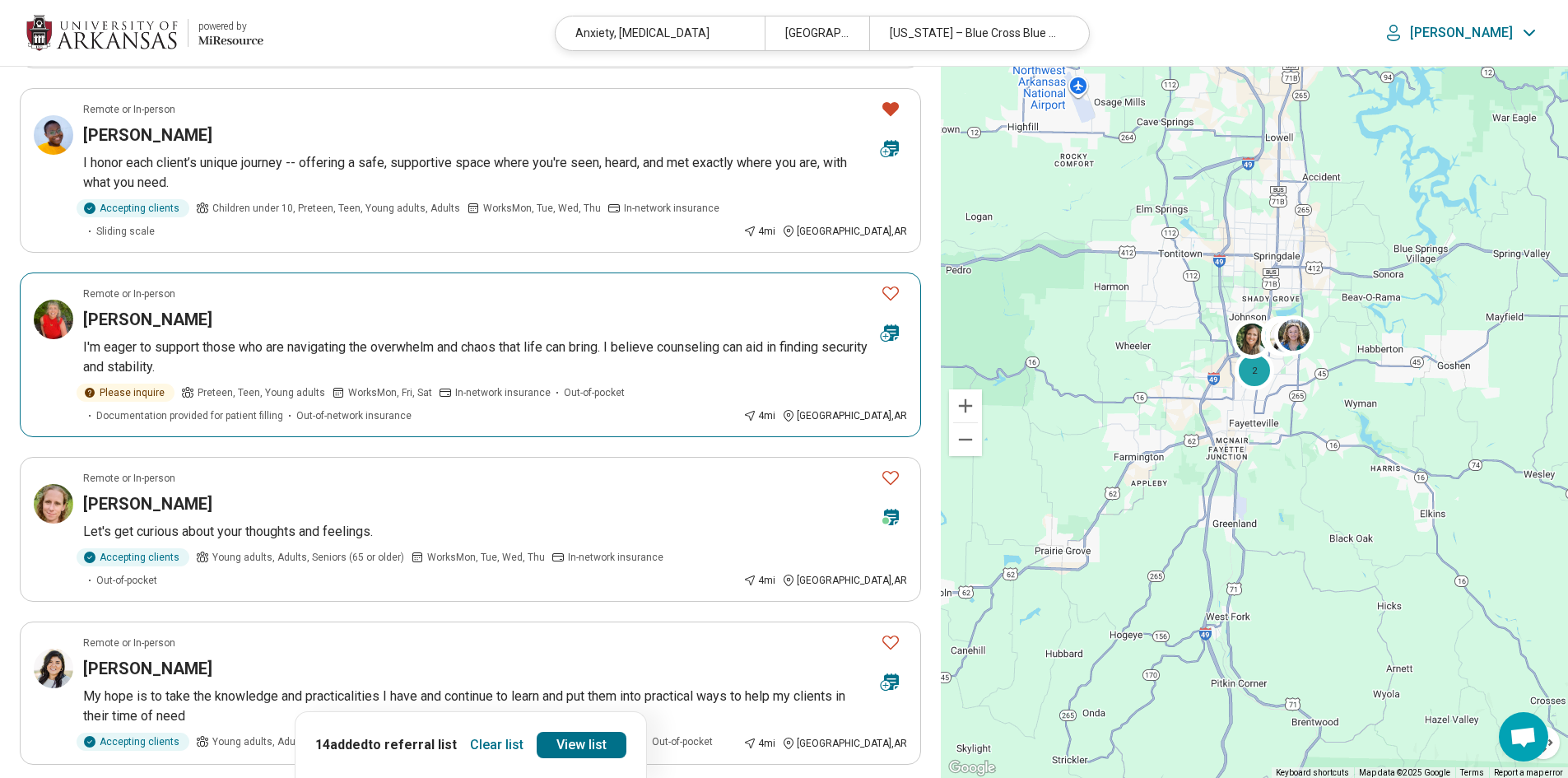
scroll to position [906, 0]
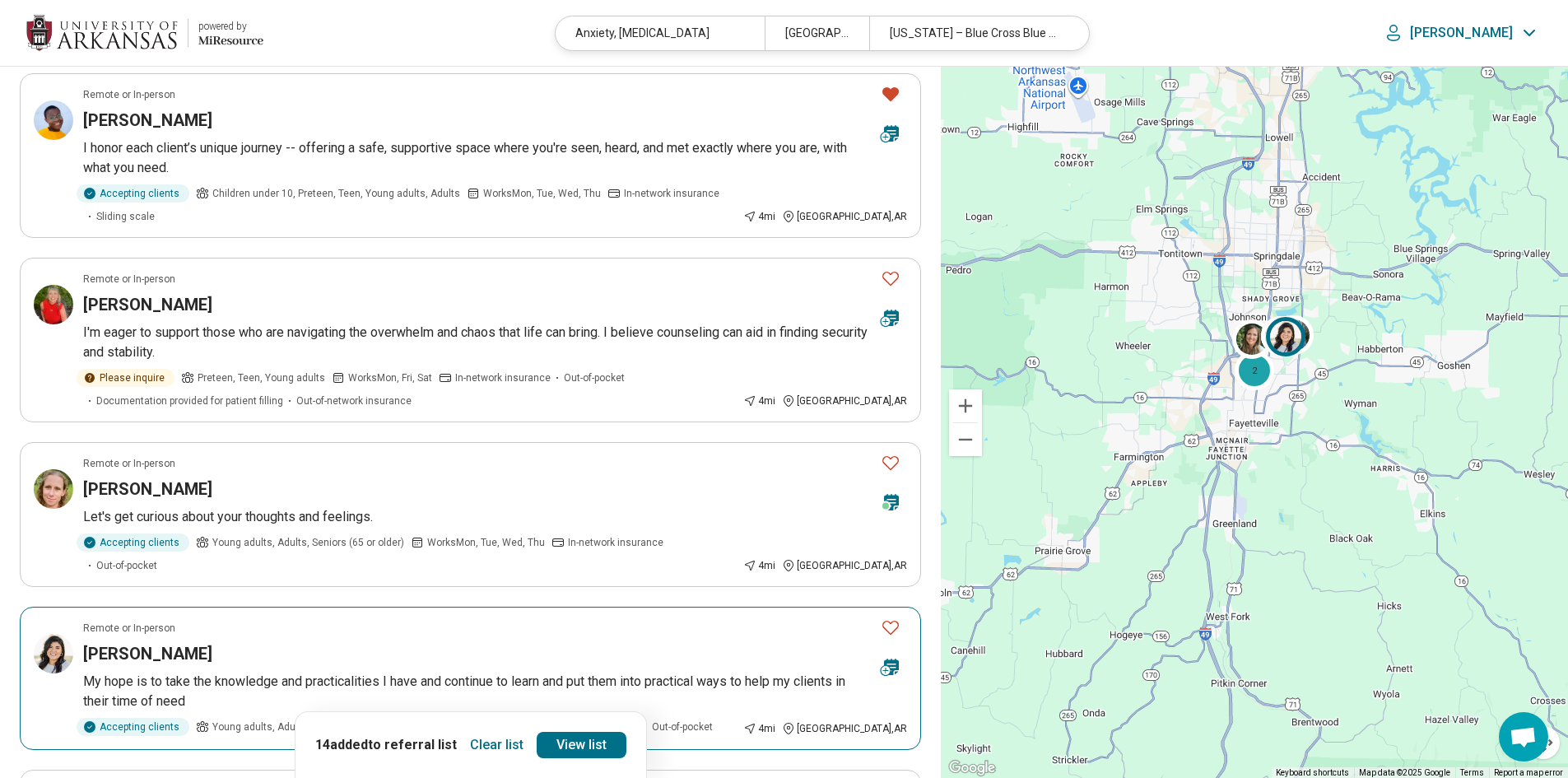
click at [887, 621] on icon "Favorite" at bounding box center [890, 628] width 17 height 14
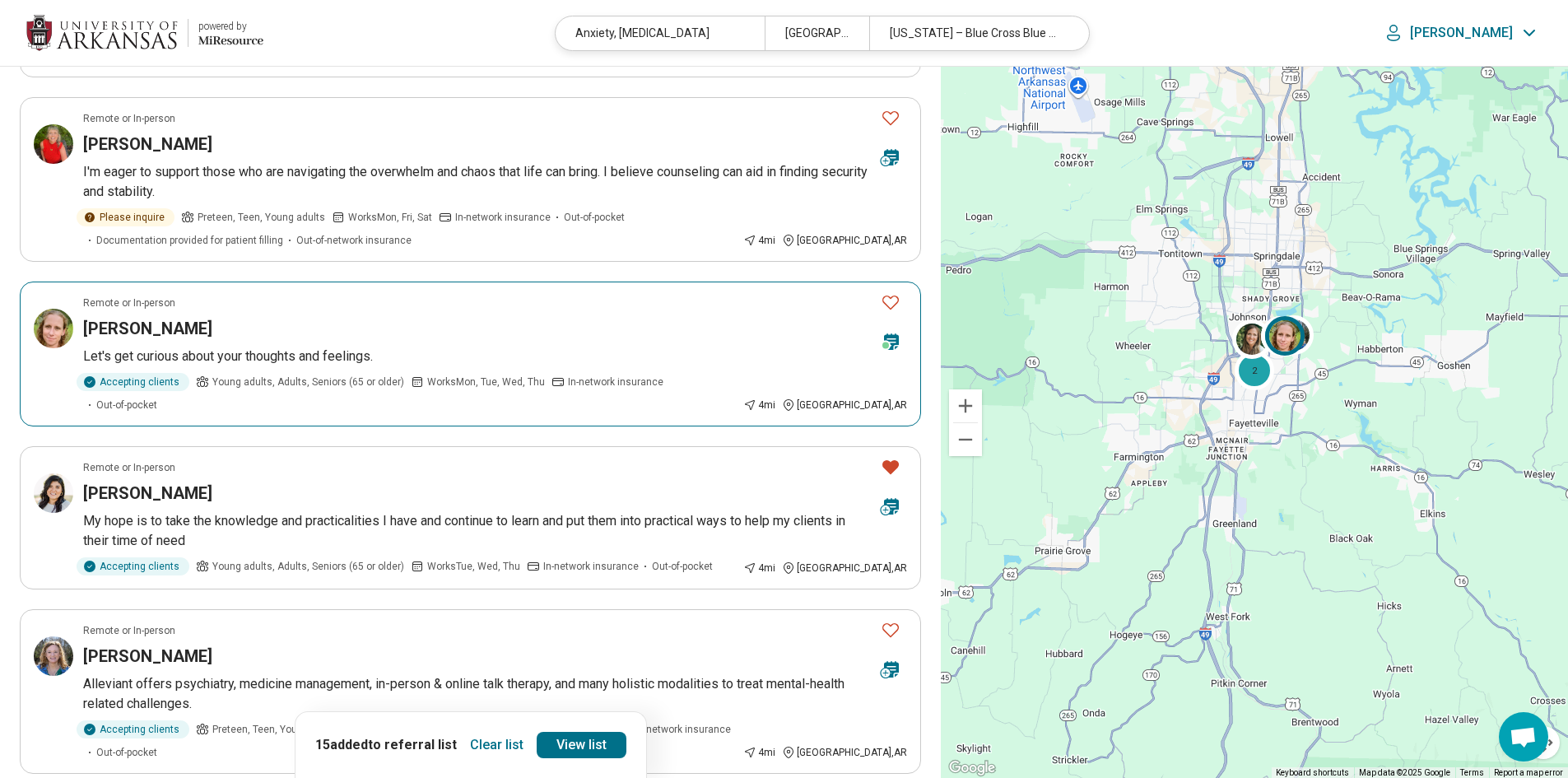
scroll to position [1153, 0]
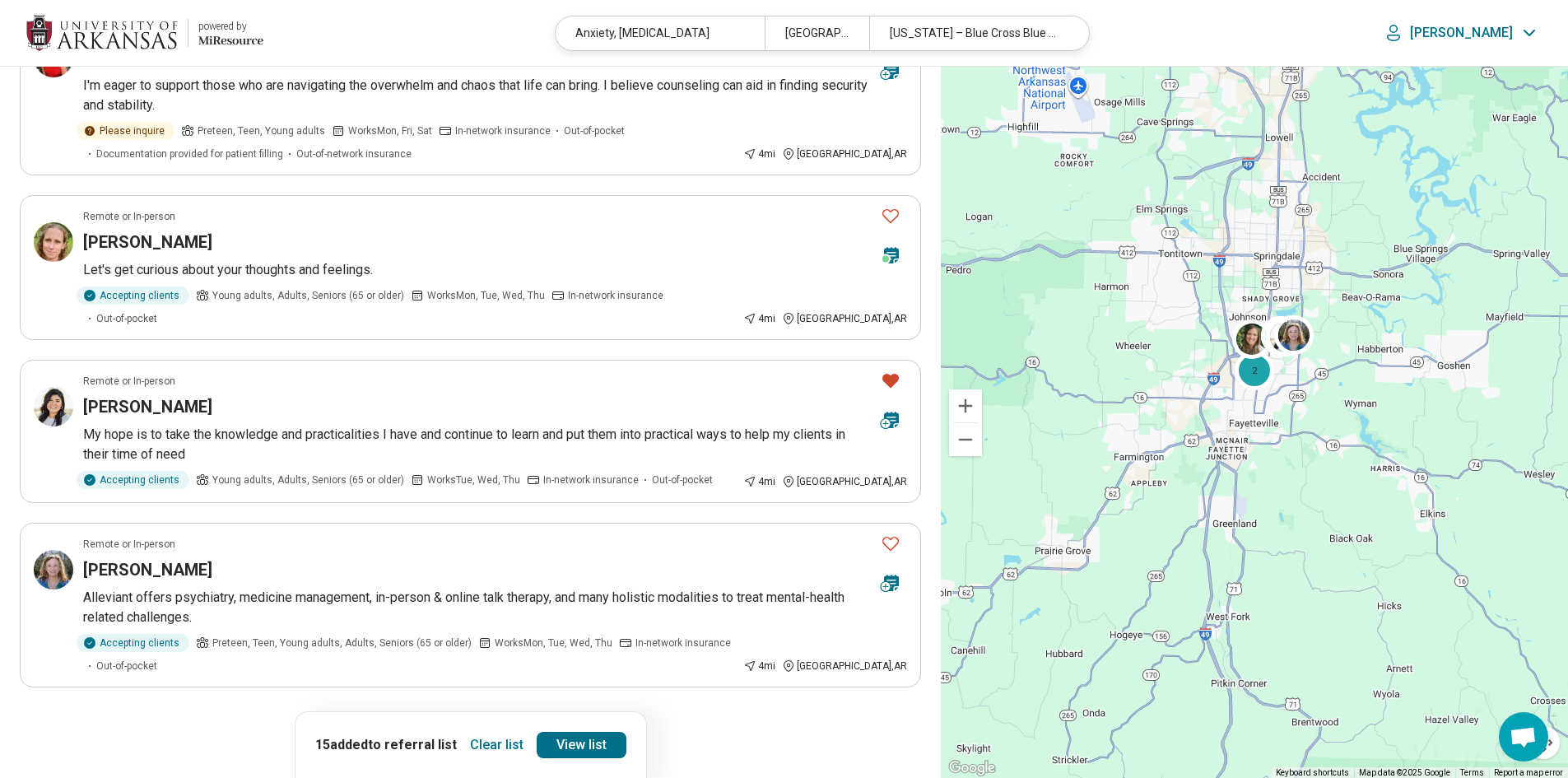
click at [500, 720] on button "6" at bounding box center [510, 733] width 26 height 26
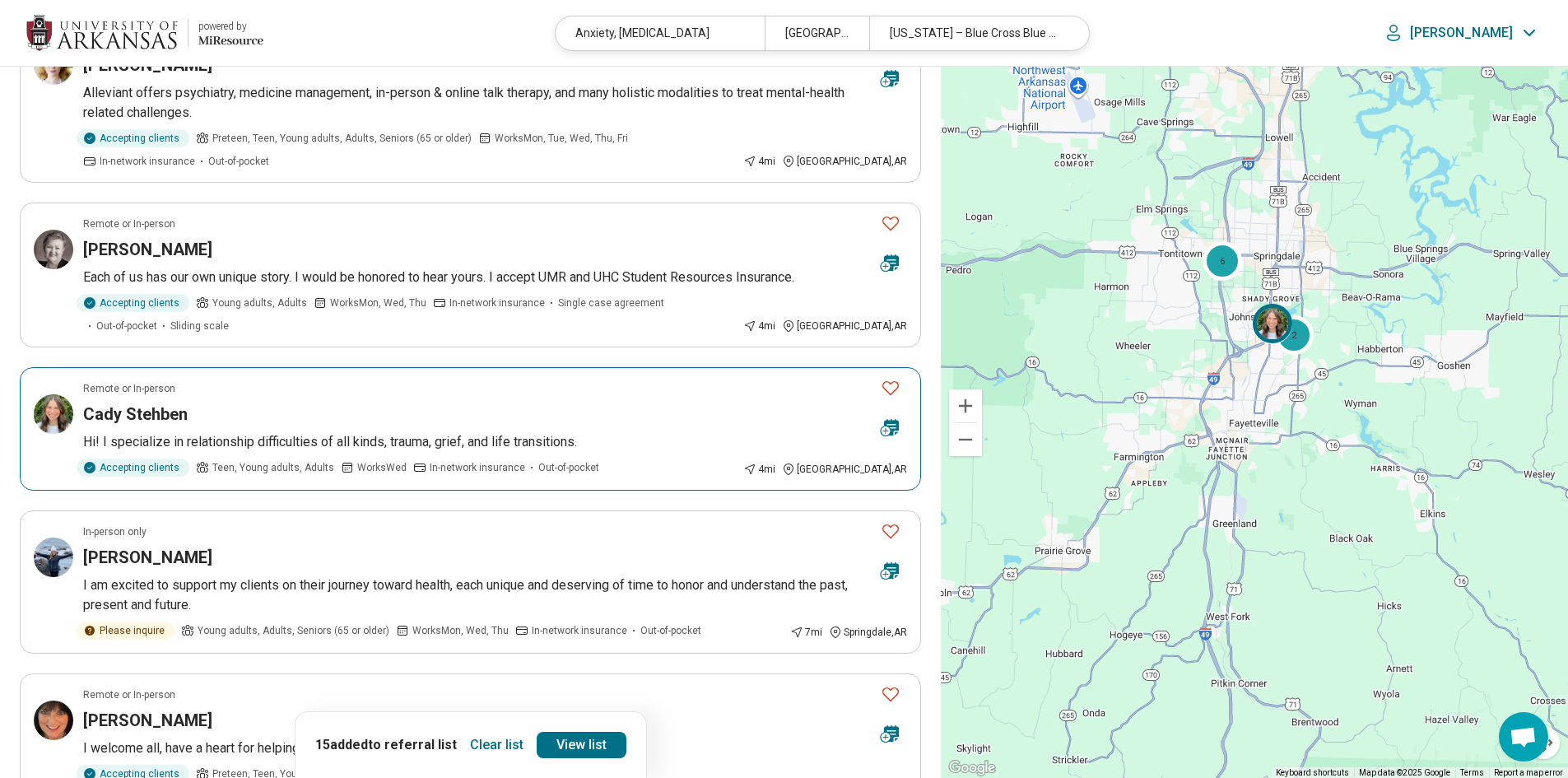
scroll to position [330, 0]
click at [884, 386] on icon "Favorite" at bounding box center [890, 386] width 17 height 14
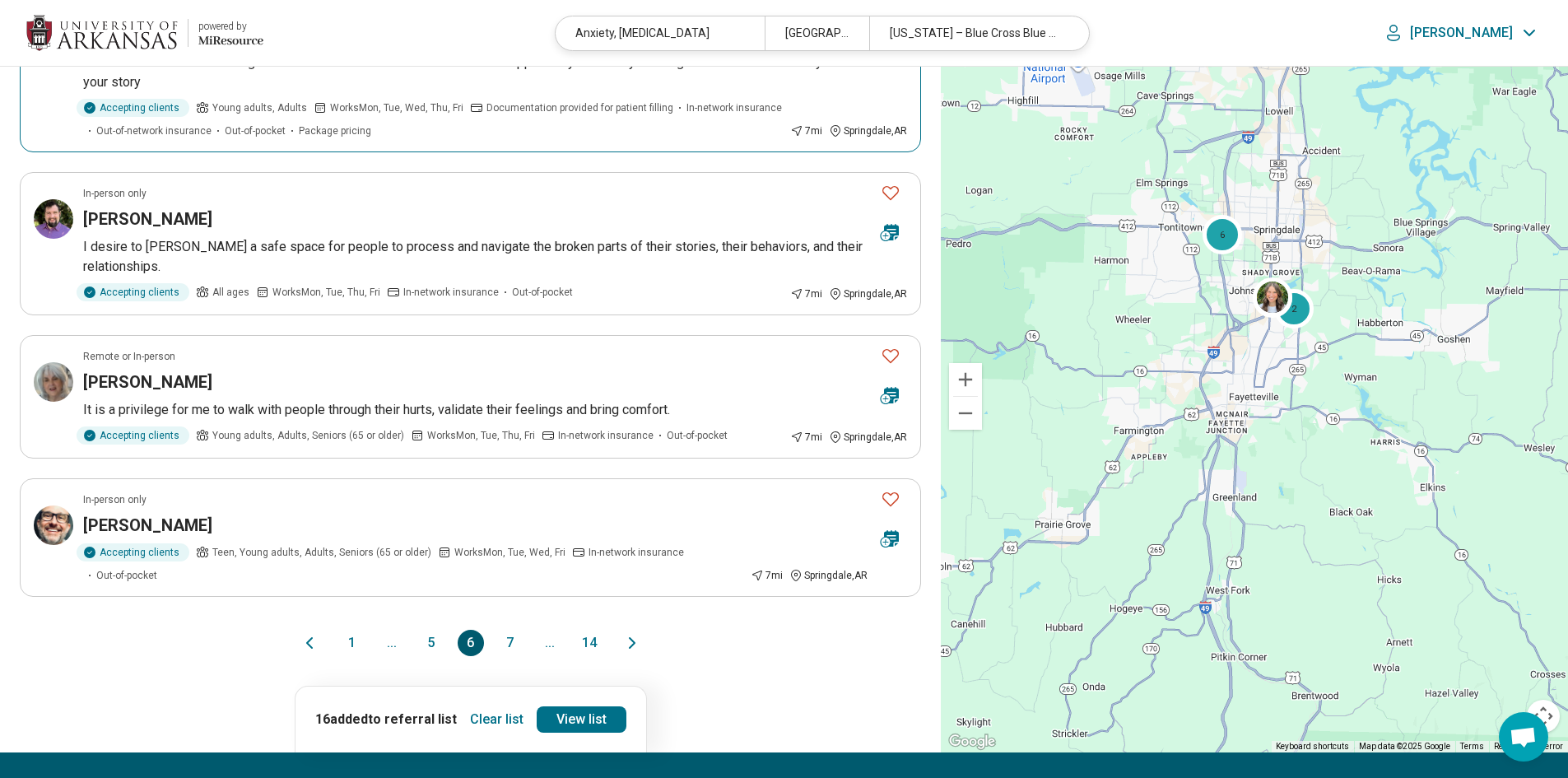
scroll to position [1236, 0]
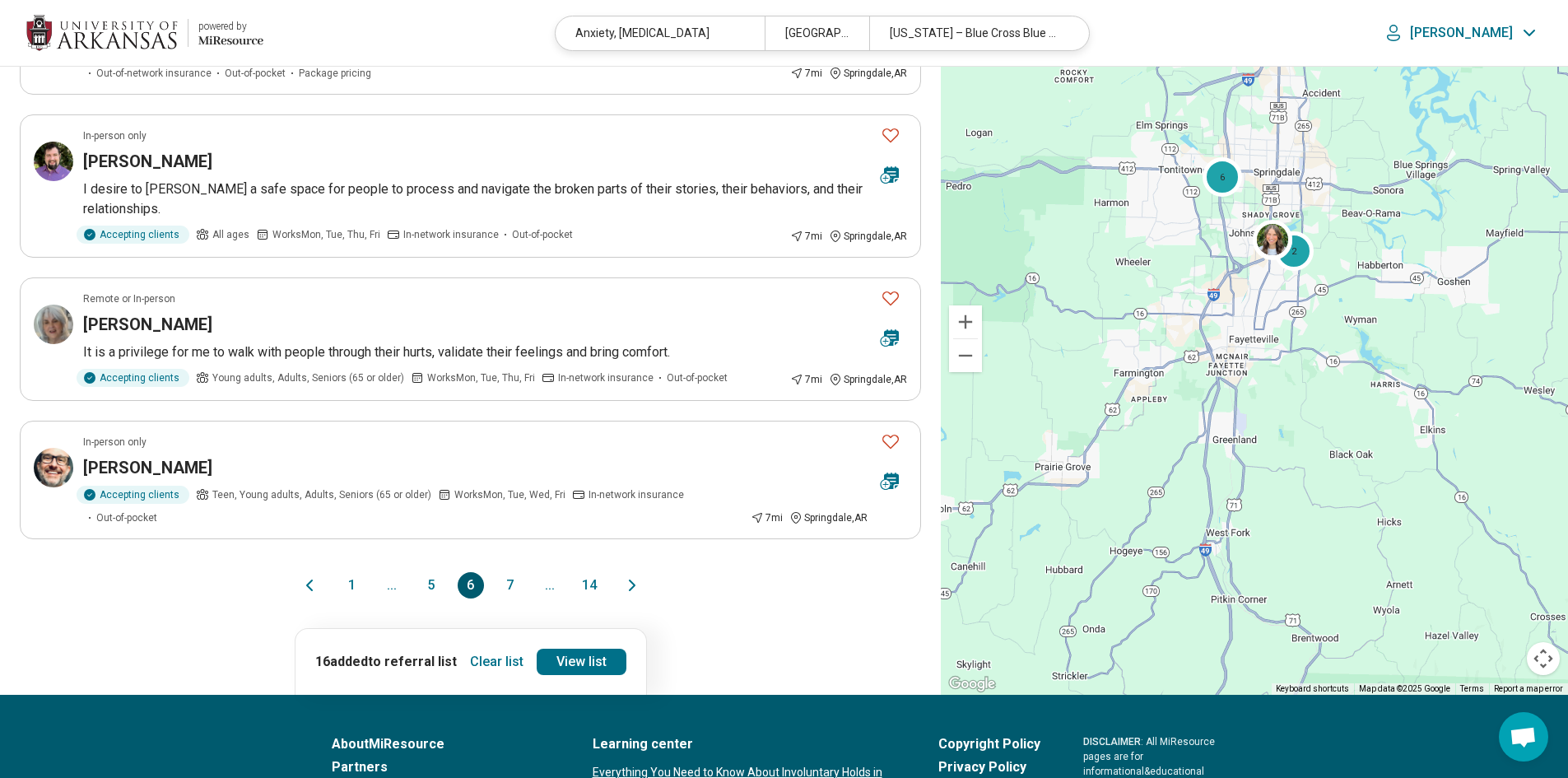
click at [513, 572] on button "7" at bounding box center [510, 585] width 26 height 26
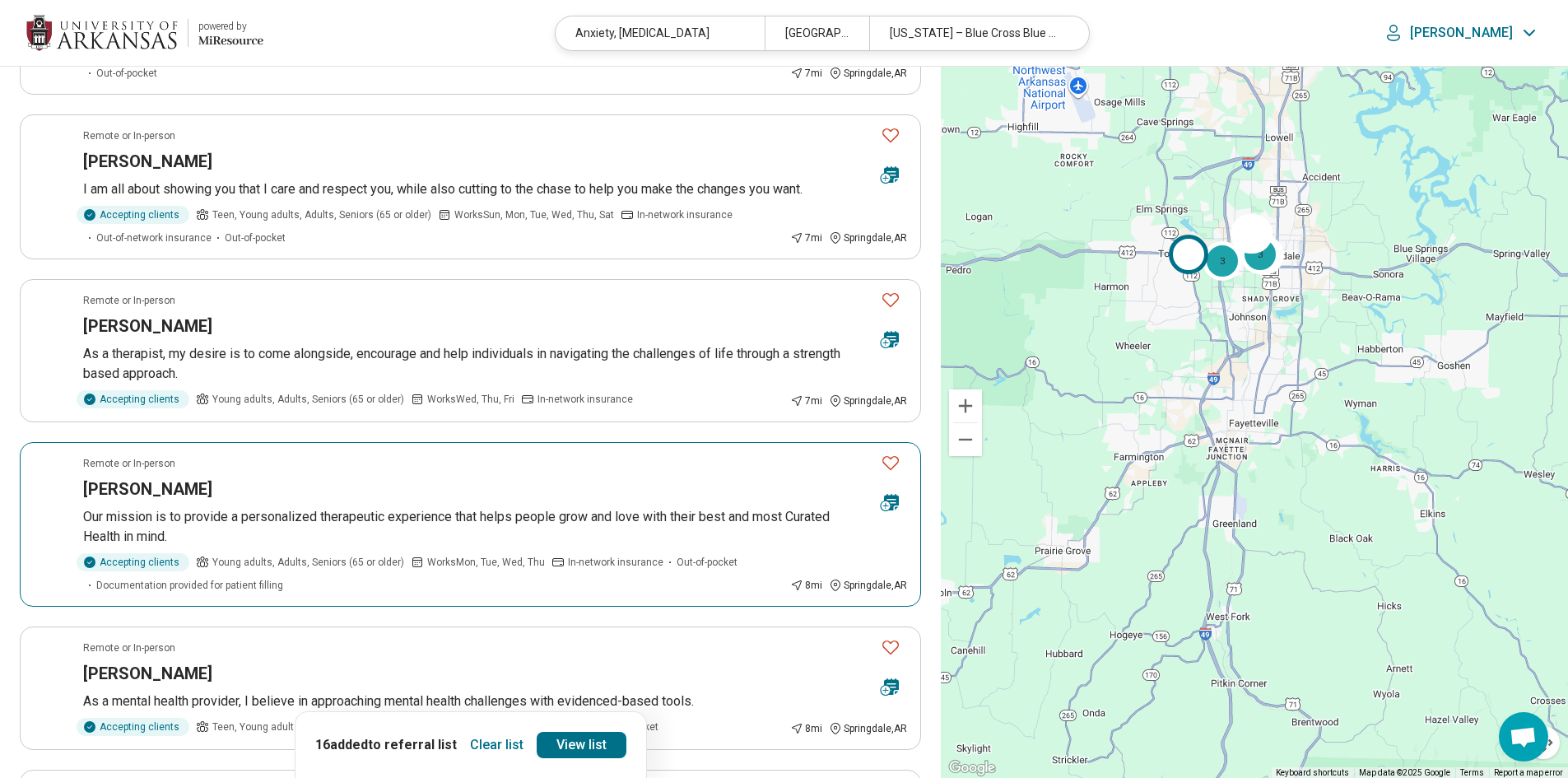
scroll to position [988, 0]
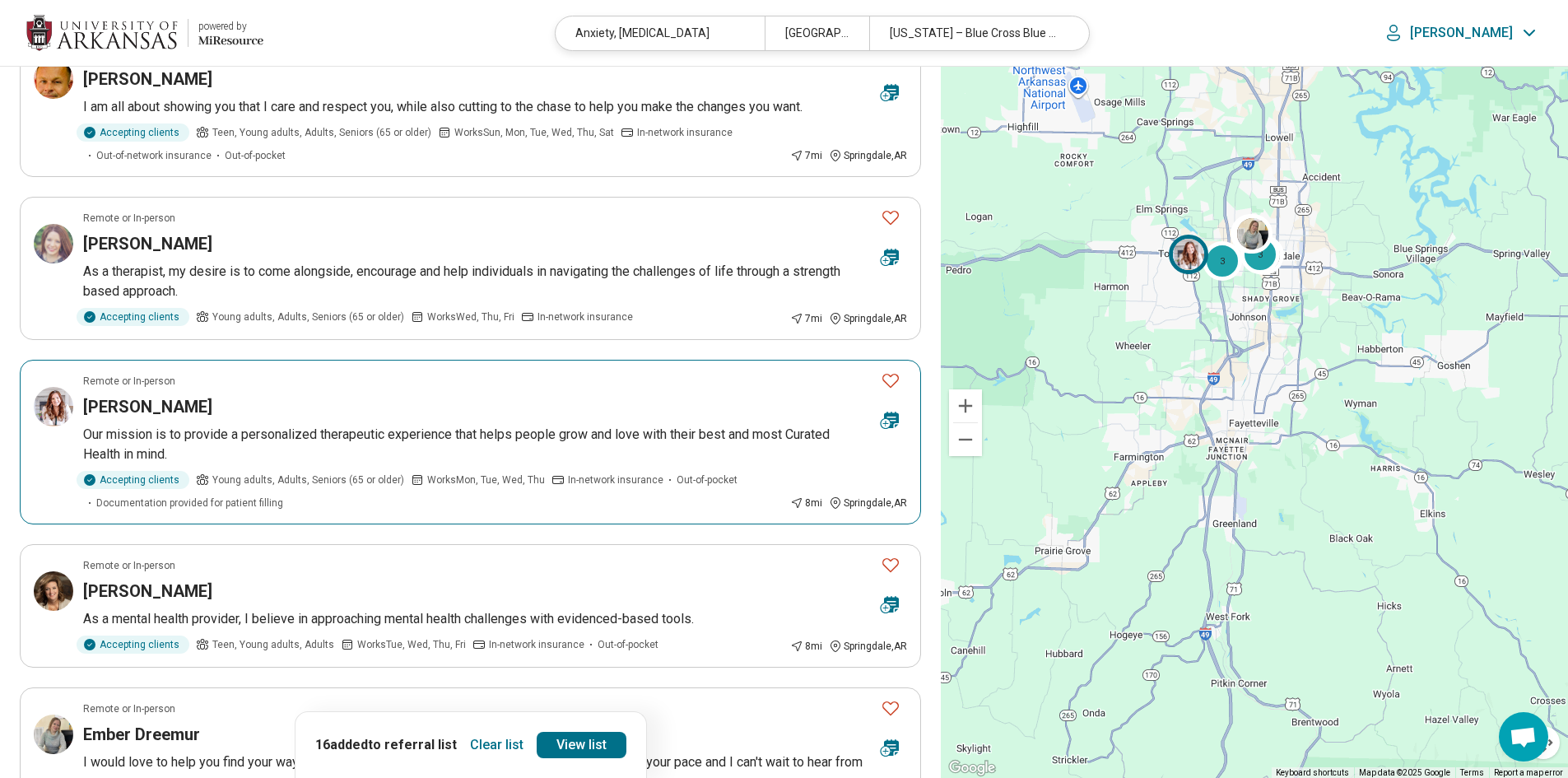
click at [889, 381] on icon "Favorite" at bounding box center [891, 381] width 20 height 20
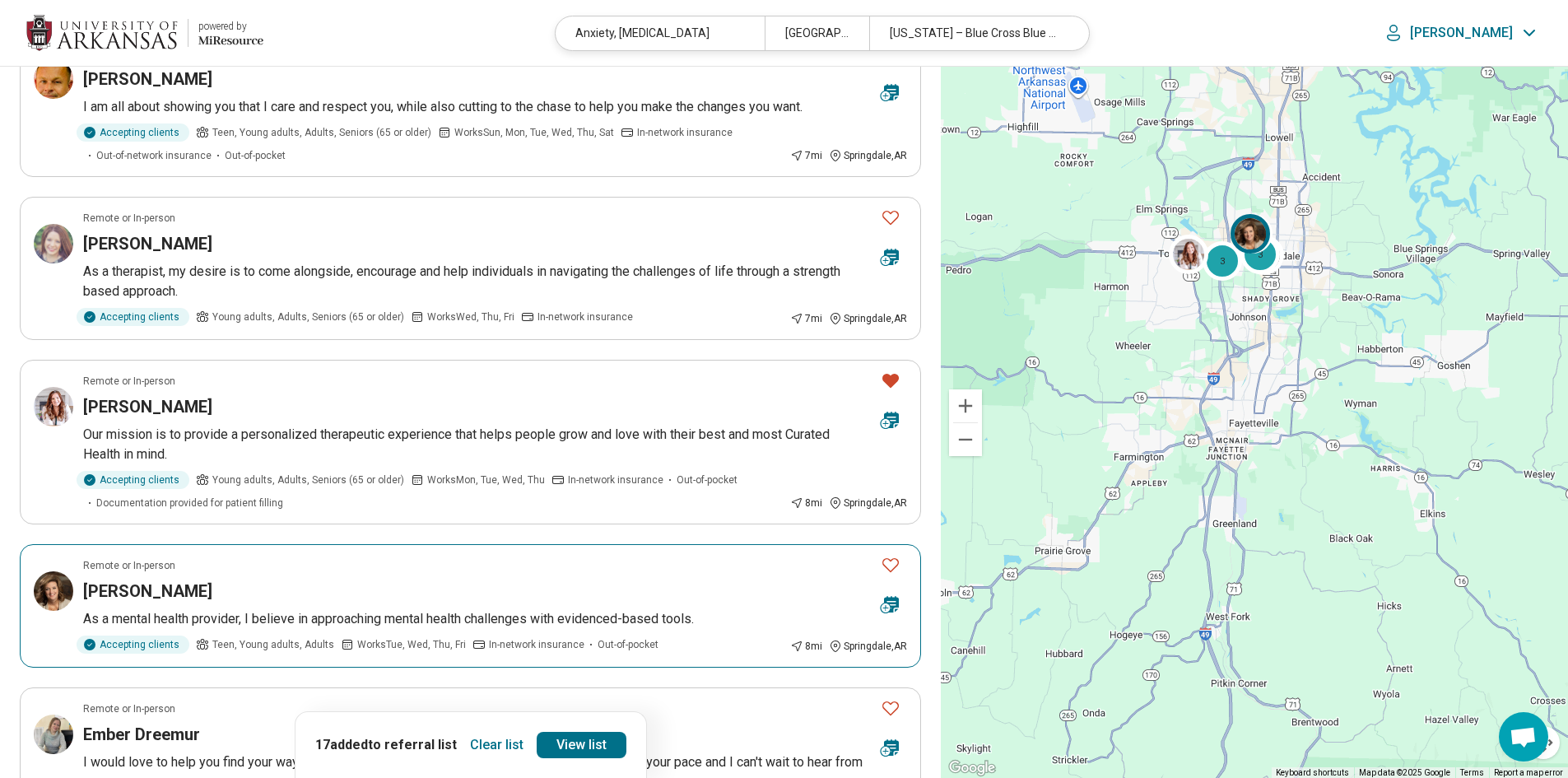
click at [895, 561] on icon "Favorite" at bounding box center [891, 565] width 20 height 20
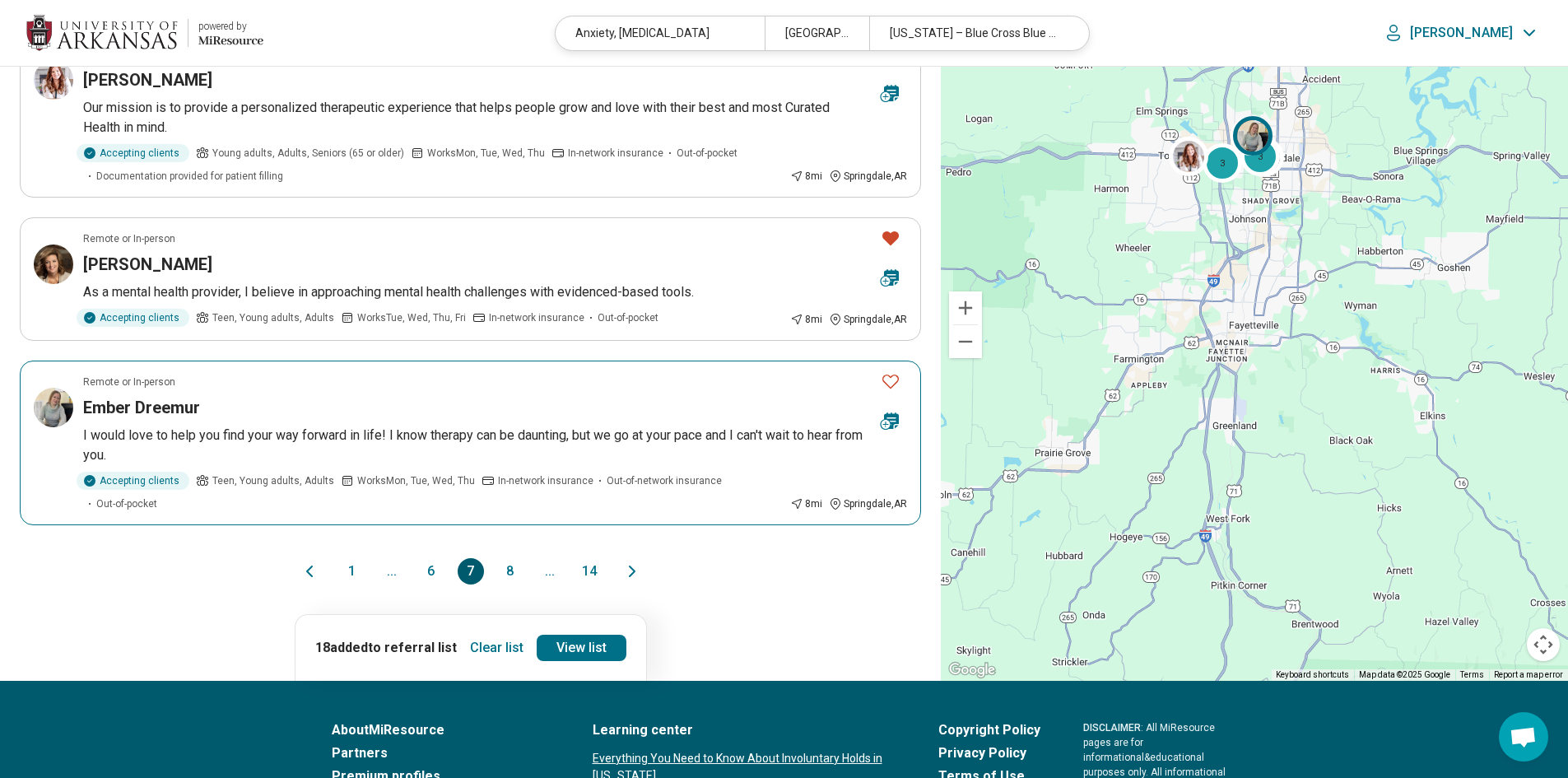
scroll to position [1318, 0]
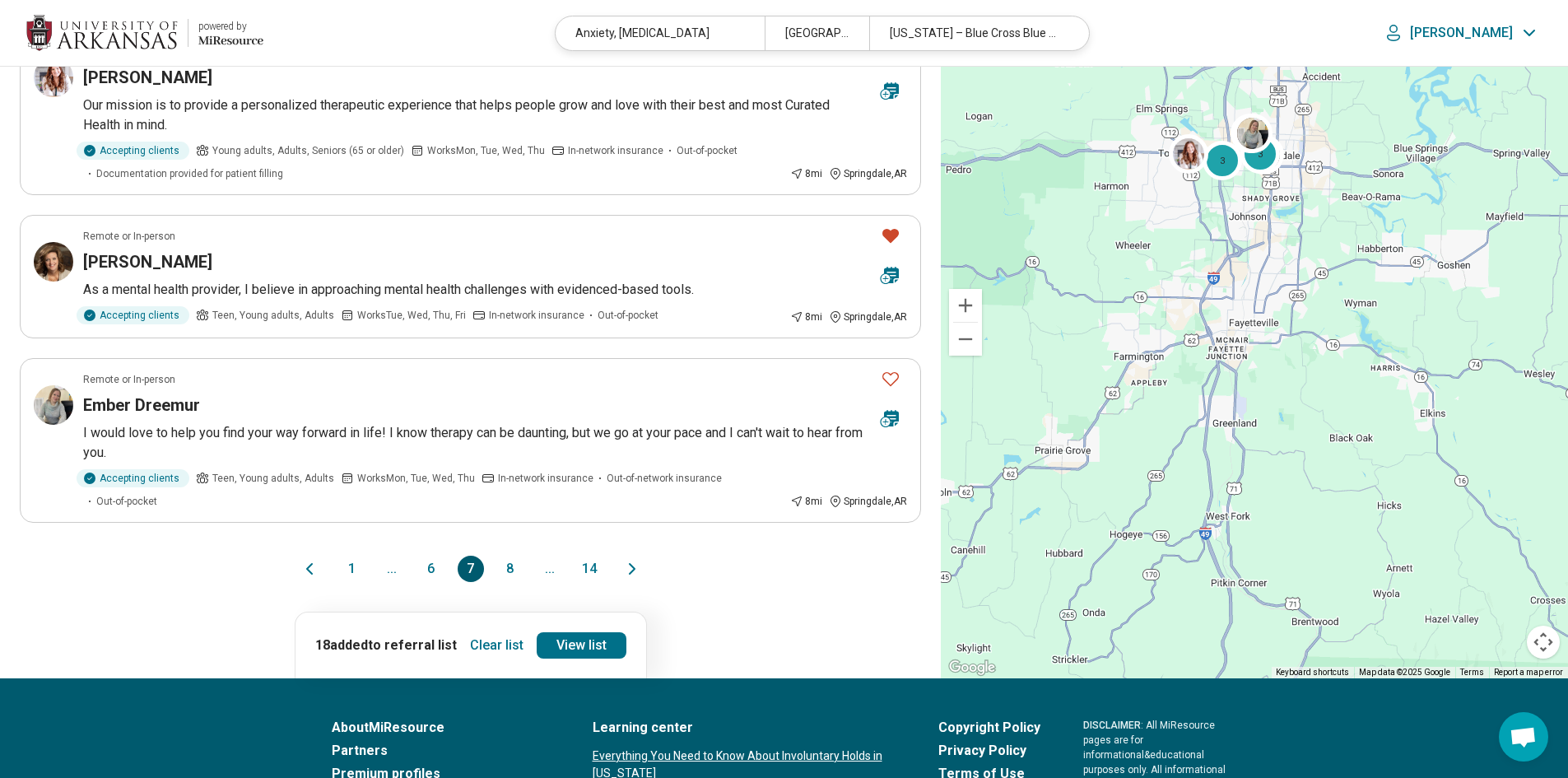
click at [511, 556] on button "8" at bounding box center [510, 569] width 26 height 26
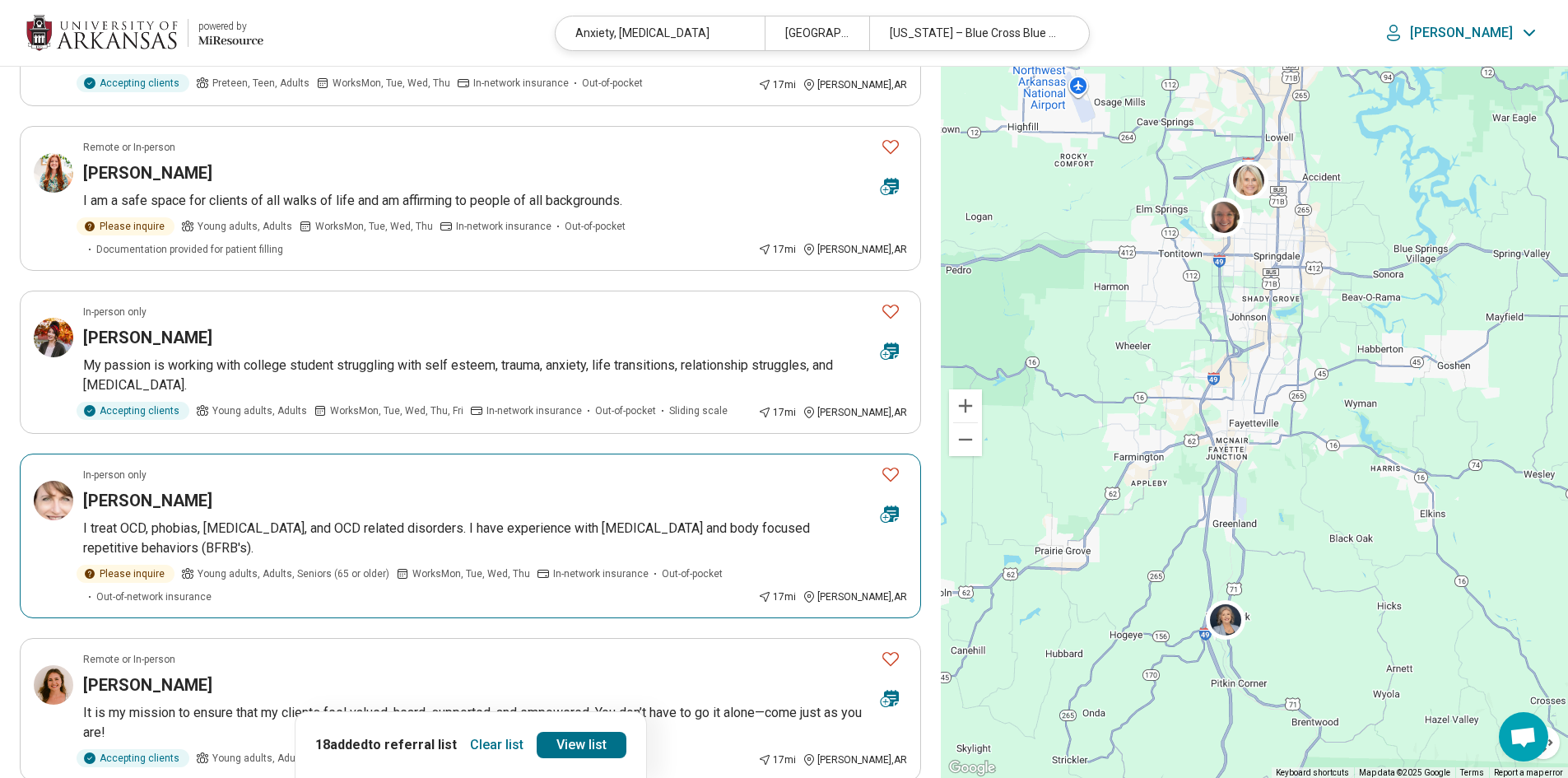
scroll to position [742, 0]
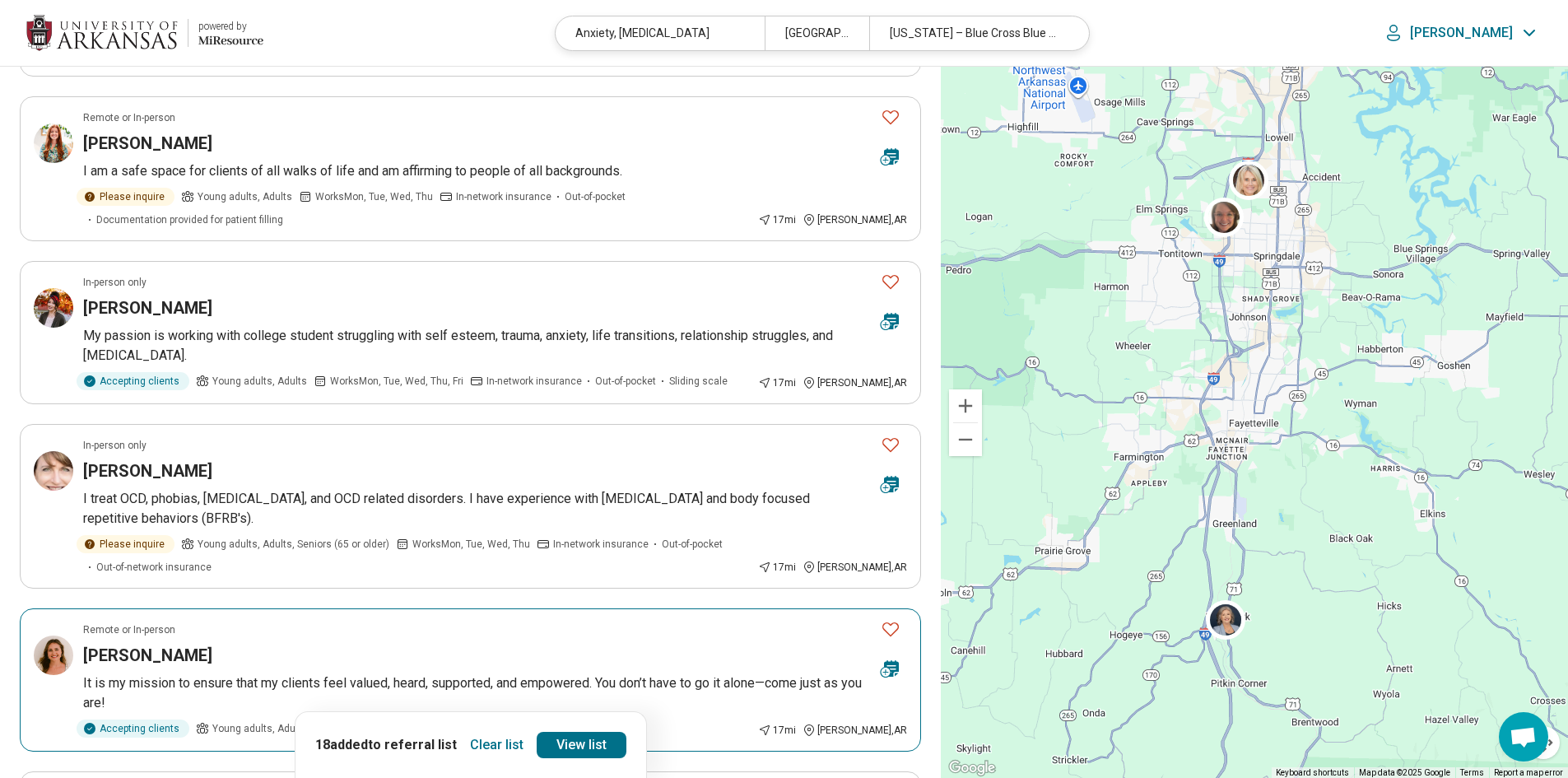
click at [886, 632] on icon "Favorite" at bounding box center [890, 629] width 17 height 14
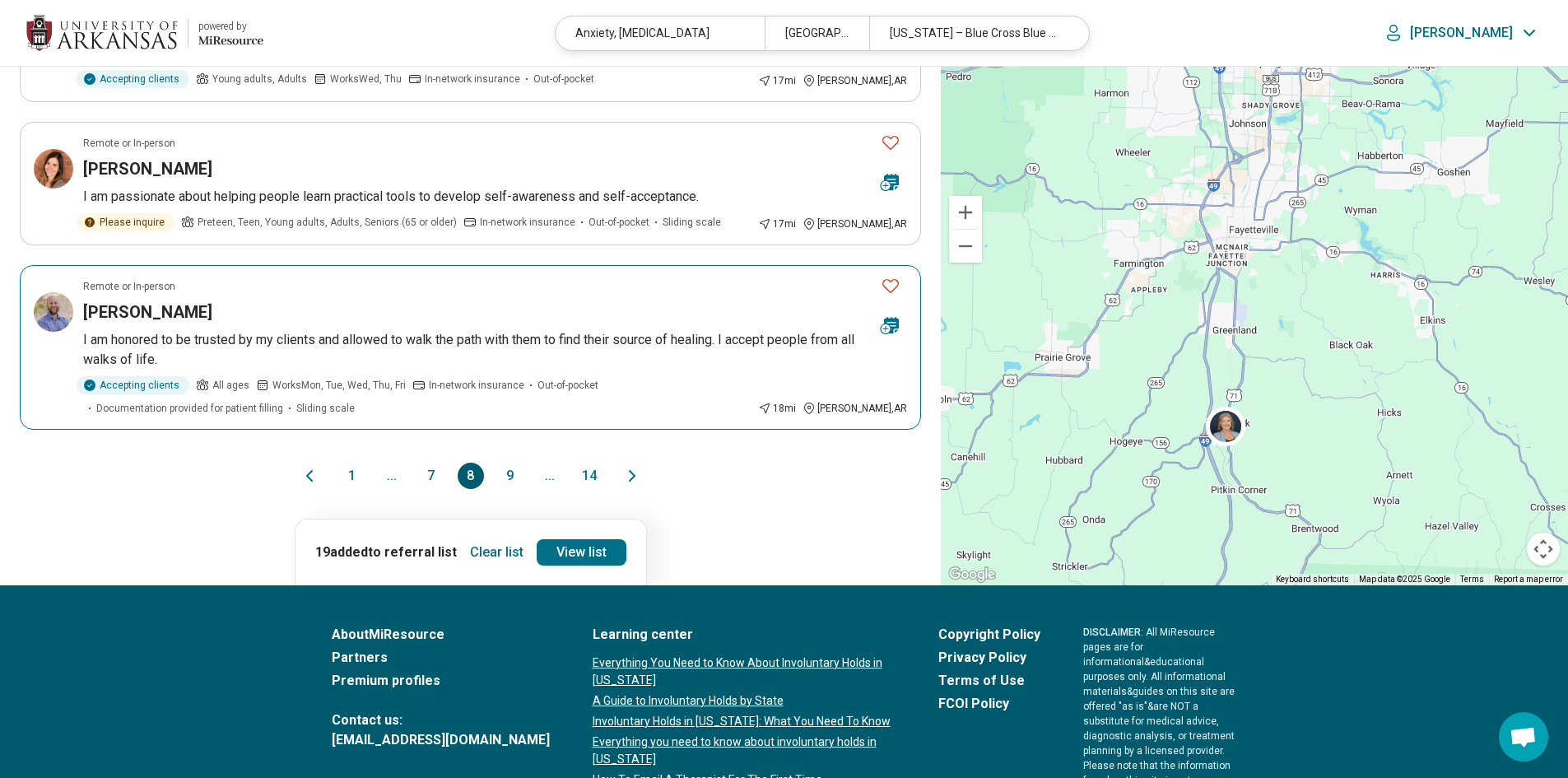
scroll to position [1400, 0]
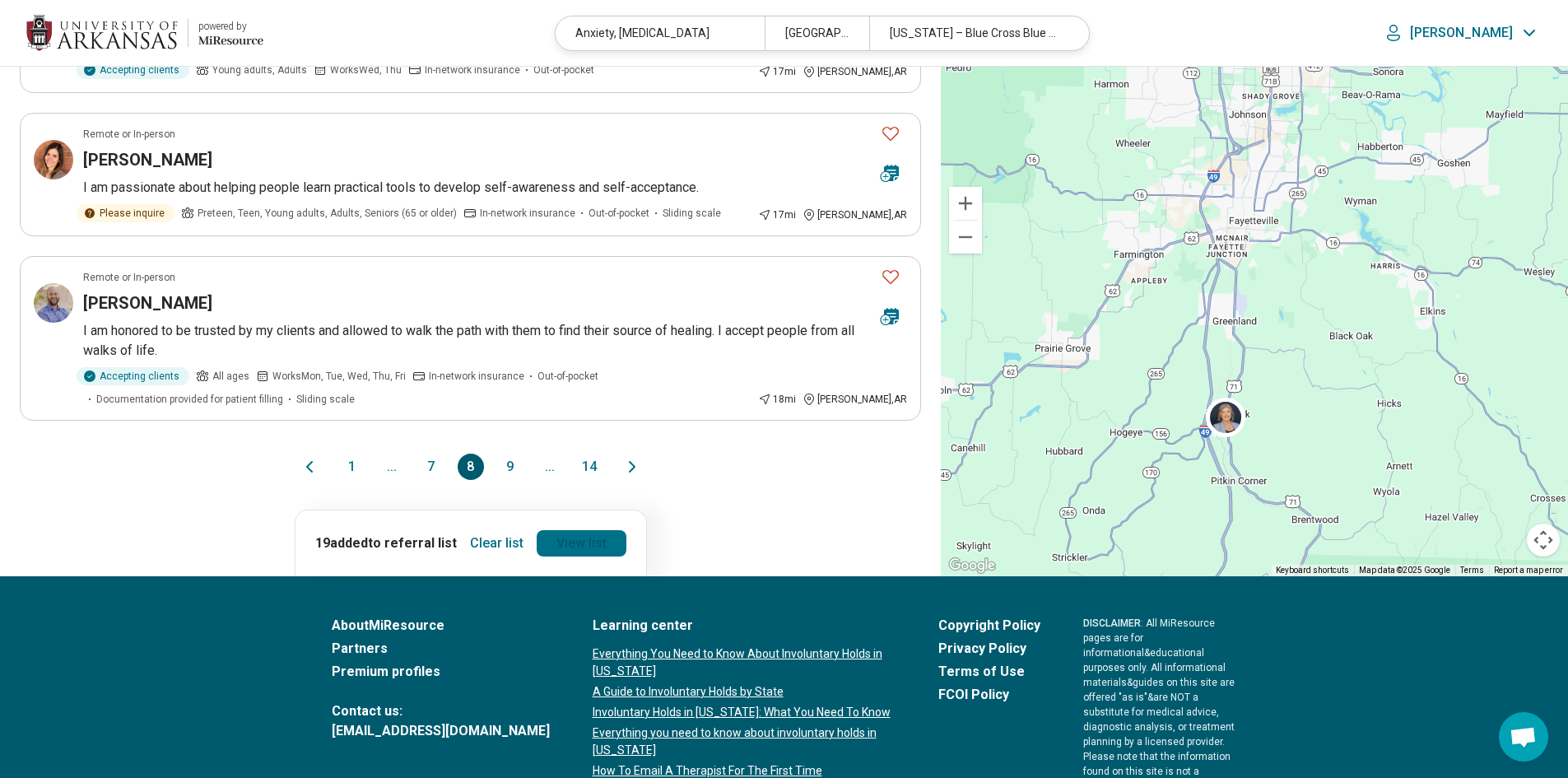
click at [569, 549] on link "View list" at bounding box center [582, 543] width 90 height 26
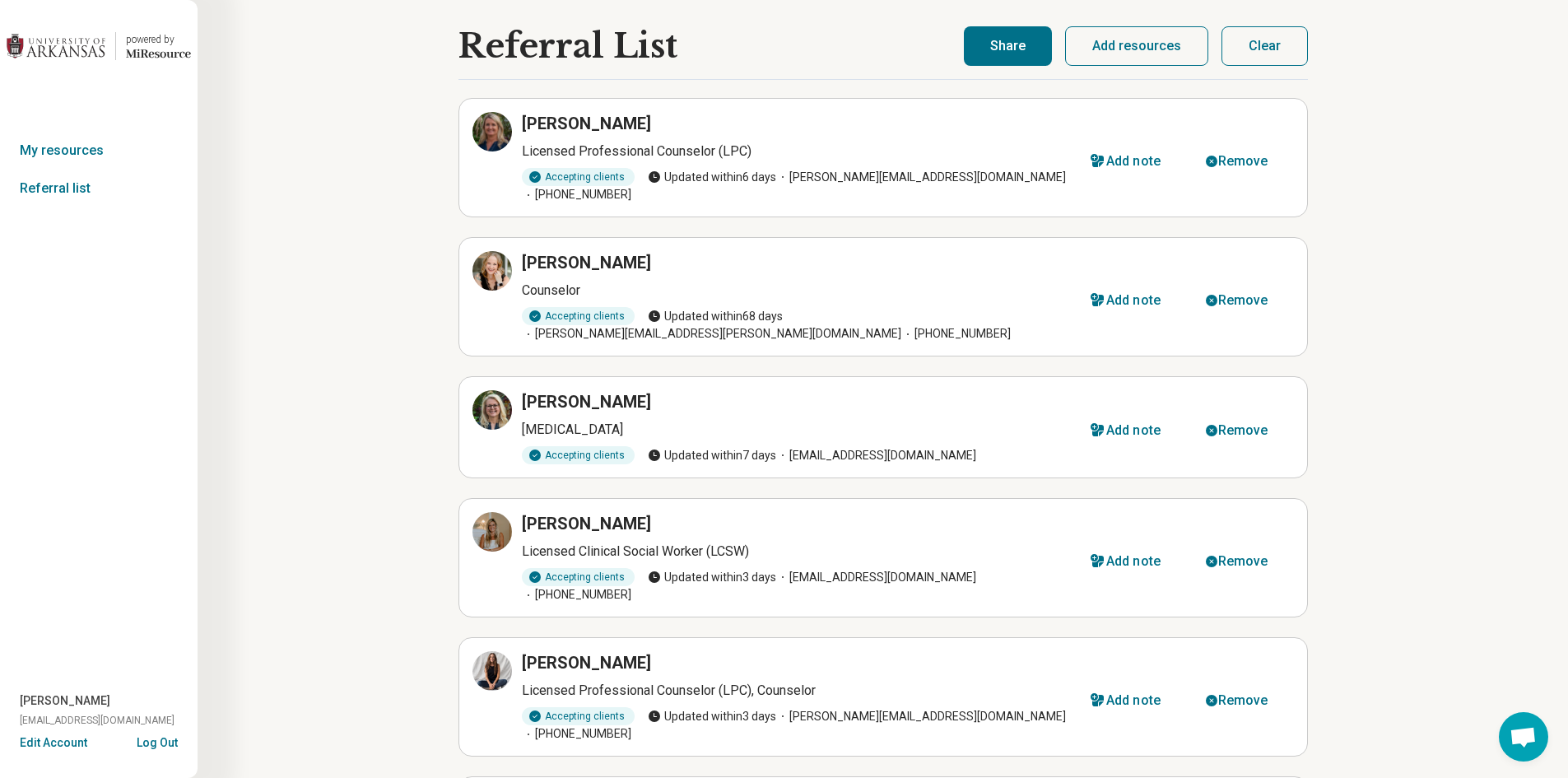
click at [1012, 56] on button "Share" at bounding box center [1008, 46] width 88 height 39
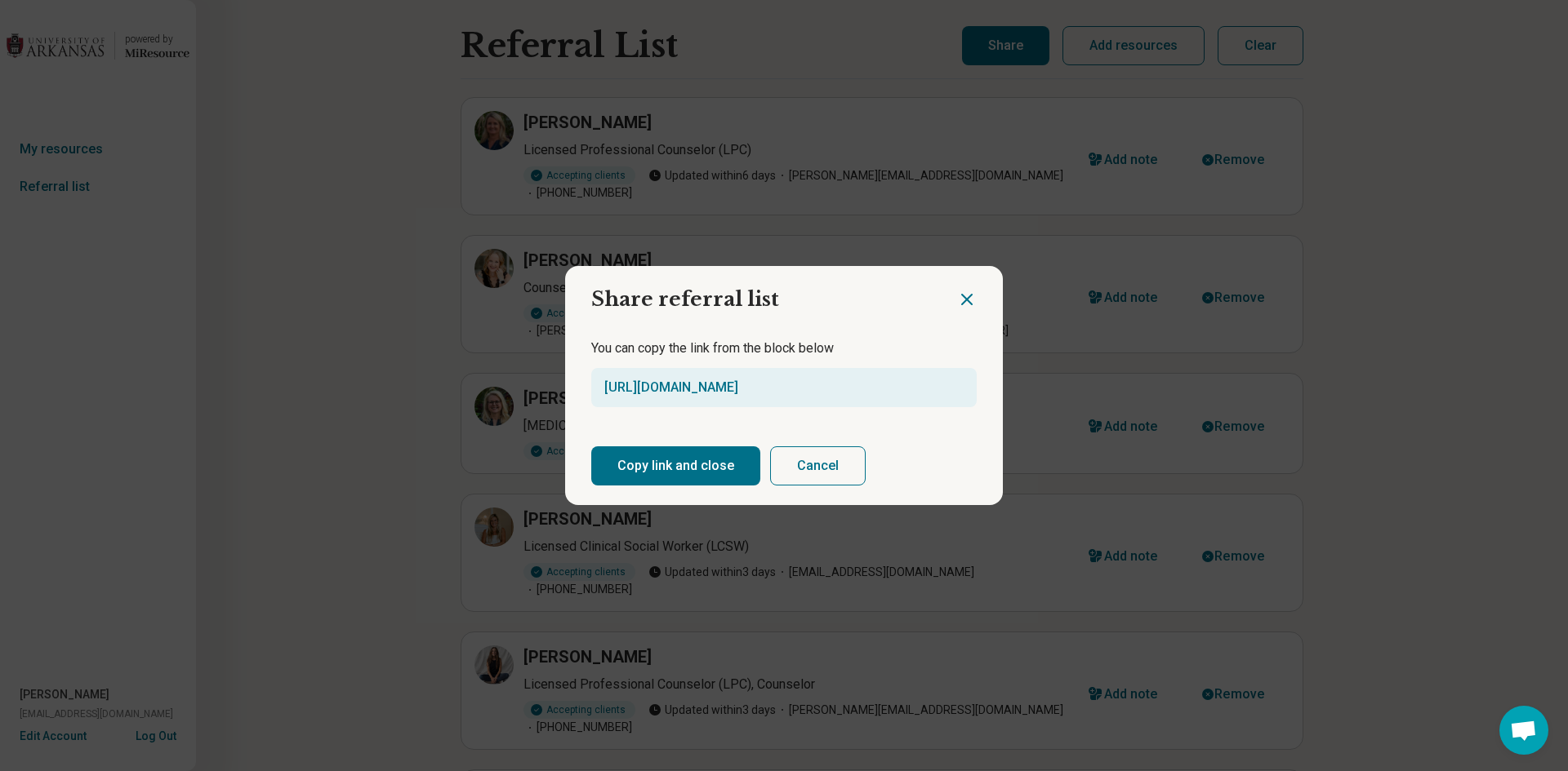
drag, startPoint x: 915, startPoint y: 391, endPoint x: 507, endPoint y: 404, distance: 408.2
click at [507, 404] on div "Share referral list You can copy the link from the block below [URL][DOMAIN_NAM…" at bounding box center [784, 385] width 1568 height 771
copy link "[URL][DOMAIN_NAME]"
